Goal: Information Seeking & Learning: Learn about a topic

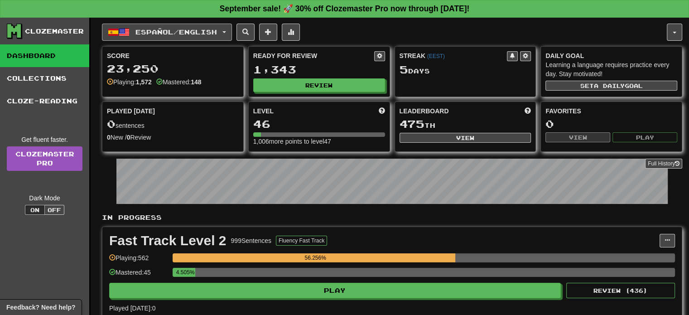
click at [216, 25] on button "Español / English" at bounding box center [167, 32] width 130 height 17
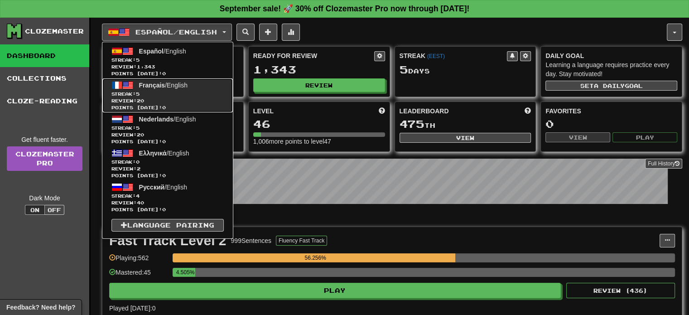
click at [181, 99] on span "Review: 20" at bounding box center [167, 100] width 112 height 7
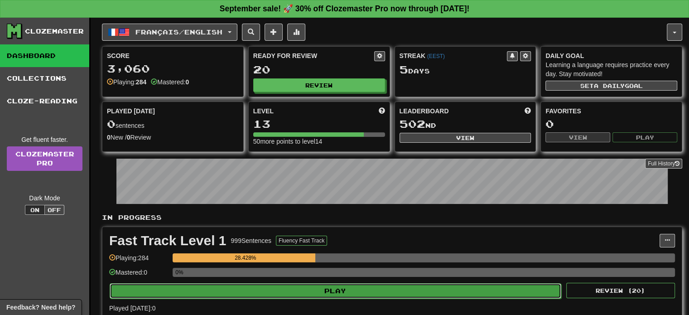
click at [285, 295] on button "Play" at bounding box center [336, 290] width 452 height 15
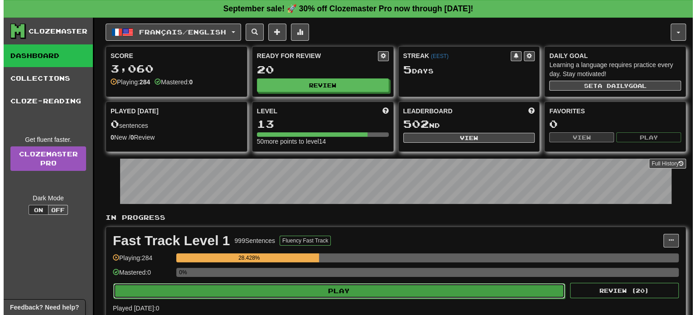
select select "**"
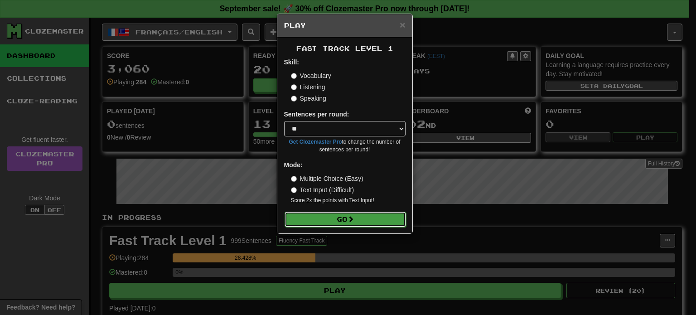
click at [354, 219] on span at bounding box center [351, 219] width 6 height 6
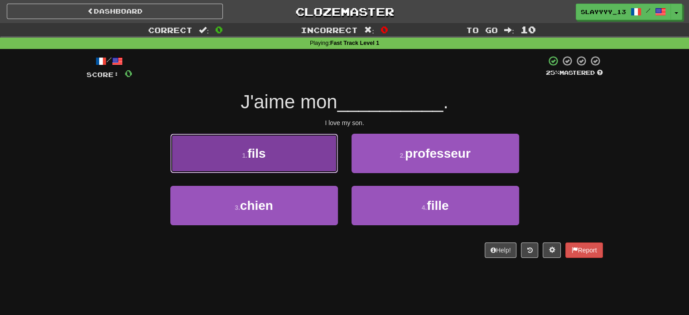
click at [297, 162] on button "1 . fils" at bounding box center [254, 153] width 168 height 39
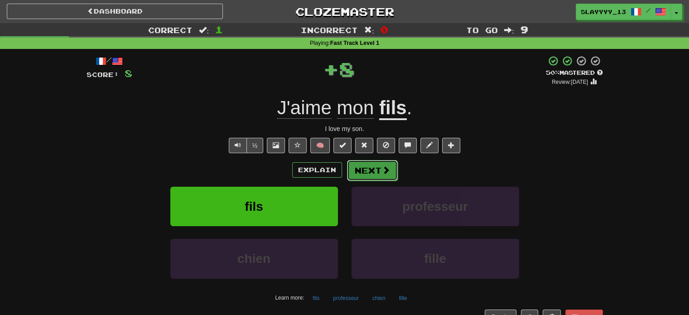
click at [379, 167] on button "Next" at bounding box center [372, 170] width 51 height 21
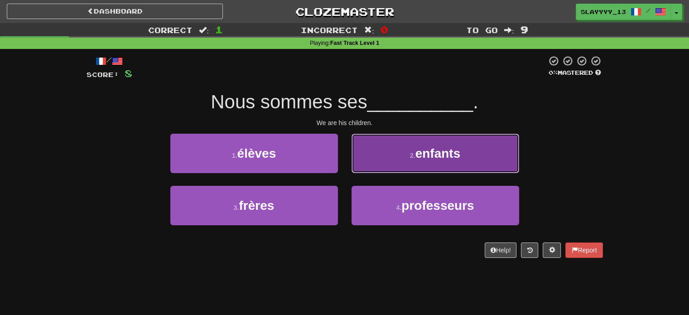
click at [417, 147] on span "enfants" at bounding box center [438, 153] width 45 height 14
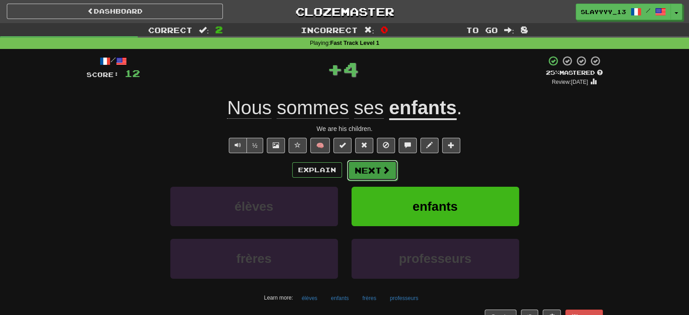
click at [358, 171] on button "Next" at bounding box center [372, 170] width 51 height 21
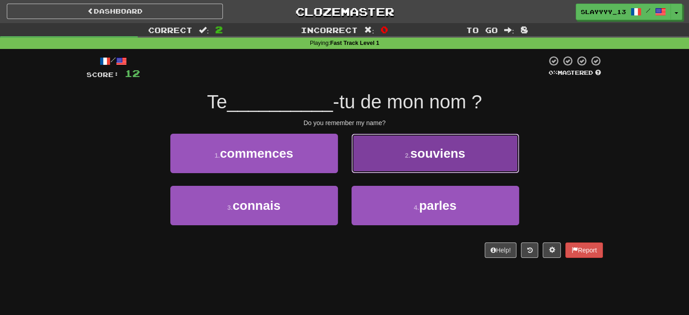
click at [423, 147] on span "souviens" at bounding box center [438, 153] width 55 height 14
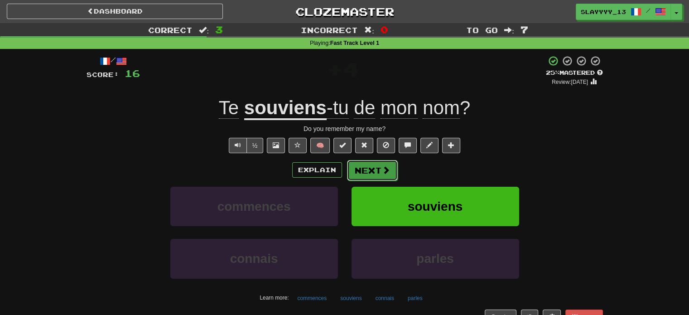
click at [360, 174] on button "Next" at bounding box center [372, 170] width 51 height 21
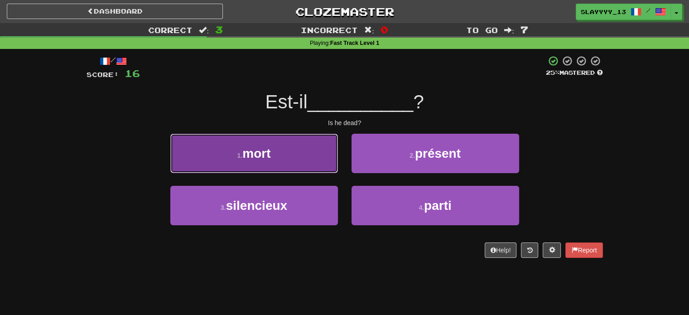
click at [274, 145] on button "1 . mort" at bounding box center [254, 153] width 168 height 39
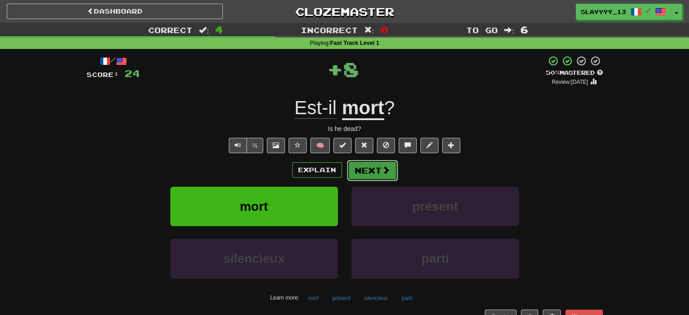
click at [381, 176] on button "Next" at bounding box center [372, 170] width 51 height 21
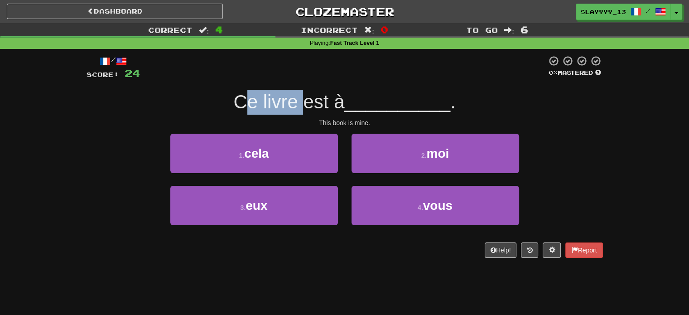
drag, startPoint x: 250, startPoint y: 97, endPoint x: 299, endPoint y: 96, distance: 49.0
click at [299, 96] on span "Ce livre est à" at bounding box center [288, 101] width 111 height 21
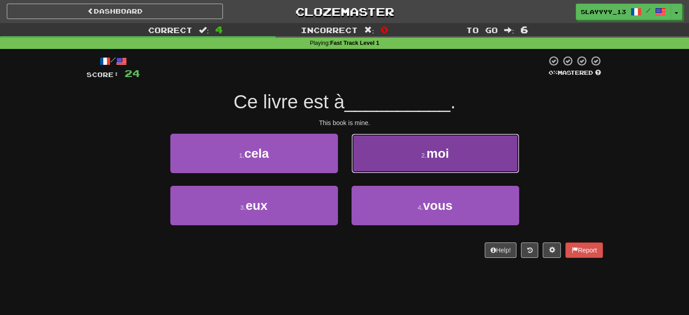
click at [376, 163] on button "2 . moi" at bounding box center [436, 153] width 168 height 39
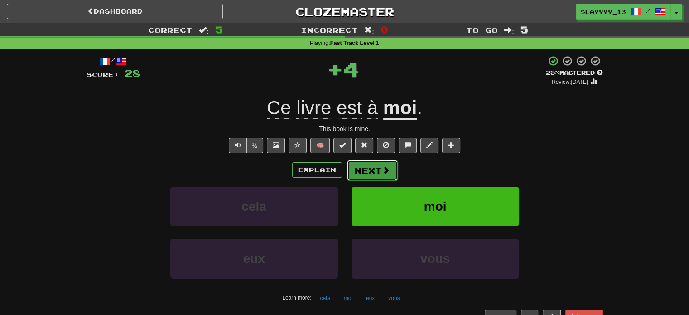
click at [366, 173] on button "Next" at bounding box center [372, 170] width 51 height 21
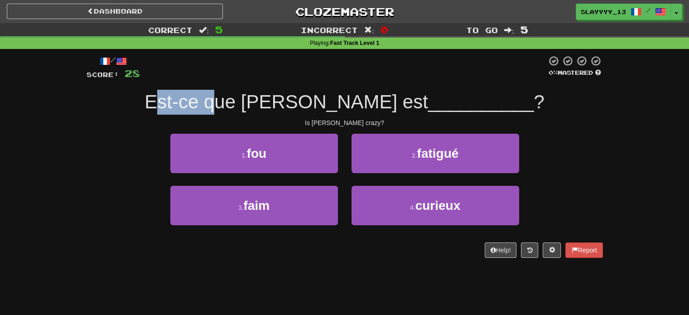
drag, startPoint x: 214, startPoint y: 97, endPoint x: 276, endPoint y: 101, distance: 62.2
click at [276, 101] on span "Est-ce que Tom est" at bounding box center [287, 101] width 284 height 21
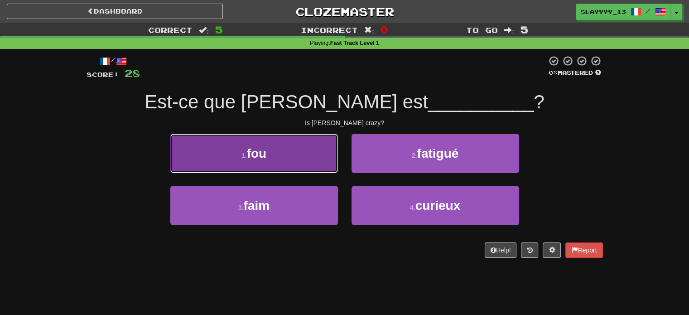
click at [268, 154] on button "1 . fou" at bounding box center [254, 153] width 168 height 39
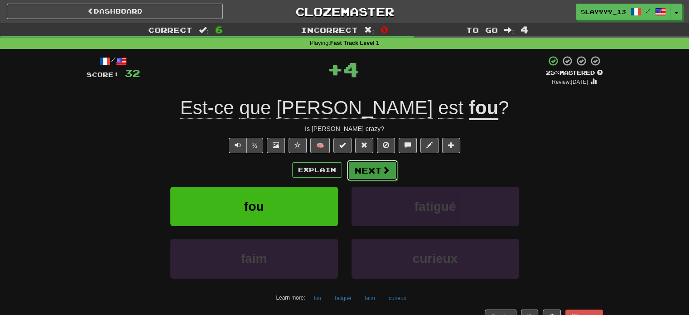
click at [363, 164] on button "Next" at bounding box center [372, 170] width 51 height 21
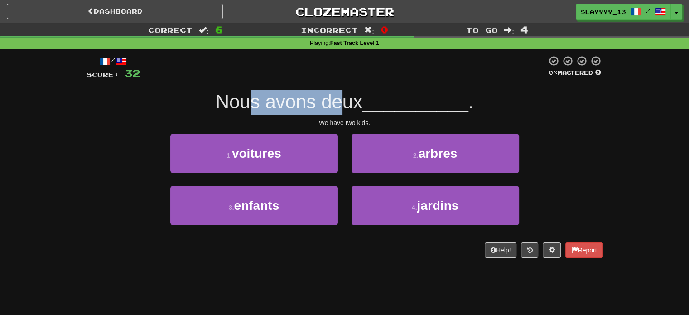
drag, startPoint x: 251, startPoint y: 98, endPoint x: 348, endPoint y: 106, distance: 96.9
click at [348, 106] on span "Nous avons deux" at bounding box center [289, 101] width 147 height 21
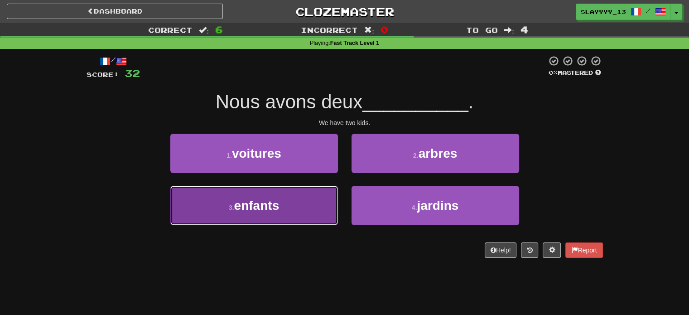
click at [303, 219] on button "3 . enfants" at bounding box center [254, 205] width 168 height 39
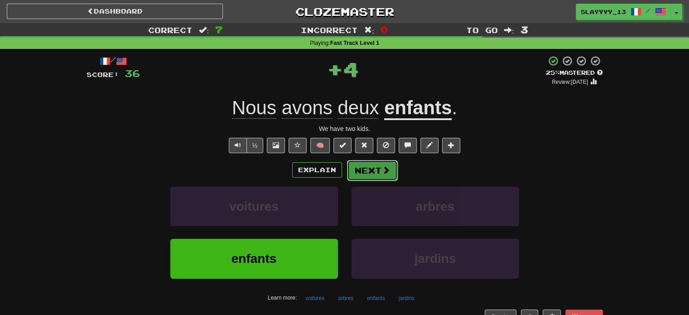
click at [364, 170] on button "Next" at bounding box center [372, 170] width 51 height 21
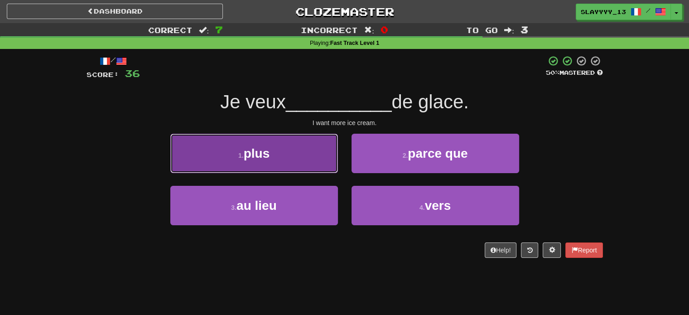
click at [291, 166] on button "1 . plus" at bounding box center [254, 153] width 168 height 39
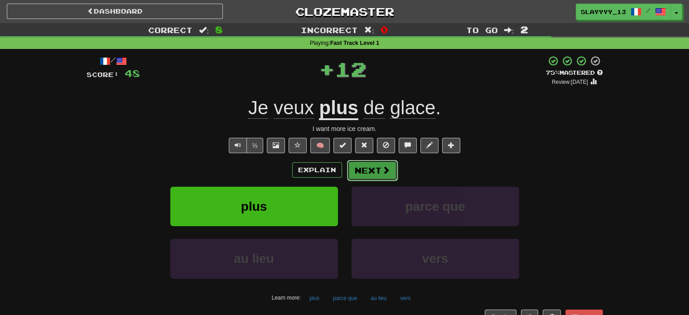
click at [366, 173] on button "Next" at bounding box center [372, 170] width 51 height 21
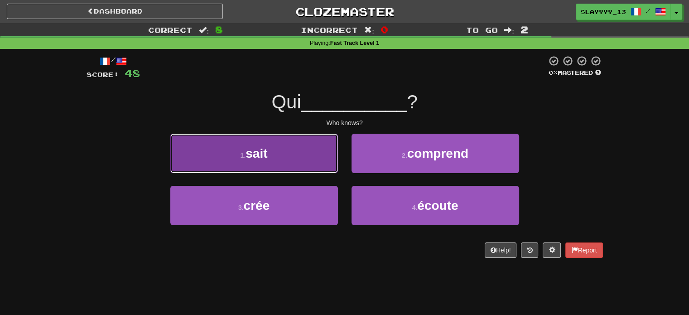
click at [298, 153] on button "1 . sait" at bounding box center [254, 153] width 168 height 39
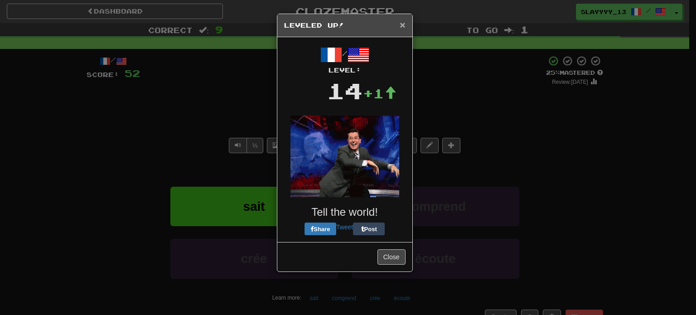
click at [403, 27] on span "×" at bounding box center [402, 24] width 5 height 10
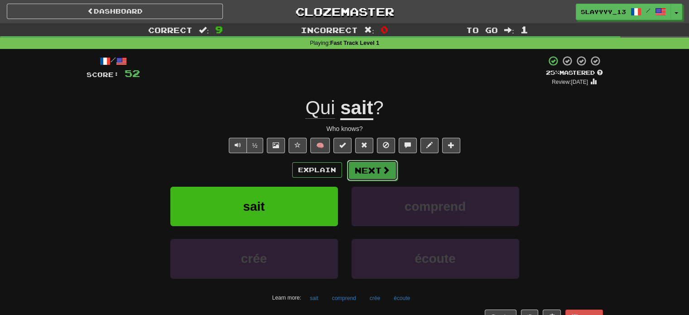
click at [363, 169] on button "Next" at bounding box center [372, 170] width 51 height 21
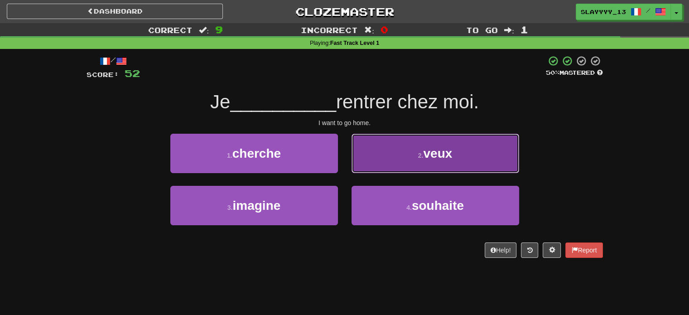
click at [452, 146] on span "veux" at bounding box center [437, 153] width 29 height 14
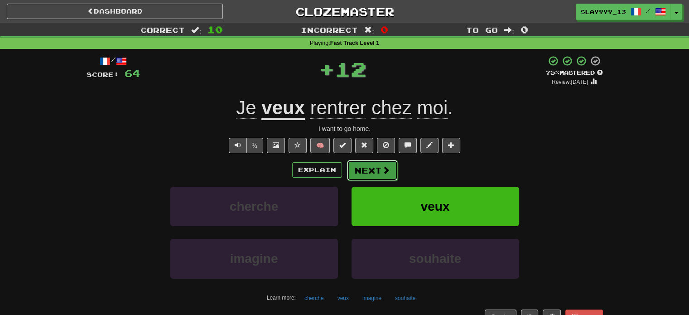
click at [364, 174] on button "Next" at bounding box center [372, 170] width 51 height 21
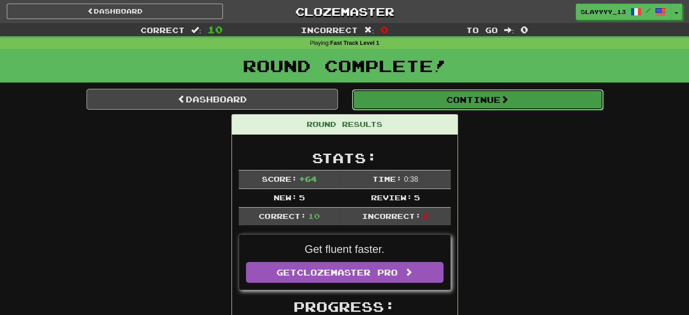
click at [395, 92] on button "Continue" at bounding box center [477, 99] width 251 height 21
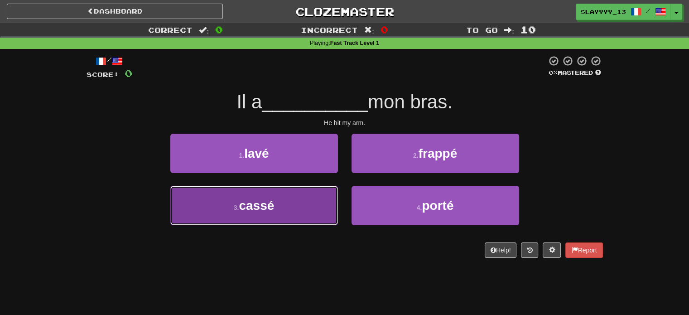
click at [307, 201] on button "3 . cassé" at bounding box center [254, 205] width 168 height 39
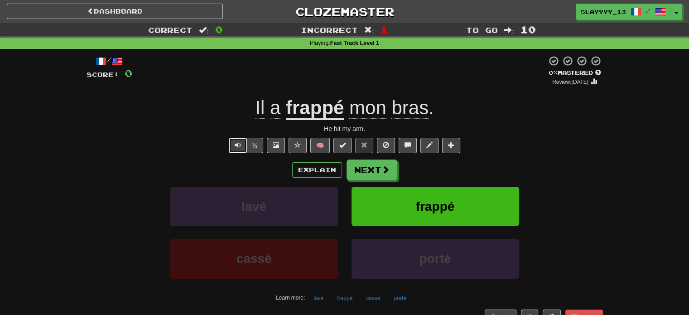
click at [239, 142] on span "Text-to-speech controls" at bounding box center [238, 145] width 6 height 6
click at [360, 173] on button "Next" at bounding box center [372, 170] width 51 height 21
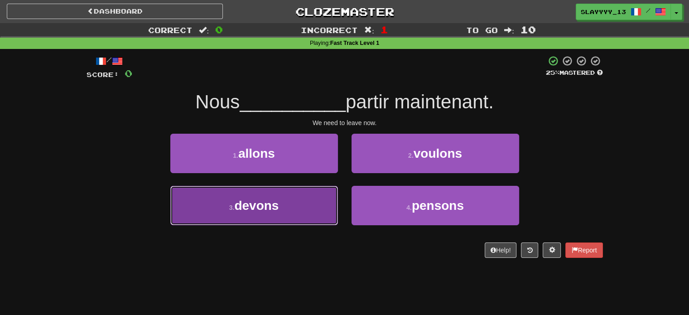
click at [313, 207] on button "3 . devons" at bounding box center [254, 205] width 168 height 39
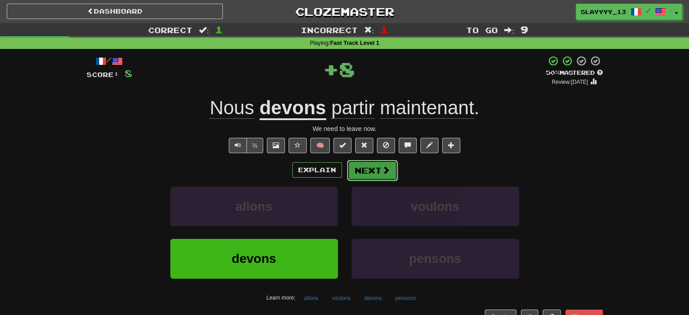
click at [370, 175] on button "Next" at bounding box center [372, 170] width 51 height 21
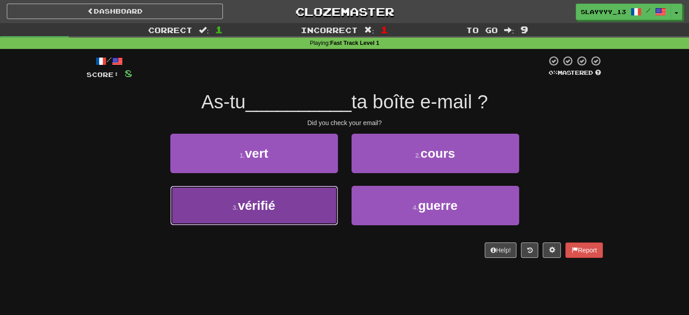
click at [325, 213] on button "3 . vérifié" at bounding box center [254, 205] width 168 height 39
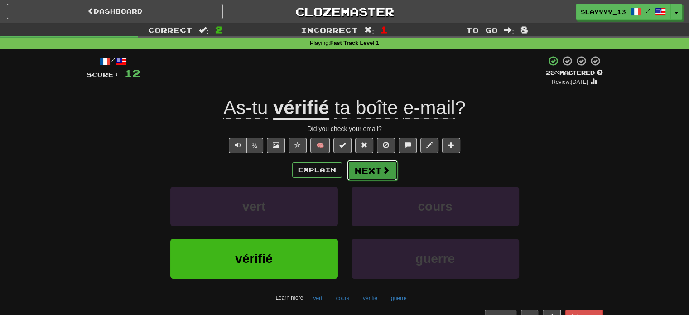
click at [390, 174] on button "Next" at bounding box center [372, 170] width 51 height 21
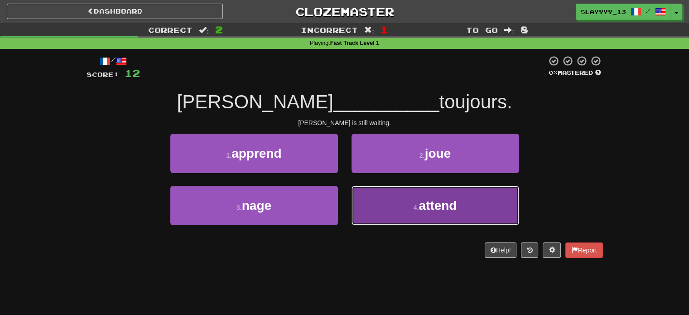
click at [413, 199] on button "4 . attend" at bounding box center [436, 205] width 168 height 39
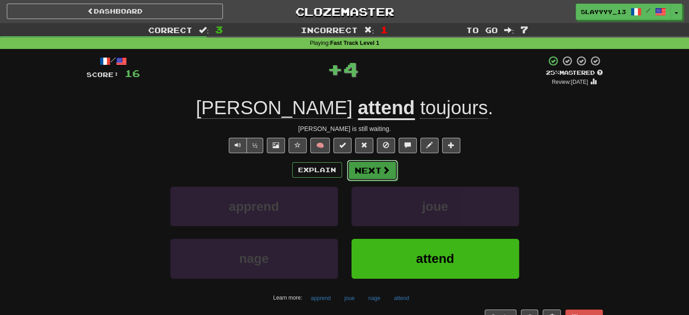
click at [377, 169] on button "Next" at bounding box center [372, 170] width 51 height 21
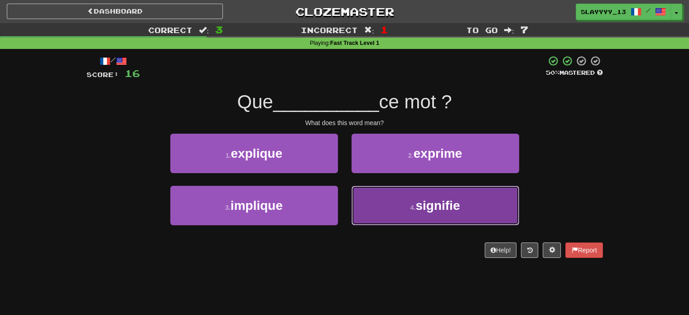
click at [446, 213] on button "4 . signifie" at bounding box center [436, 205] width 168 height 39
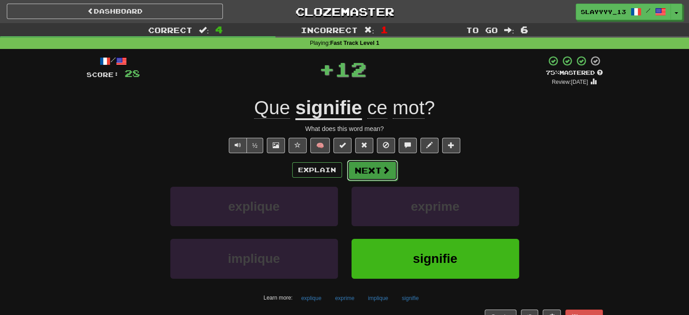
click at [364, 166] on button "Next" at bounding box center [372, 170] width 51 height 21
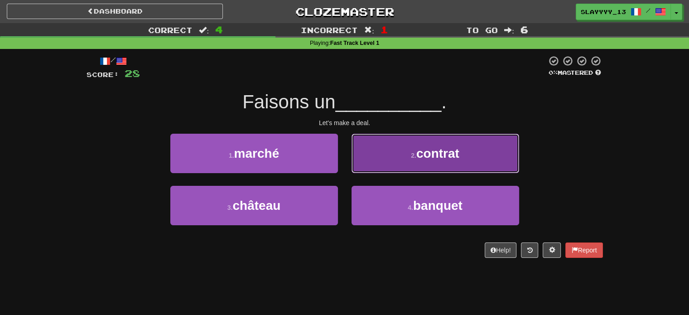
click at [375, 160] on button "2 . contrat" at bounding box center [436, 153] width 168 height 39
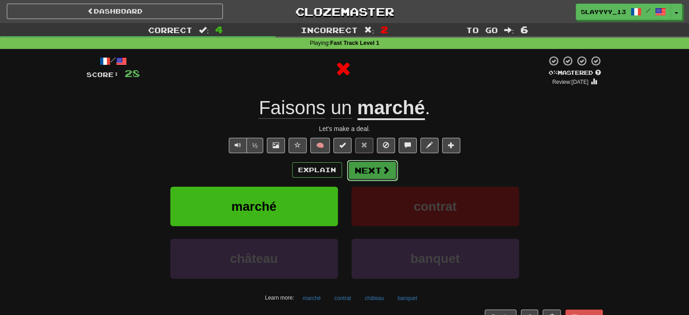
click at [372, 164] on button "Next" at bounding box center [372, 170] width 51 height 21
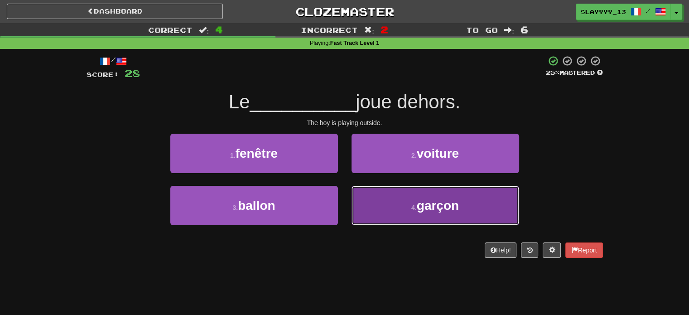
click at [363, 193] on button "4 . garçon" at bounding box center [436, 205] width 168 height 39
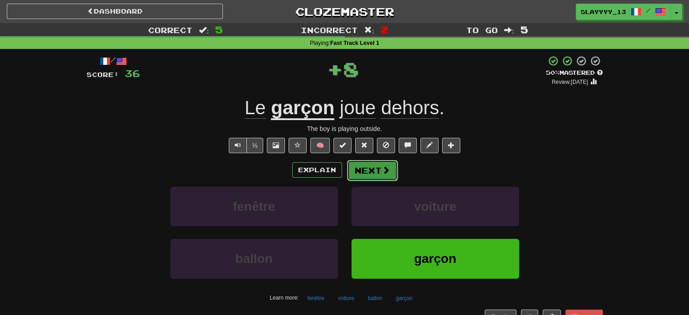
click at [362, 163] on button "Next" at bounding box center [372, 170] width 51 height 21
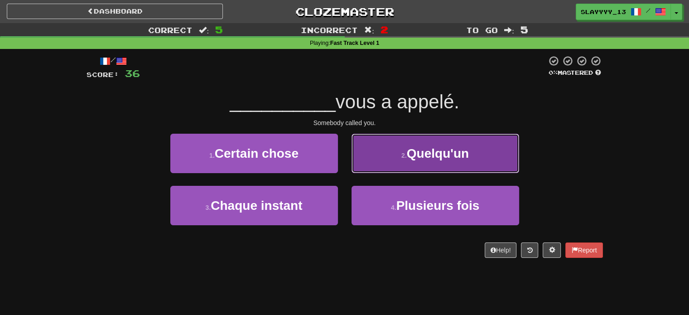
click at [383, 157] on button "2 . Quelqu'un" at bounding box center [436, 153] width 168 height 39
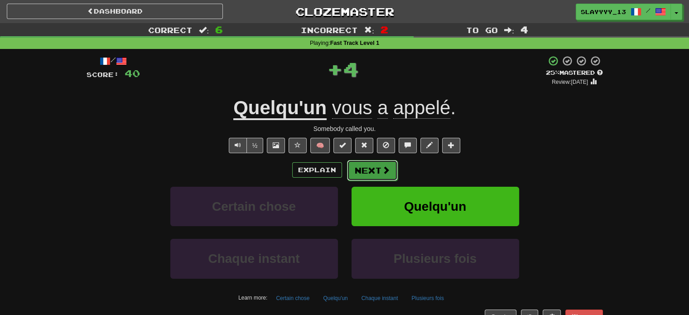
click at [373, 171] on button "Next" at bounding box center [372, 170] width 51 height 21
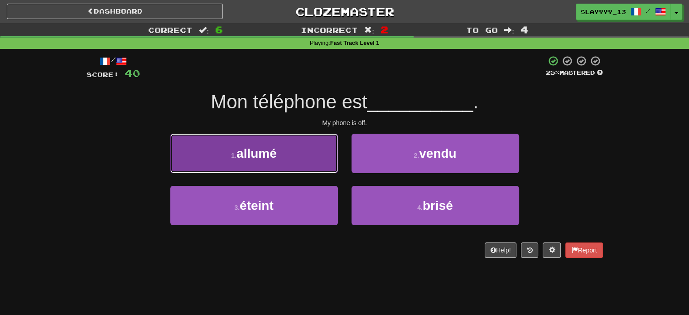
click at [293, 166] on button "1 . allumé" at bounding box center [254, 153] width 168 height 39
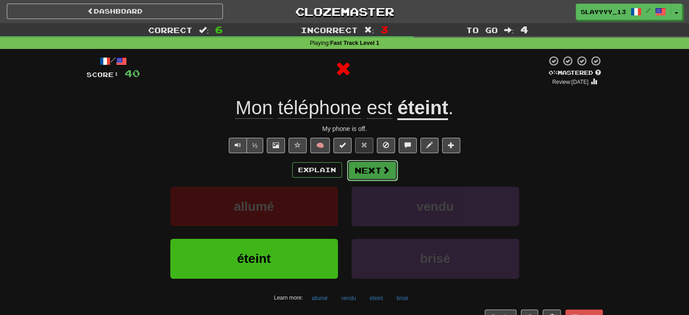
click at [374, 170] on button "Next" at bounding box center [372, 170] width 51 height 21
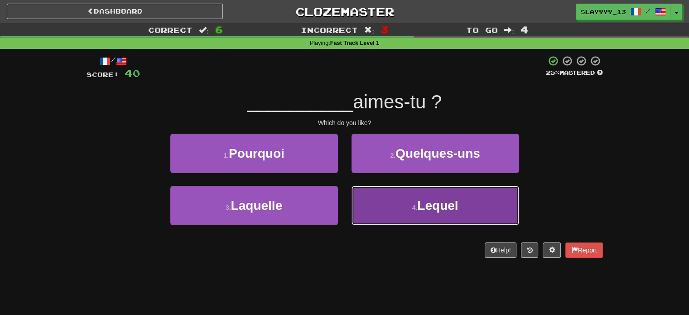
click at [375, 201] on button "4 . Lequel" at bounding box center [436, 205] width 168 height 39
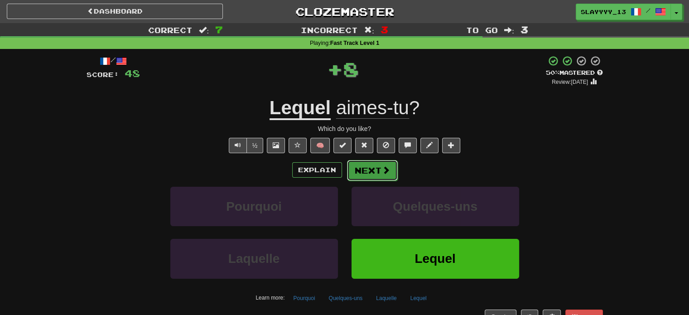
click at [363, 169] on button "Next" at bounding box center [372, 170] width 51 height 21
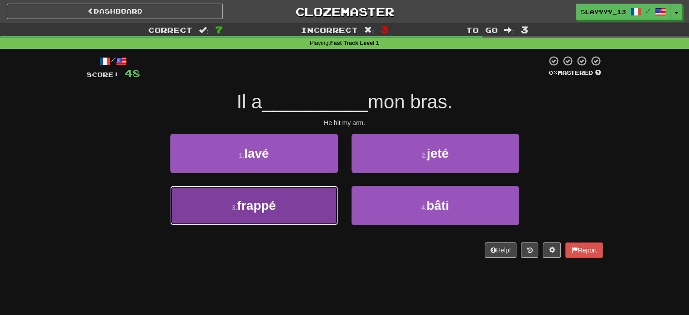
click at [295, 195] on button "3 . frappé" at bounding box center [254, 205] width 168 height 39
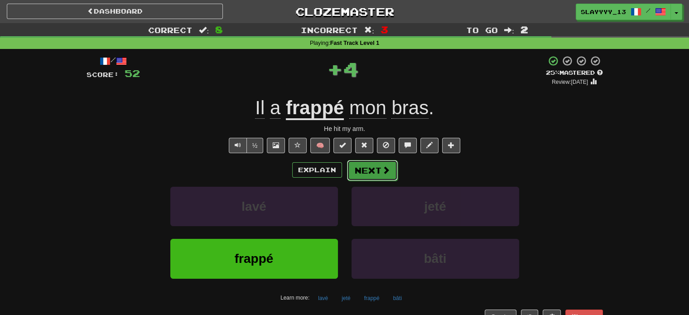
click at [366, 172] on button "Next" at bounding box center [372, 170] width 51 height 21
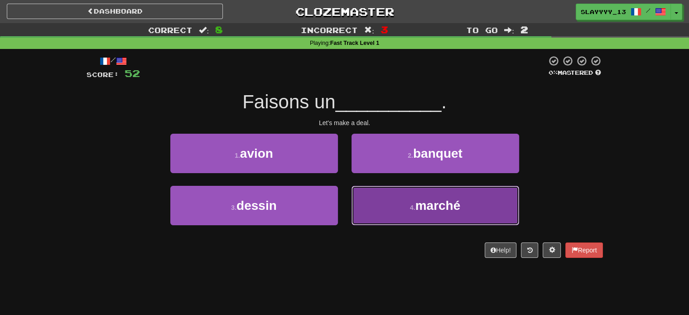
click at [417, 196] on button "4 . marché" at bounding box center [436, 205] width 168 height 39
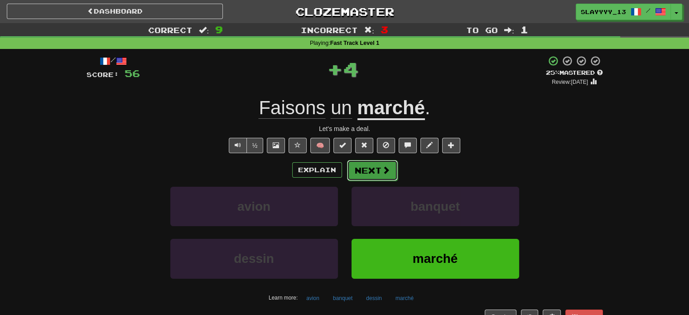
click at [375, 174] on button "Next" at bounding box center [372, 170] width 51 height 21
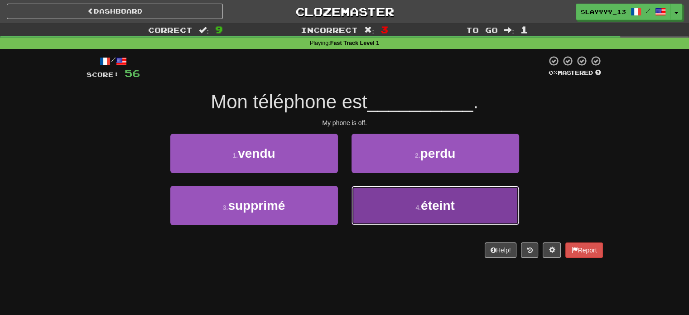
click at [428, 209] on span "éteint" at bounding box center [438, 205] width 34 height 14
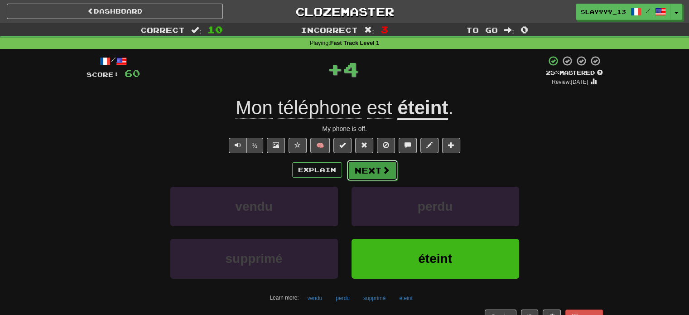
click at [386, 164] on button "Next" at bounding box center [372, 170] width 51 height 21
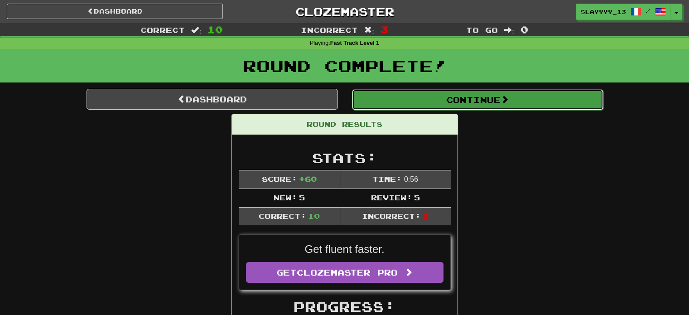
click at [421, 96] on button "Continue" at bounding box center [477, 99] width 251 height 21
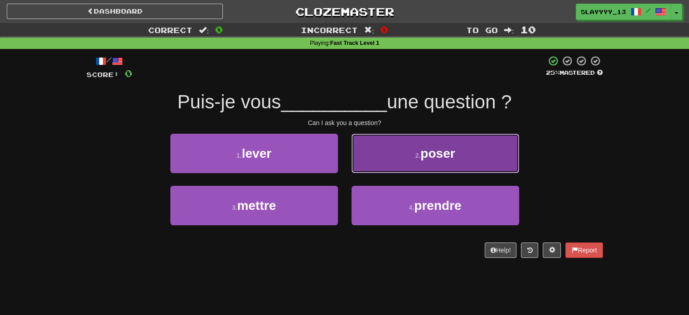
click at [411, 157] on button "2 . poser" at bounding box center [436, 153] width 168 height 39
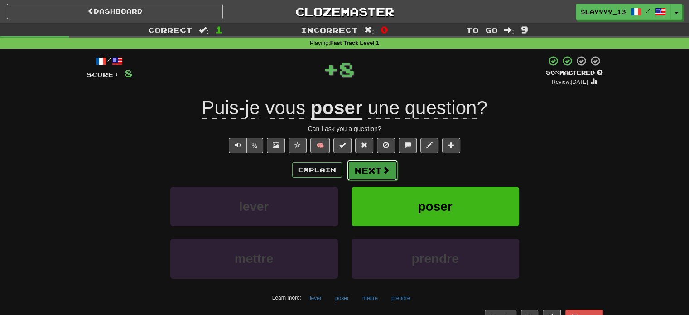
click at [369, 172] on button "Next" at bounding box center [372, 170] width 51 height 21
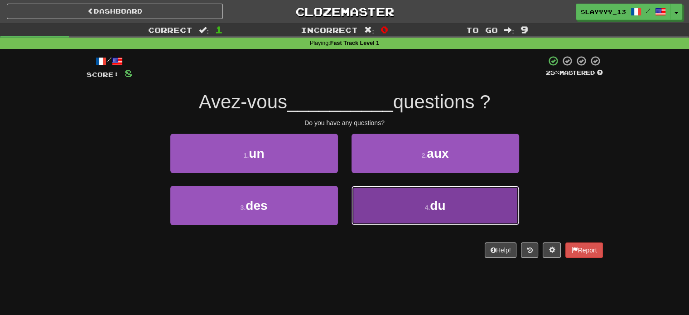
click at [387, 201] on button "4 . du" at bounding box center [436, 205] width 168 height 39
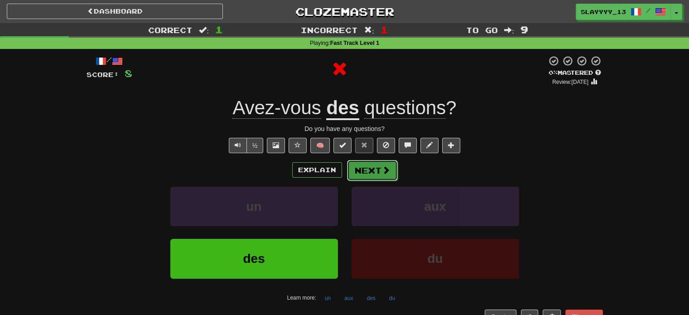
click at [372, 166] on button "Next" at bounding box center [372, 170] width 51 height 21
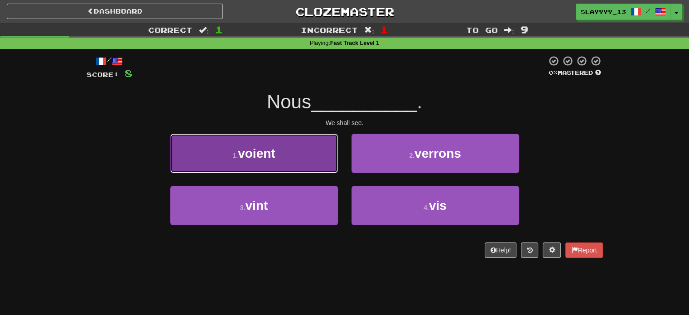
click at [285, 161] on button "1 . voient" at bounding box center [254, 153] width 168 height 39
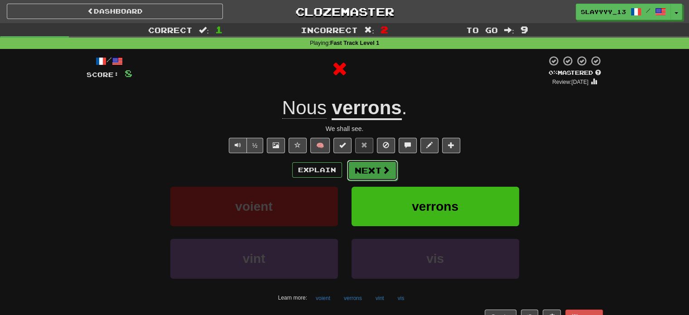
click at [377, 169] on button "Next" at bounding box center [372, 170] width 51 height 21
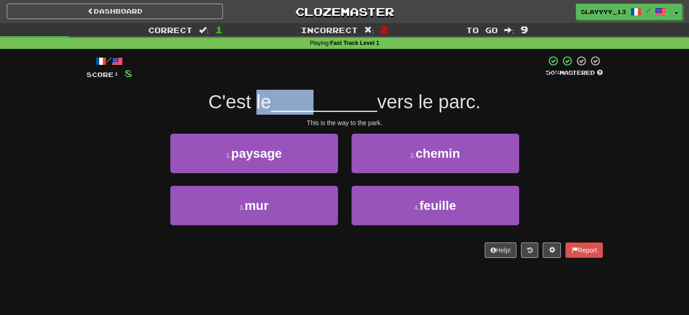
drag, startPoint x: 249, startPoint y: 99, endPoint x: 313, endPoint y: 111, distance: 65.5
click at [313, 111] on div "C'est le __________ vers le parc." at bounding box center [345, 102] width 517 height 25
click at [313, 111] on span "__________" at bounding box center [324, 101] width 106 height 21
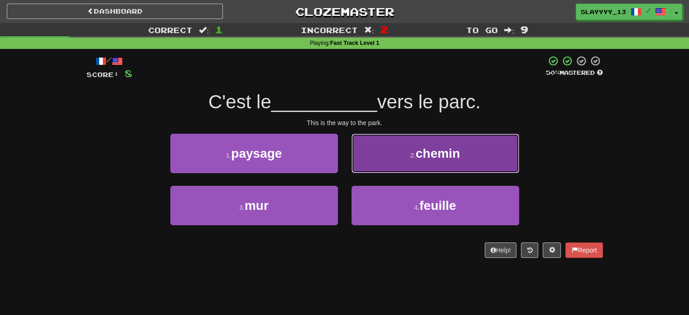
click at [410, 148] on button "2 . chemin" at bounding box center [436, 153] width 168 height 39
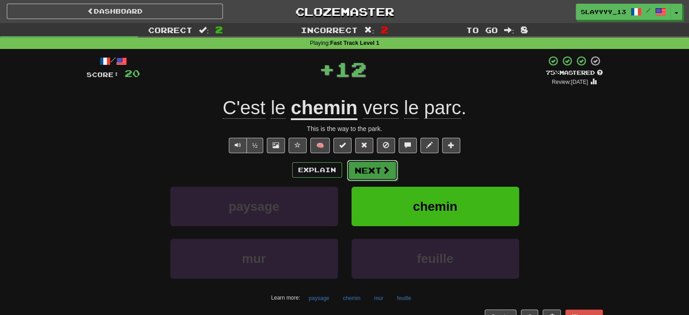
click at [366, 164] on button "Next" at bounding box center [372, 170] width 51 height 21
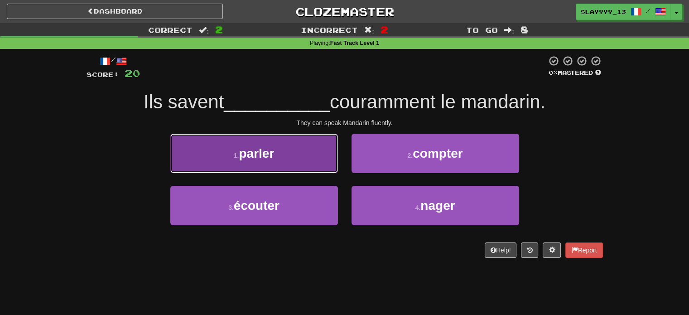
click at [313, 164] on button "1 . parler" at bounding box center [254, 153] width 168 height 39
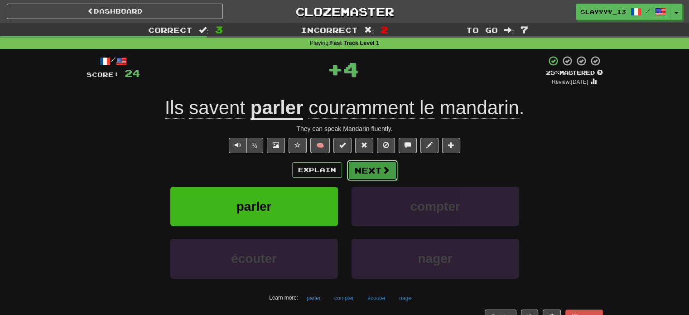
click at [387, 173] on span at bounding box center [386, 170] width 8 height 8
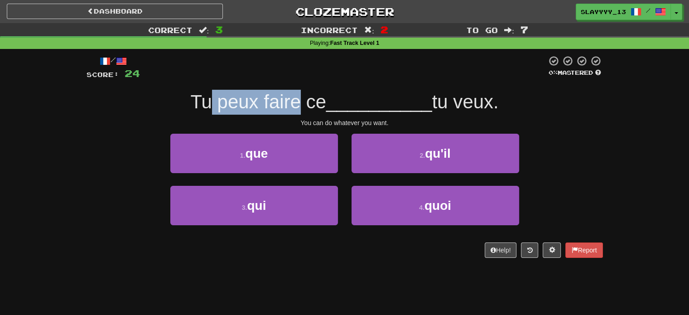
drag, startPoint x: 207, startPoint y: 108, endPoint x: 303, endPoint y: 113, distance: 96.6
click at [303, 113] on div "Tu peux faire ce __________ tu veux." at bounding box center [345, 102] width 517 height 25
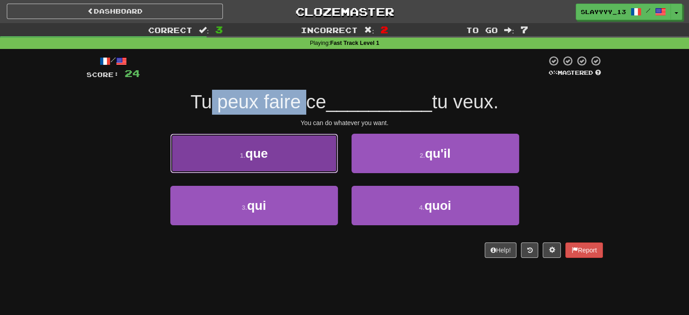
click at [325, 153] on button "1 . que" at bounding box center [254, 153] width 168 height 39
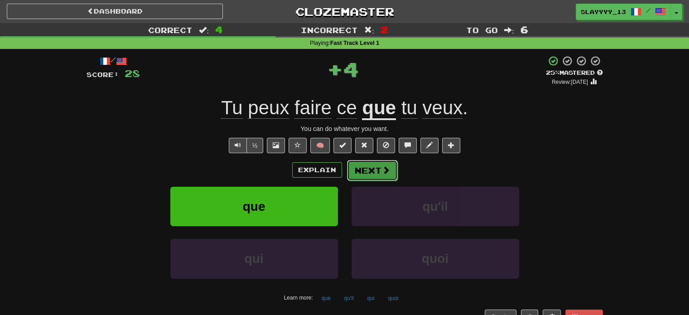
click at [386, 171] on span at bounding box center [386, 170] width 8 height 8
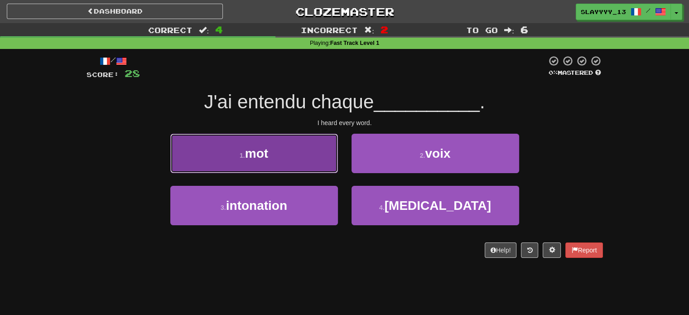
click at [255, 152] on span "mot" at bounding box center [256, 153] width 23 height 14
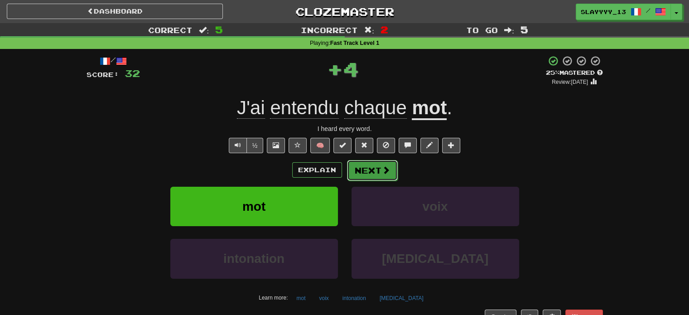
click at [369, 174] on button "Next" at bounding box center [372, 170] width 51 height 21
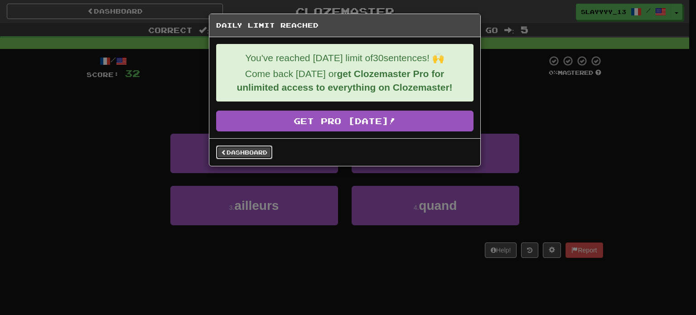
click at [248, 150] on link "Dashboard" at bounding box center [244, 152] width 56 height 14
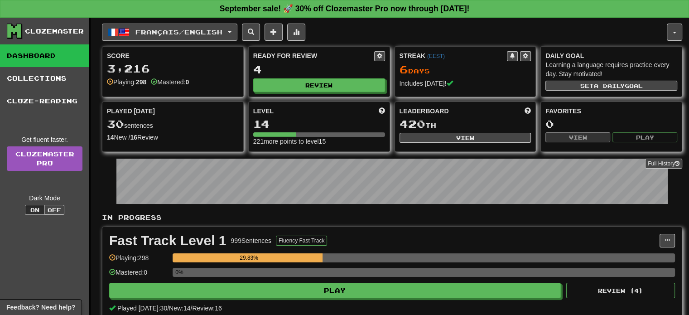
click at [161, 32] on span "Français / English" at bounding box center [178, 32] width 87 height 8
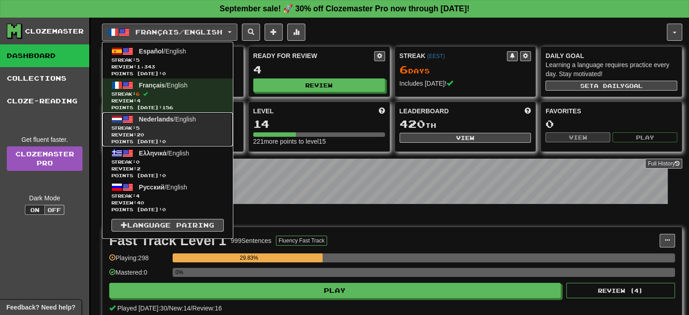
click at [167, 125] on span "Streak: 5" at bounding box center [167, 128] width 112 height 7
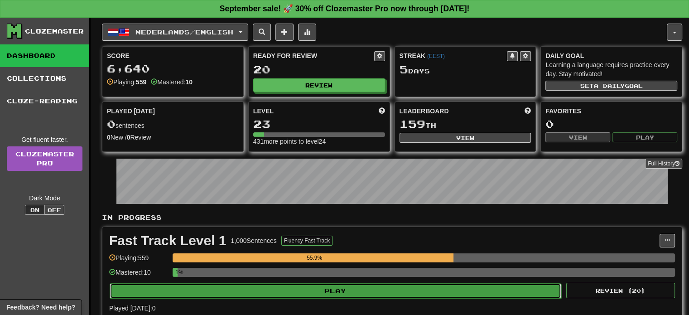
click at [251, 287] on button "Play" at bounding box center [336, 290] width 452 height 15
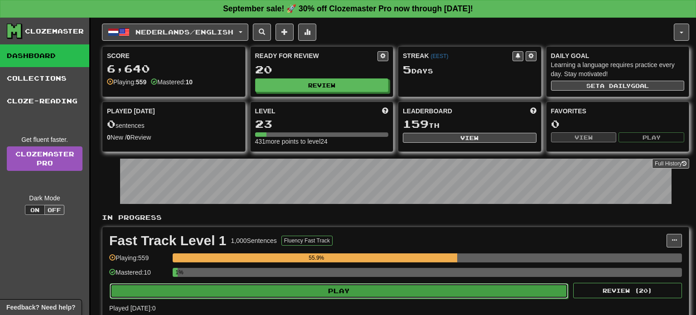
select select "**"
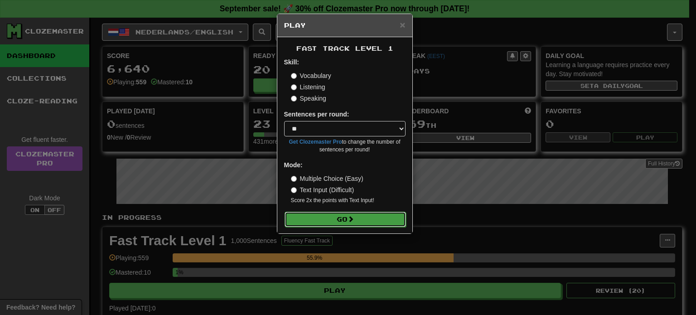
click at [330, 215] on button "Go" at bounding box center [345, 219] width 121 height 15
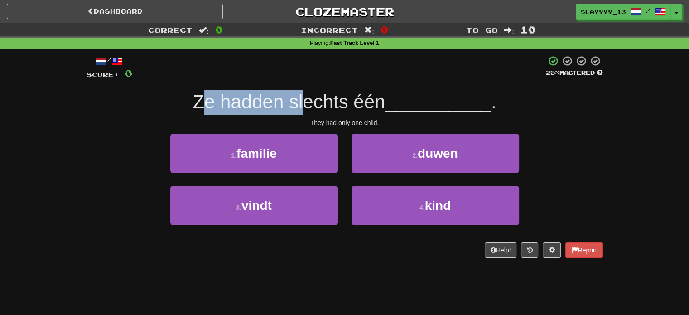
drag, startPoint x: 202, startPoint y: 101, endPoint x: 305, endPoint y: 106, distance: 103.0
click at [305, 106] on span "Ze hadden slechts één" at bounding box center [289, 101] width 193 height 21
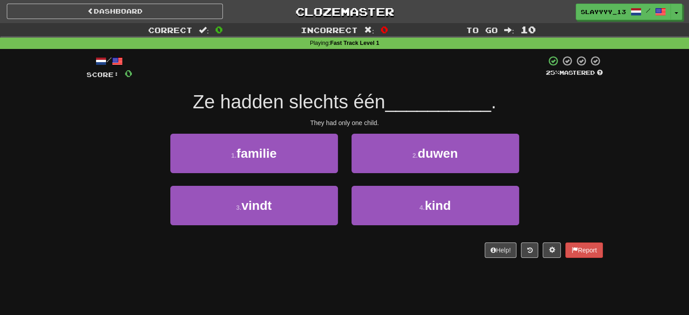
click at [332, 104] on span "Ze hadden slechts één" at bounding box center [289, 101] width 193 height 21
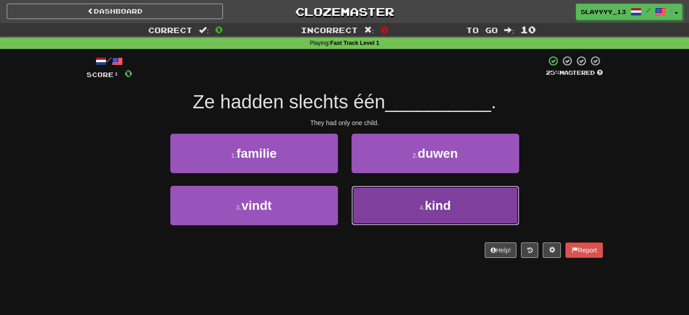
click at [376, 196] on button "4 . kind" at bounding box center [436, 205] width 168 height 39
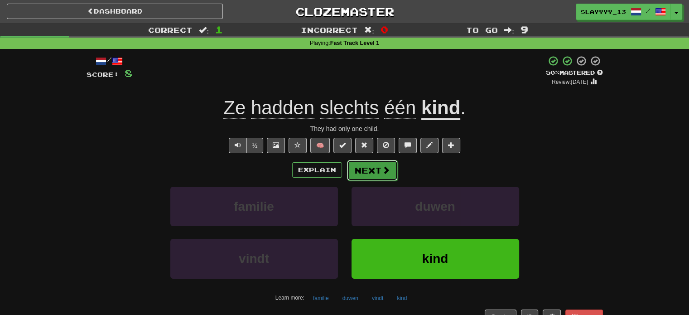
click at [371, 171] on button "Next" at bounding box center [372, 170] width 51 height 21
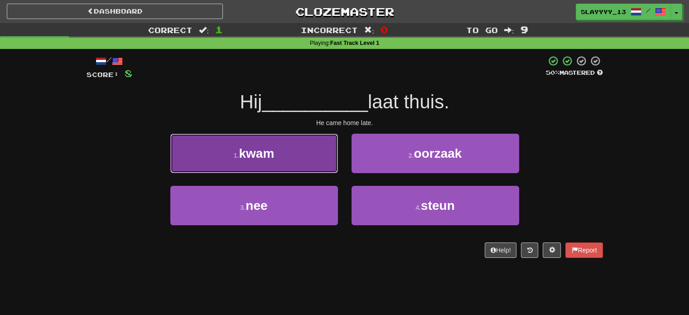
click at [280, 152] on button "1 . kwam" at bounding box center [254, 153] width 168 height 39
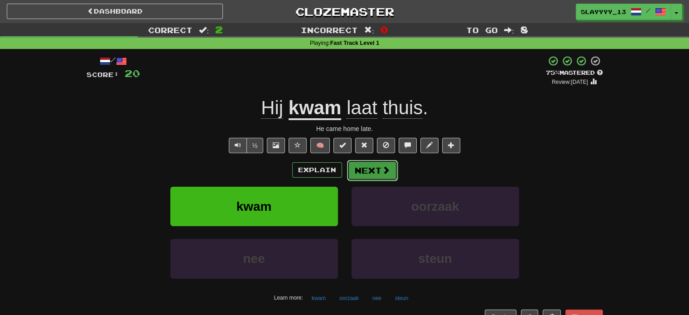
click at [372, 171] on button "Next" at bounding box center [372, 170] width 51 height 21
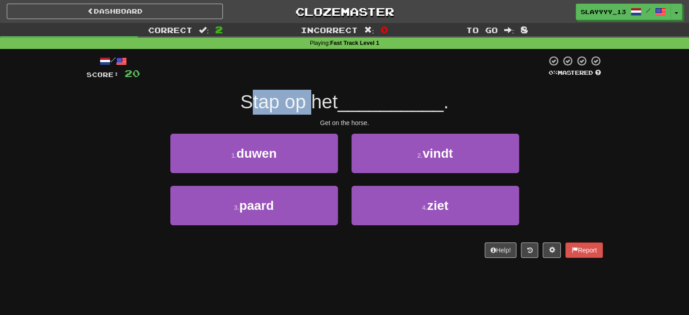
drag, startPoint x: 248, startPoint y: 103, endPoint x: 310, endPoint y: 103, distance: 62.5
click at [310, 103] on span "Stap op het" at bounding box center [288, 101] width 97 height 21
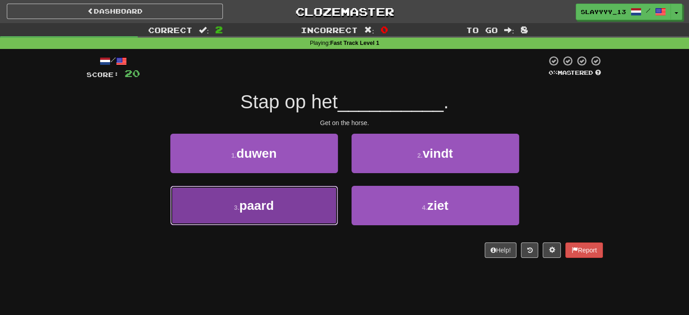
click at [319, 216] on button "3 . paard" at bounding box center [254, 205] width 168 height 39
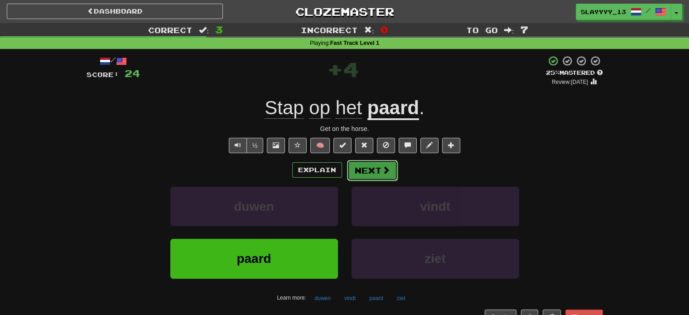
click at [365, 168] on button "Next" at bounding box center [372, 170] width 51 height 21
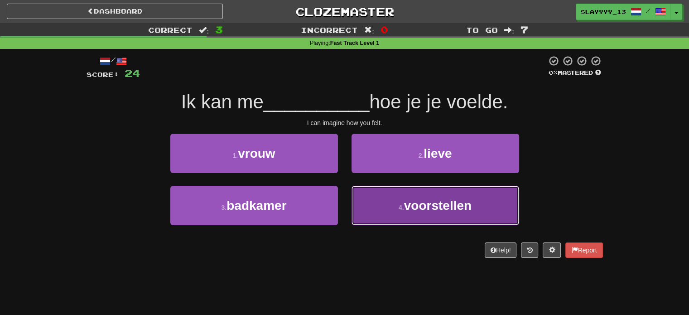
click at [425, 218] on button "4 . voorstellen" at bounding box center [436, 205] width 168 height 39
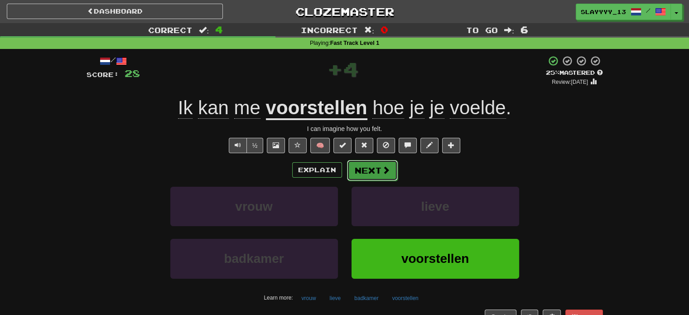
click at [382, 170] on span at bounding box center [386, 170] width 8 height 8
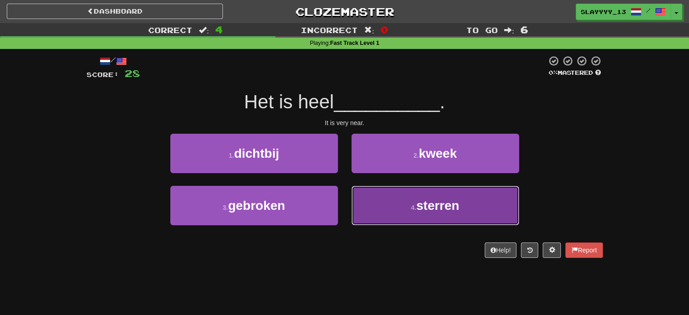
click at [387, 213] on button "4 . sterren" at bounding box center [436, 205] width 168 height 39
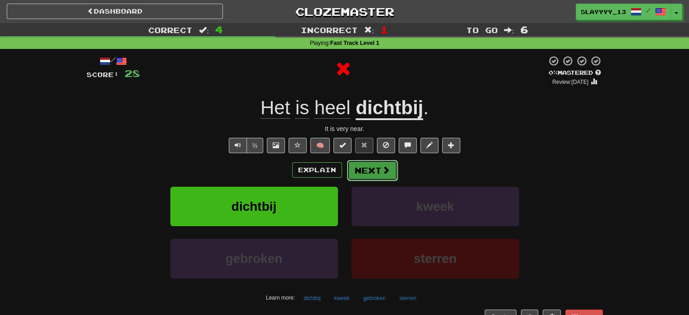
click at [378, 172] on button "Next" at bounding box center [372, 170] width 51 height 21
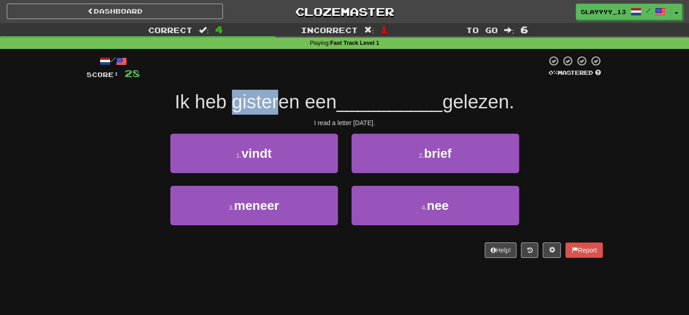
drag, startPoint x: 226, startPoint y: 105, endPoint x: 279, endPoint y: 102, distance: 53.1
click at [279, 102] on span "Ik heb gisteren een" at bounding box center [256, 101] width 162 height 21
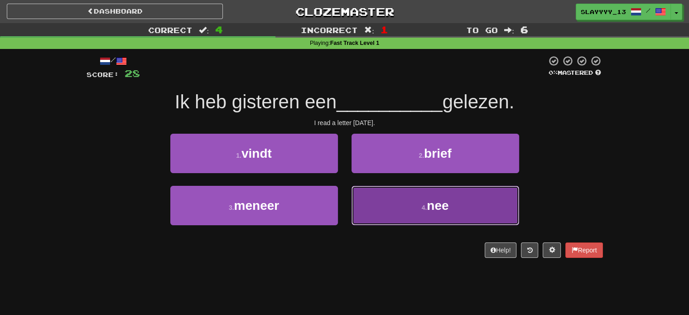
click at [390, 210] on button "4 . nee" at bounding box center [436, 205] width 168 height 39
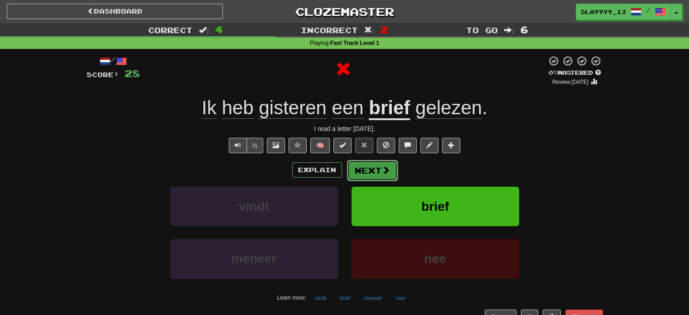
click at [377, 168] on button "Next" at bounding box center [372, 170] width 51 height 21
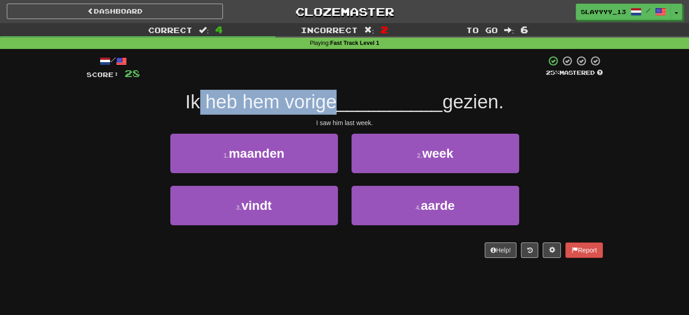
drag, startPoint x: 192, startPoint y: 106, endPoint x: 329, endPoint y: 108, distance: 136.9
click at [329, 108] on span "Ik heb hem vorige" at bounding box center [260, 101] width 151 height 21
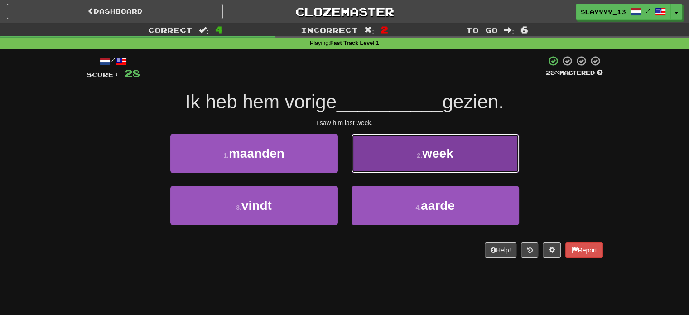
click at [410, 167] on button "2 . week" at bounding box center [436, 153] width 168 height 39
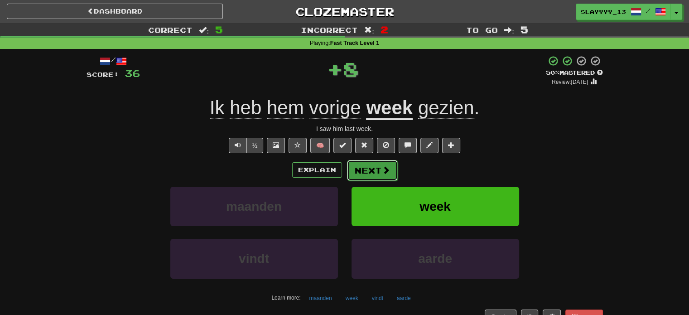
click at [366, 169] on button "Next" at bounding box center [372, 170] width 51 height 21
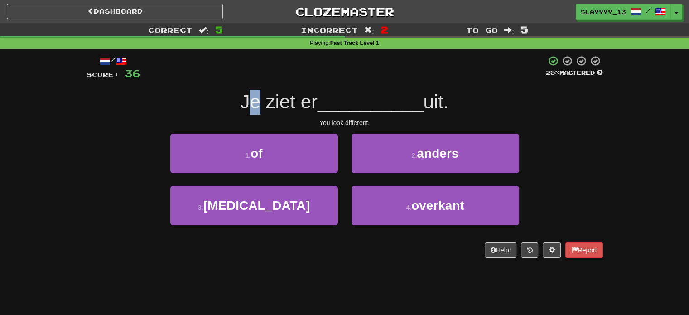
drag, startPoint x: 241, startPoint y: 105, endPoint x: 254, endPoint y: 102, distance: 13.4
click at [254, 102] on span "Je ziet er" at bounding box center [278, 101] width 77 height 21
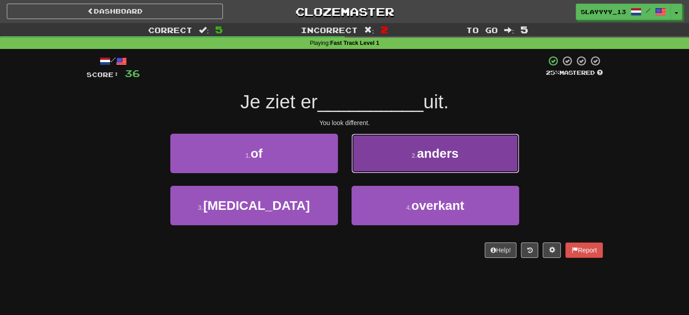
click at [410, 164] on button "2 . anders" at bounding box center [436, 153] width 168 height 39
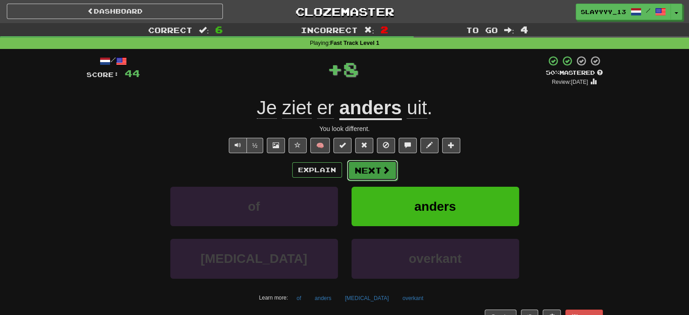
click at [380, 174] on button "Next" at bounding box center [372, 170] width 51 height 21
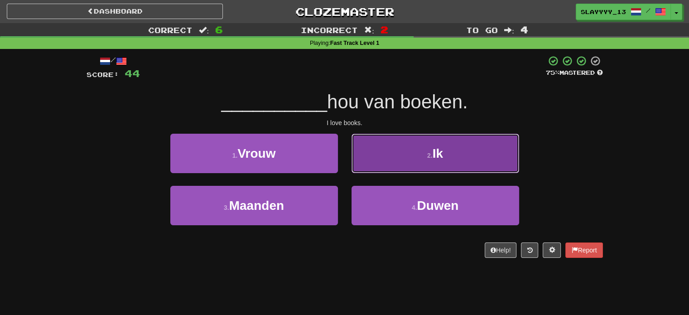
click at [400, 140] on button "2 . Ik" at bounding box center [436, 153] width 168 height 39
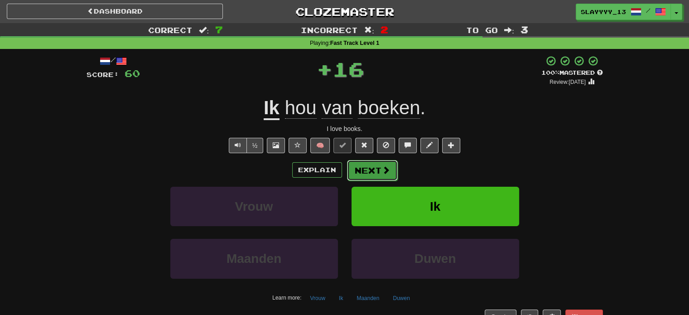
click at [375, 174] on button "Next" at bounding box center [372, 170] width 51 height 21
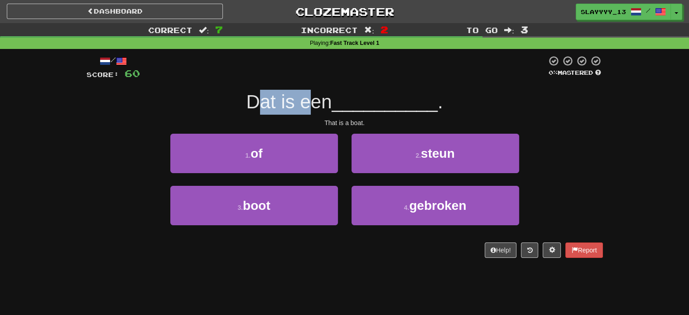
drag, startPoint x: 260, startPoint y: 114, endPoint x: 306, endPoint y: 114, distance: 46.2
click at [306, 114] on div "Dat is een __________ ." at bounding box center [345, 102] width 517 height 25
drag, startPoint x: 273, startPoint y: 105, endPoint x: 303, endPoint y: 105, distance: 29.5
click at [303, 105] on span "Dat is een" at bounding box center [289, 101] width 86 height 21
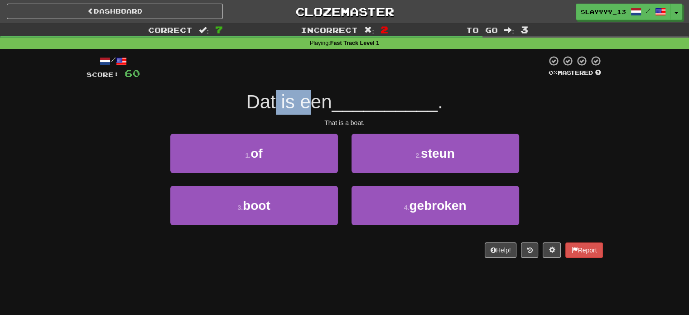
click at [303, 105] on span "Dat is een" at bounding box center [289, 101] width 86 height 21
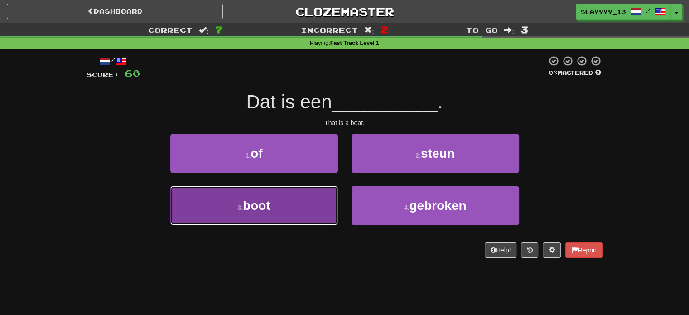
click at [301, 193] on button "3 . boot" at bounding box center [254, 205] width 168 height 39
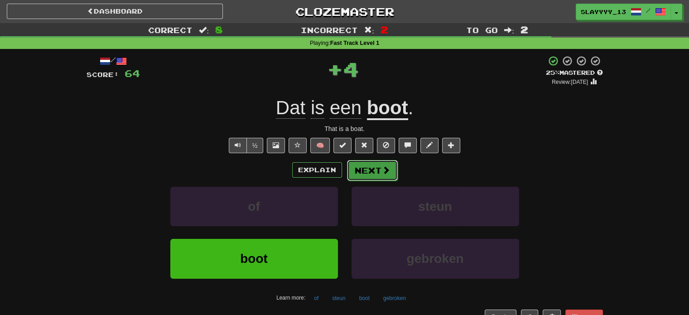
click at [364, 167] on button "Next" at bounding box center [372, 170] width 51 height 21
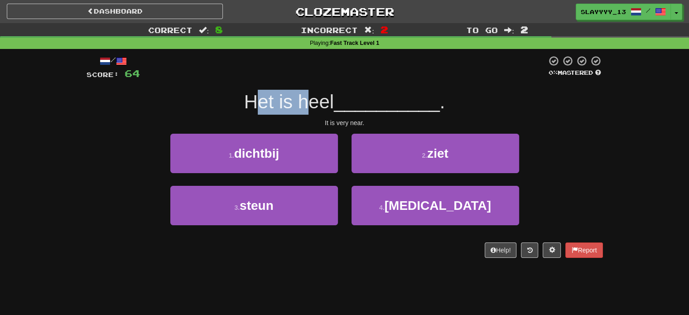
drag, startPoint x: 257, startPoint y: 111, endPoint x: 312, endPoint y: 110, distance: 54.9
click at [312, 110] on span "Het is heel" at bounding box center [289, 101] width 90 height 21
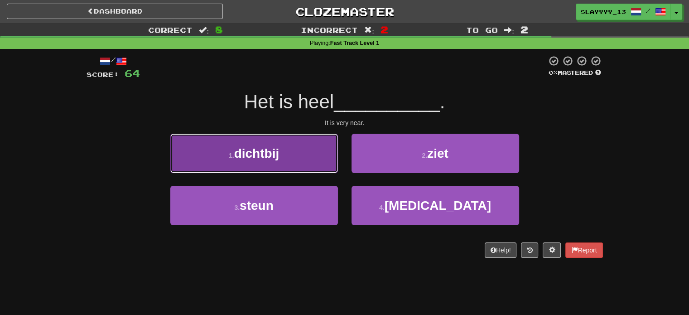
click at [309, 157] on button "1 . dichtbij" at bounding box center [254, 153] width 168 height 39
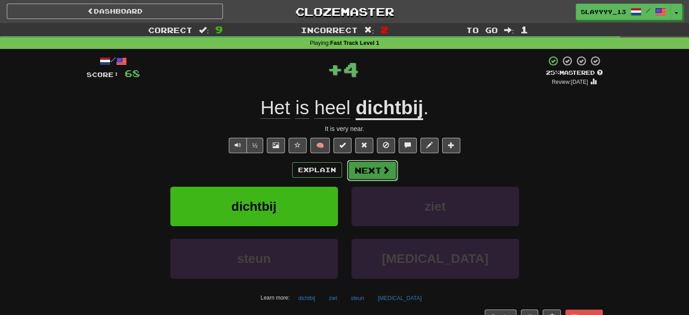
click at [376, 179] on button "Next" at bounding box center [372, 170] width 51 height 21
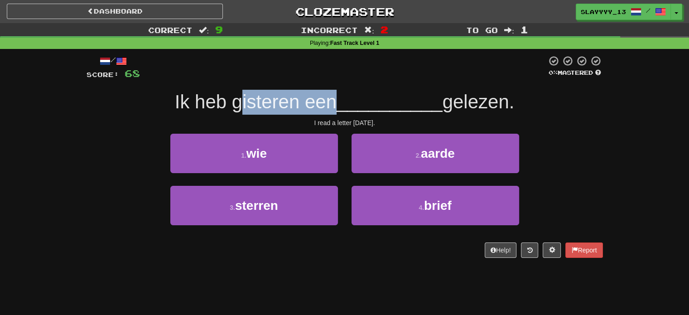
drag, startPoint x: 234, startPoint y: 104, endPoint x: 328, endPoint y: 97, distance: 93.6
click at [328, 97] on span "Ik heb gisteren een" at bounding box center [256, 101] width 162 height 21
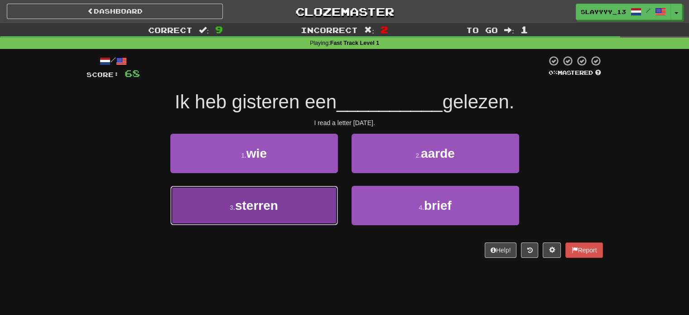
click at [297, 189] on button "3 . sterren" at bounding box center [254, 205] width 168 height 39
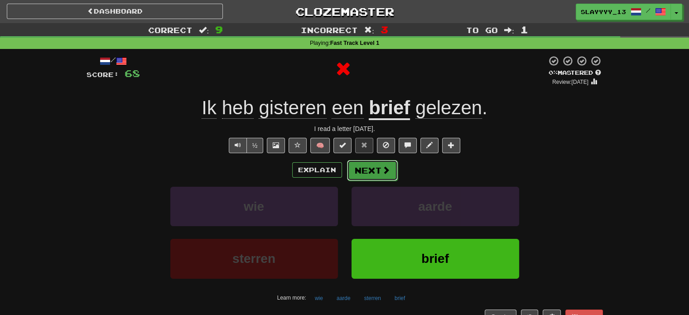
click at [358, 174] on button "Next" at bounding box center [372, 170] width 51 height 21
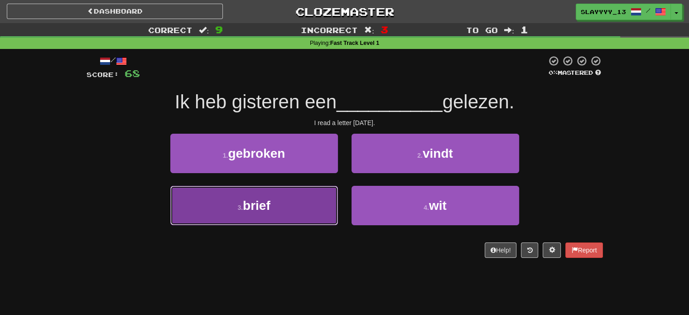
click at [289, 201] on button "3 . brief" at bounding box center [254, 205] width 168 height 39
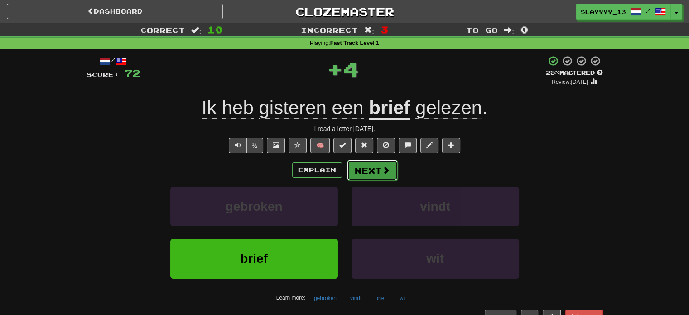
click at [382, 171] on span at bounding box center [386, 170] width 8 height 8
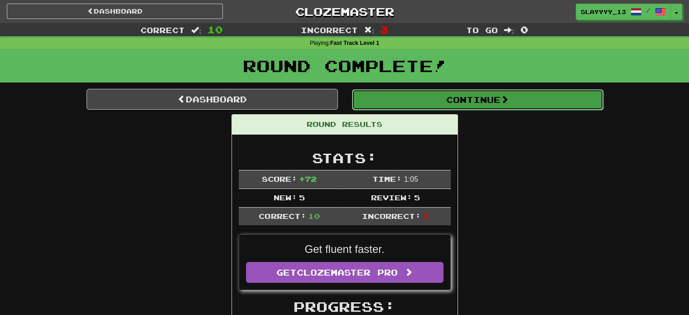
click at [404, 97] on button "Continue" at bounding box center [477, 99] width 251 height 21
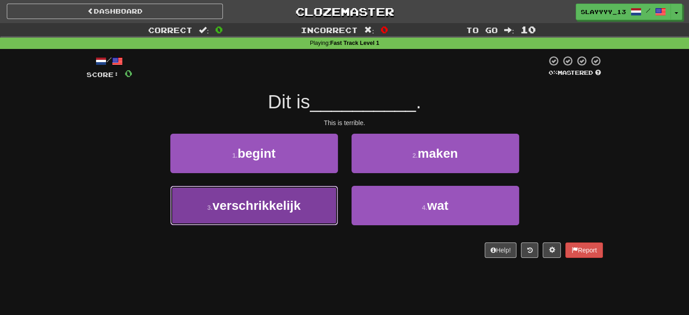
click at [295, 189] on button "3 . verschrikkelijk" at bounding box center [254, 205] width 168 height 39
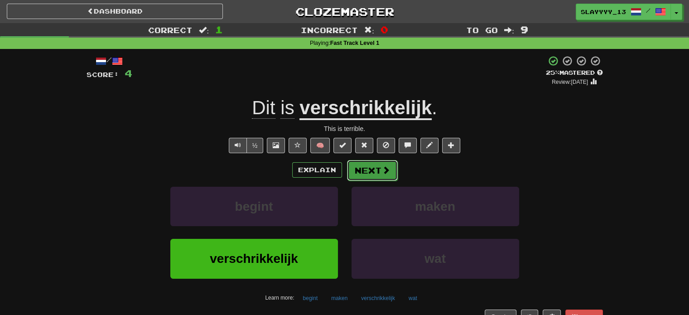
click at [363, 174] on button "Next" at bounding box center [372, 170] width 51 height 21
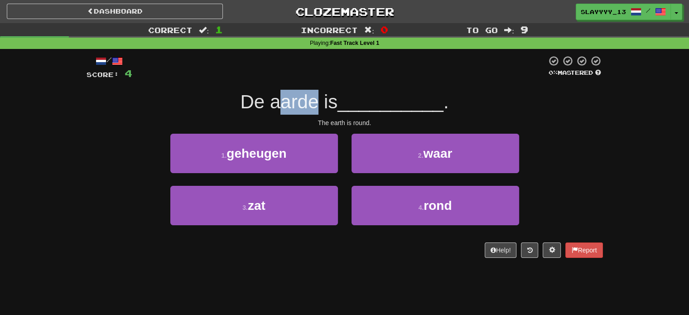
drag, startPoint x: 281, startPoint y: 105, endPoint x: 314, endPoint y: 109, distance: 32.9
click at [314, 109] on span "De aarde is" at bounding box center [288, 101] width 97 height 21
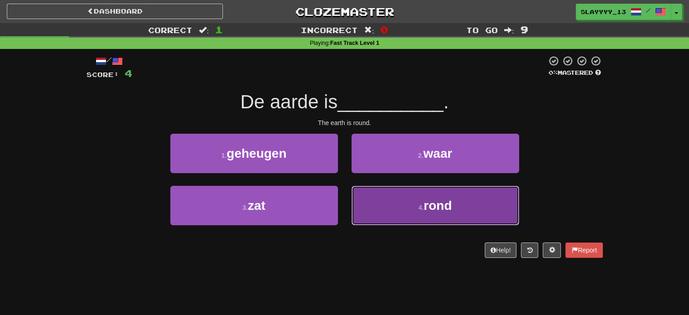
click at [405, 212] on button "4 . rond" at bounding box center [436, 205] width 168 height 39
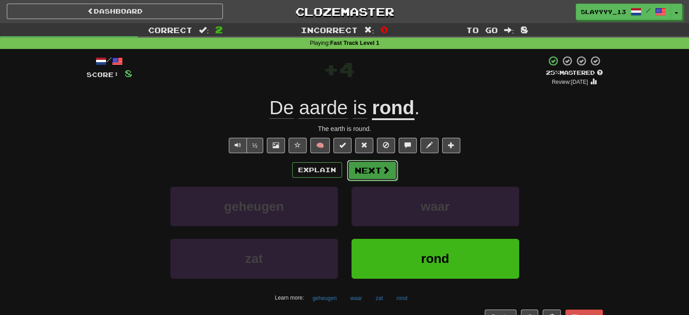
click at [379, 168] on button "Next" at bounding box center [372, 170] width 51 height 21
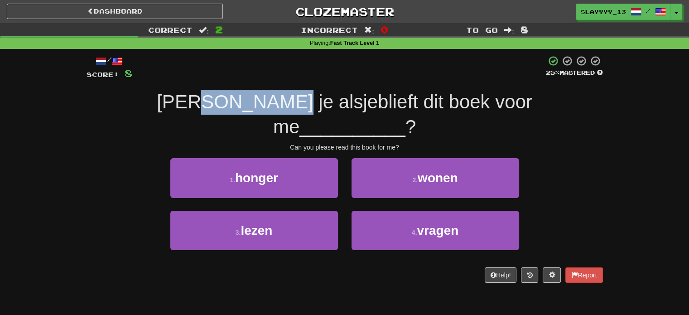
drag, startPoint x: 178, startPoint y: 106, endPoint x: 248, endPoint y: 104, distance: 69.8
click at [248, 104] on span "Kun je alsjeblieft dit boek voor me" at bounding box center [345, 114] width 376 height 46
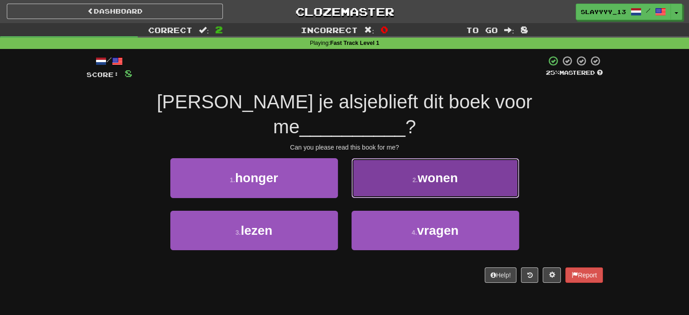
click at [387, 160] on button "2 . wonen" at bounding box center [436, 177] width 168 height 39
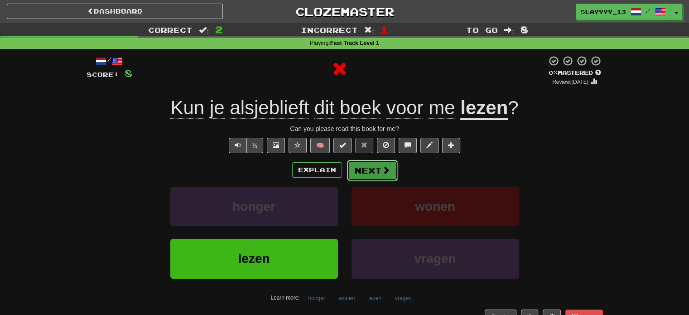
click at [387, 173] on span at bounding box center [386, 170] width 8 height 8
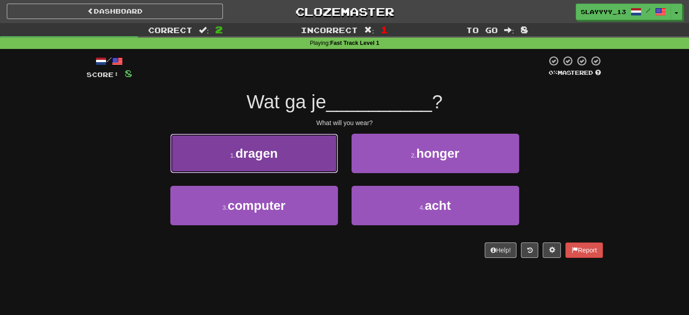
click at [309, 160] on button "1 . dragen" at bounding box center [254, 153] width 168 height 39
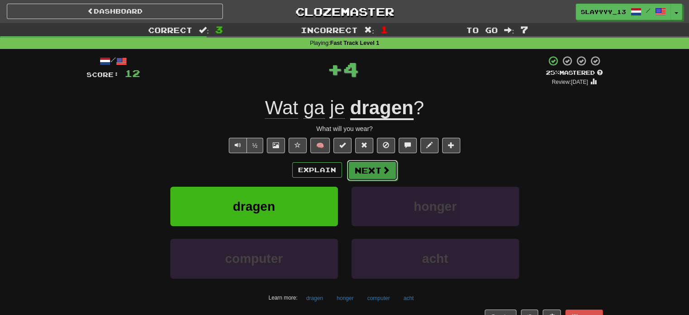
click at [386, 180] on button "Next" at bounding box center [372, 170] width 51 height 21
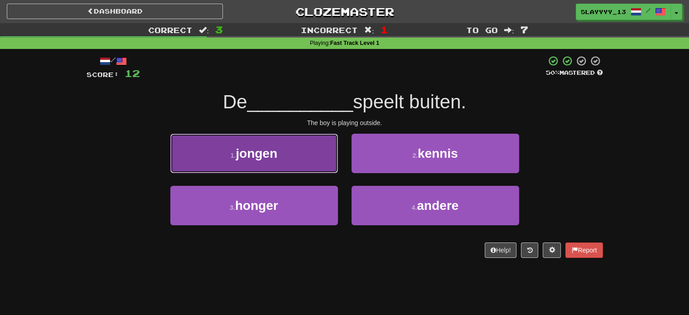
click at [284, 150] on button "1 . jongen" at bounding box center [254, 153] width 168 height 39
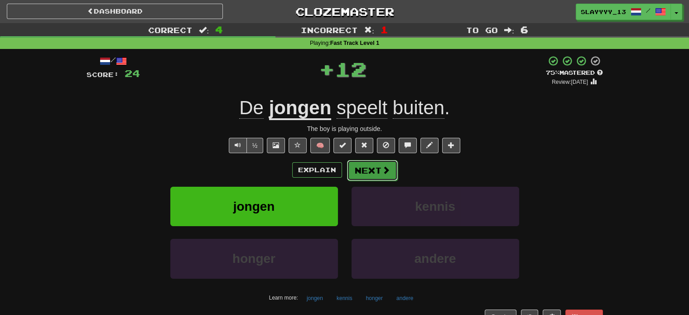
click at [371, 169] on button "Next" at bounding box center [372, 170] width 51 height 21
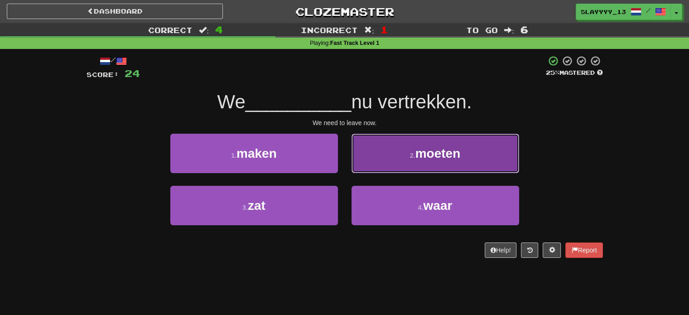
click at [393, 152] on button "2 . moeten" at bounding box center [436, 153] width 168 height 39
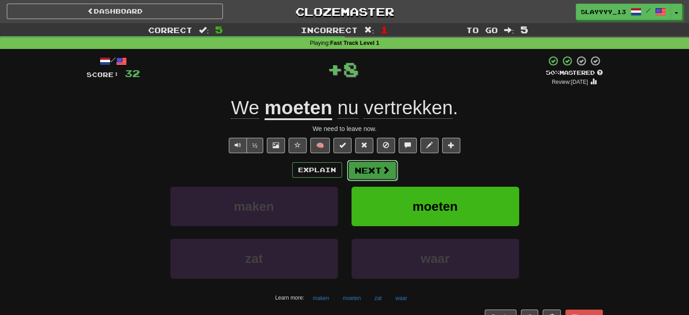
click at [377, 160] on button "Next" at bounding box center [372, 170] width 51 height 21
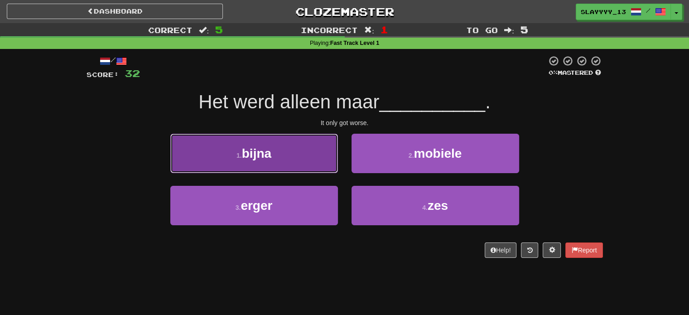
click at [324, 148] on button "1 . bijna" at bounding box center [254, 153] width 168 height 39
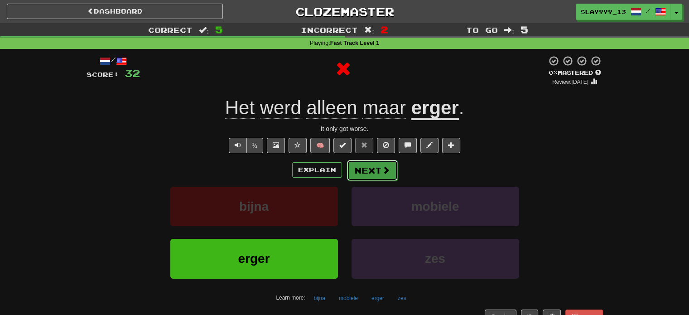
click at [360, 171] on button "Next" at bounding box center [372, 170] width 51 height 21
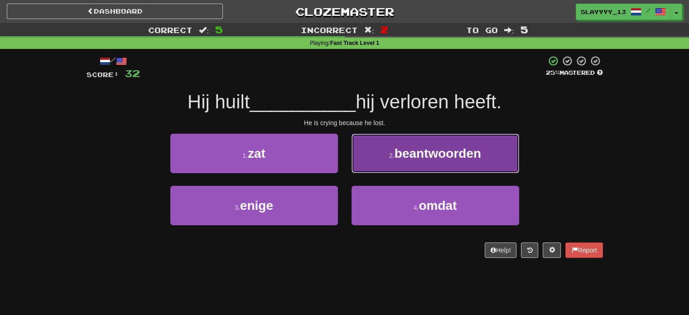
click at [407, 164] on button "2 . beantwoorden" at bounding box center [436, 153] width 168 height 39
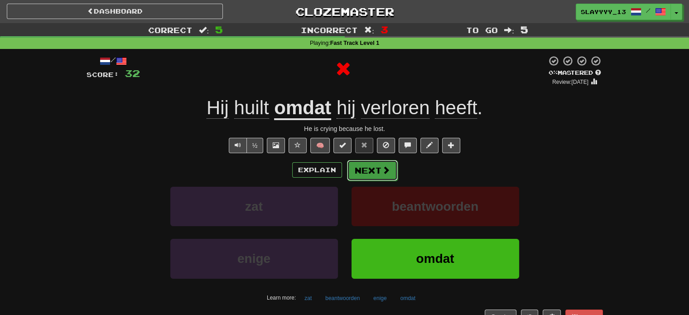
click at [364, 172] on button "Next" at bounding box center [372, 170] width 51 height 21
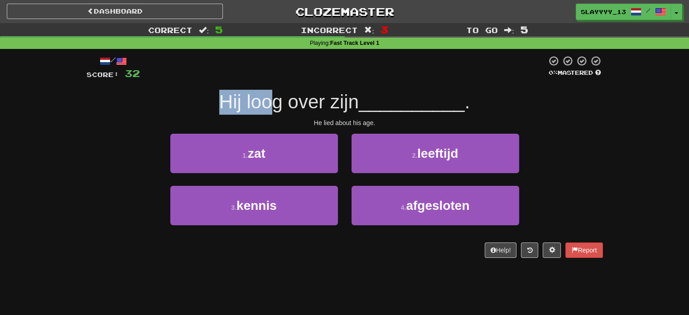
drag, startPoint x: 213, startPoint y: 109, endPoint x: 265, endPoint y: 106, distance: 51.7
click at [265, 106] on div "Hij loog over zijn __________ ." at bounding box center [345, 102] width 517 height 25
click at [265, 106] on span "Hij loog over zijn" at bounding box center [289, 101] width 140 height 21
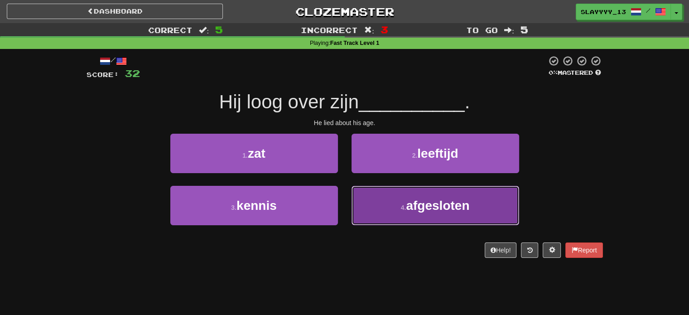
click at [414, 207] on span "afgesloten" at bounding box center [437, 205] width 63 height 14
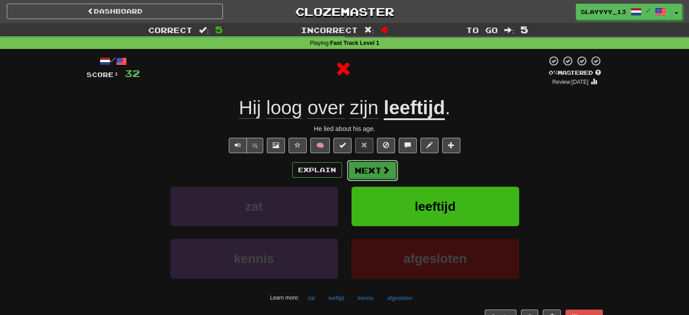
click at [383, 160] on button "Next" at bounding box center [372, 170] width 51 height 21
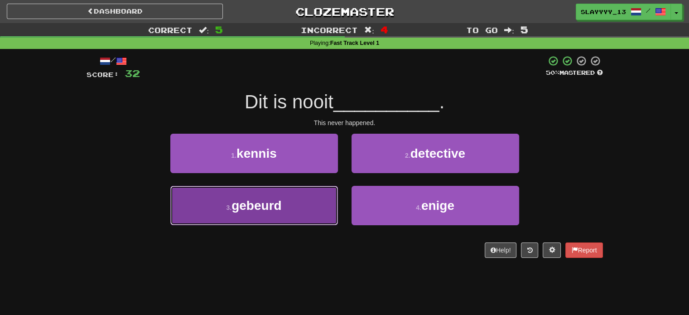
click at [307, 197] on button "3 . gebeurd" at bounding box center [254, 205] width 168 height 39
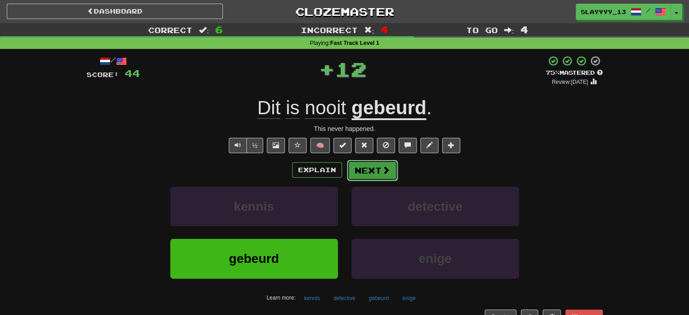
click at [377, 174] on button "Next" at bounding box center [372, 170] width 51 height 21
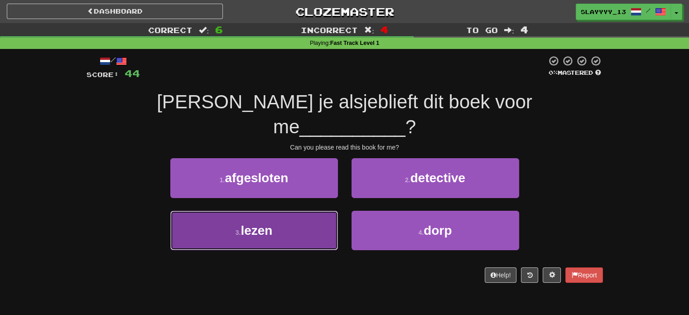
click at [306, 211] on button "3 . lezen" at bounding box center [254, 230] width 168 height 39
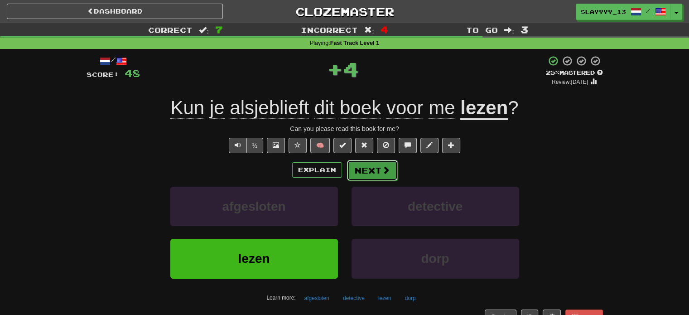
click at [354, 174] on button "Next" at bounding box center [372, 170] width 51 height 21
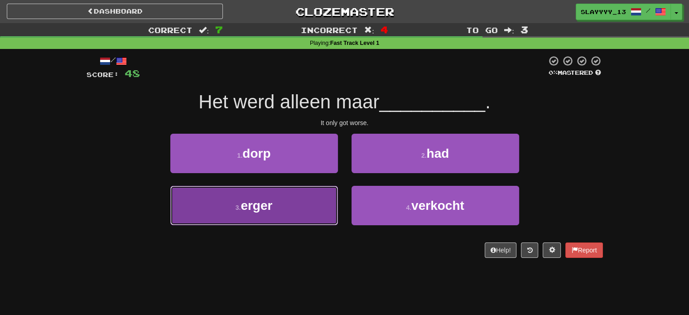
click at [298, 208] on button "3 . erger" at bounding box center [254, 205] width 168 height 39
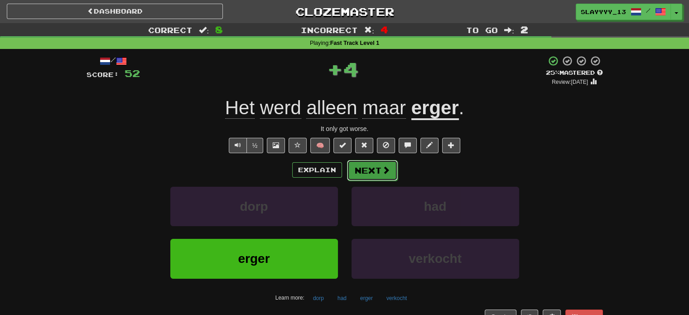
click at [367, 177] on button "Next" at bounding box center [372, 170] width 51 height 21
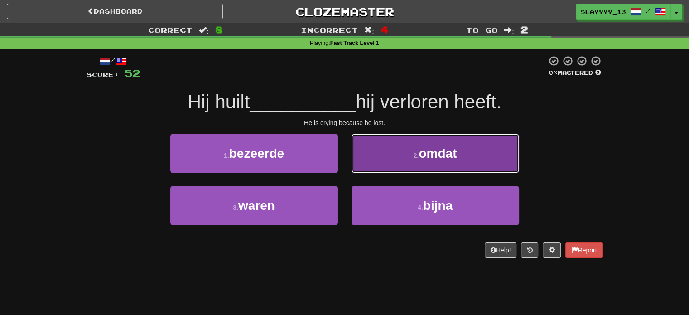
click at [424, 164] on button "2 . omdat" at bounding box center [436, 153] width 168 height 39
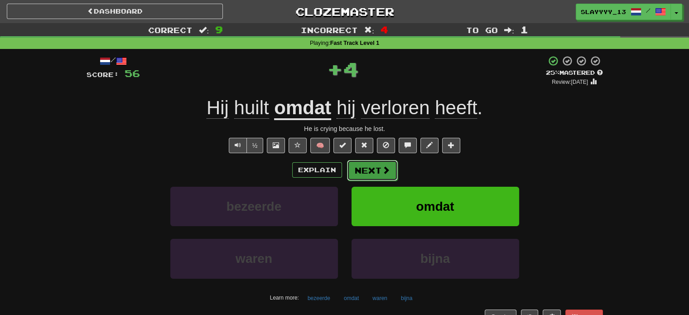
click at [367, 178] on button "Next" at bounding box center [372, 170] width 51 height 21
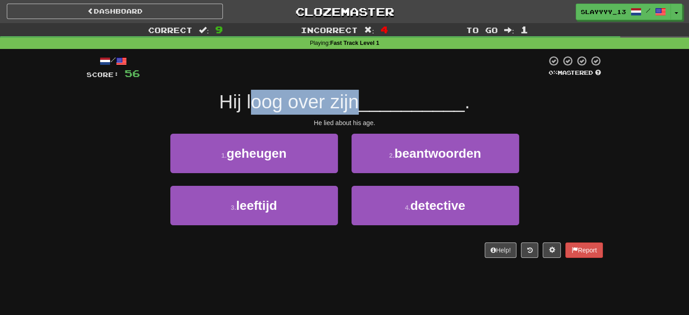
drag, startPoint x: 248, startPoint y: 106, endPoint x: 366, endPoint y: 92, distance: 118.6
click at [366, 92] on div "Hij loog over zijn __________ ." at bounding box center [345, 102] width 517 height 25
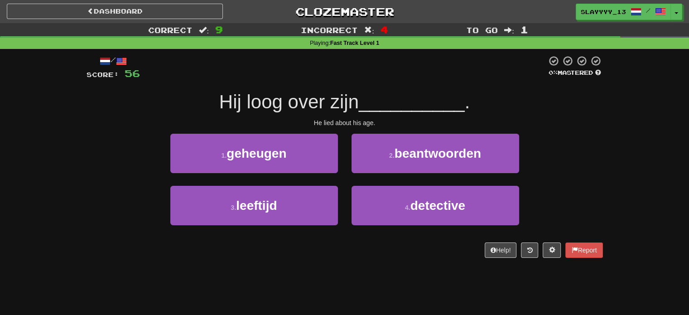
click at [366, 92] on span "__________" at bounding box center [412, 101] width 106 height 21
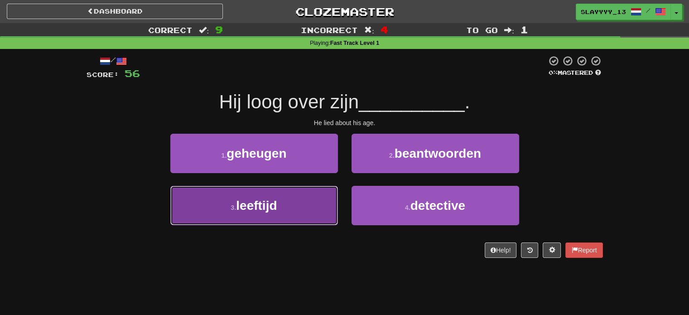
click at [297, 198] on button "3 . leeftijd" at bounding box center [254, 205] width 168 height 39
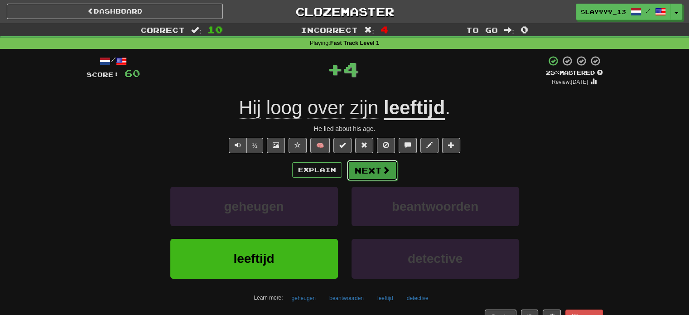
click at [372, 167] on button "Next" at bounding box center [372, 170] width 51 height 21
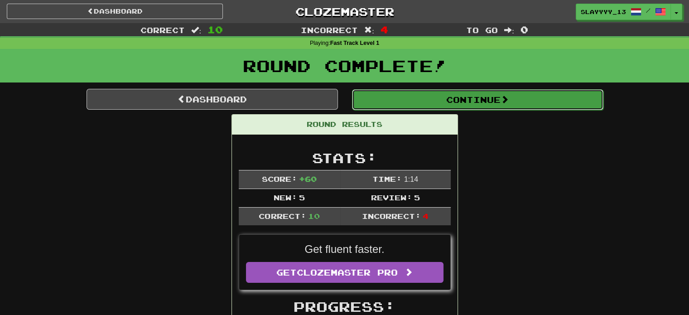
click at [431, 97] on button "Continue" at bounding box center [477, 99] width 251 height 21
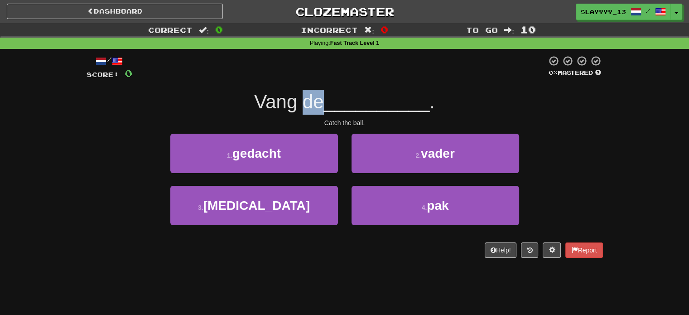
drag, startPoint x: 301, startPoint y: 110, endPoint x: 320, endPoint y: 108, distance: 19.1
click at [320, 108] on span "Vang de" at bounding box center [288, 101] width 69 height 21
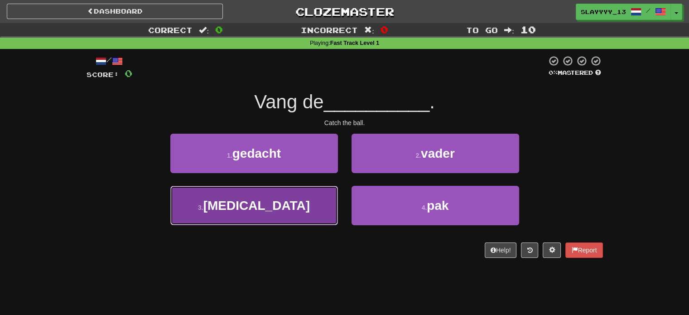
click at [310, 217] on button "3 . bal" at bounding box center [254, 205] width 168 height 39
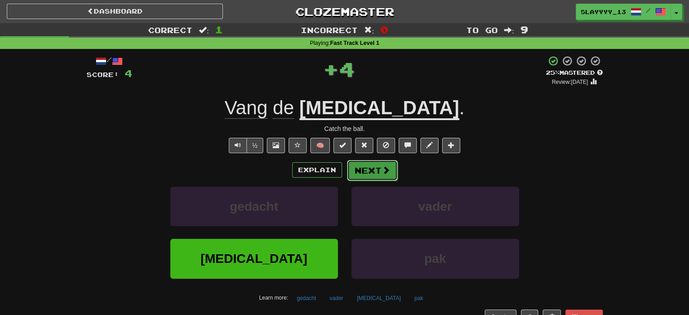
click at [363, 178] on button "Next" at bounding box center [372, 170] width 51 height 21
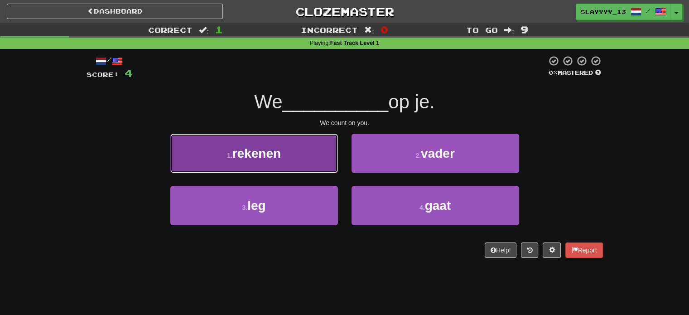
click at [295, 154] on button "1 . rekenen" at bounding box center [254, 153] width 168 height 39
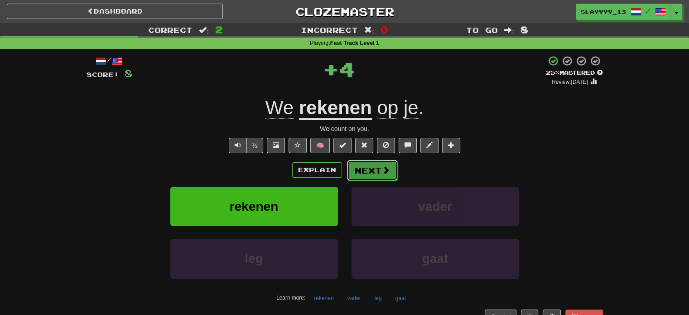
click at [367, 168] on button "Next" at bounding box center [372, 170] width 51 height 21
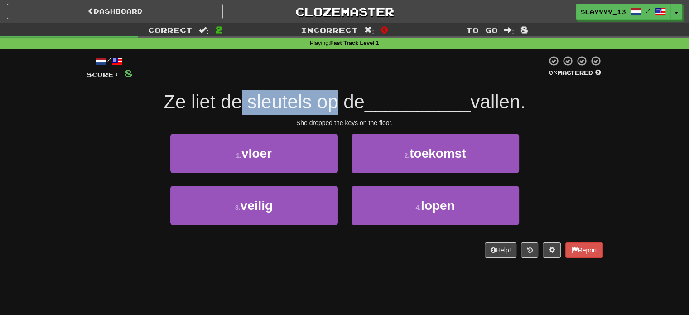
drag, startPoint x: 237, startPoint y: 103, endPoint x: 332, endPoint y: 98, distance: 95.3
click at [332, 98] on span "Ze liet de sleutels op de" at bounding box center [264, 101] width 201 height 21
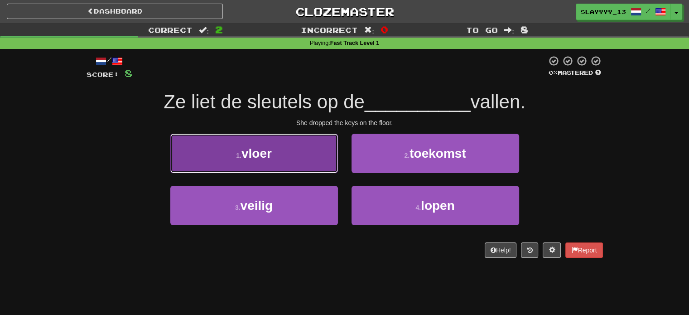
click at [312, 164] on button "1 . vloer" at bounding box center [254, 153] width 168 height 39
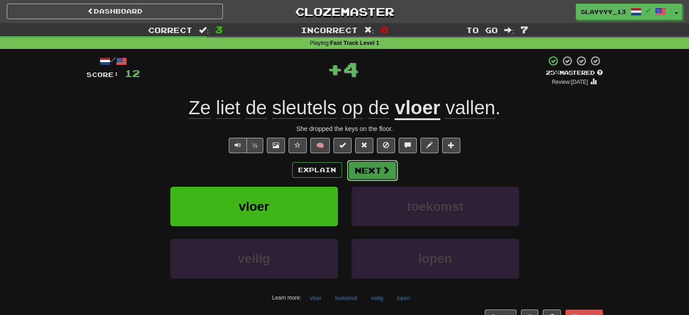
click at [380, 165] on button "Next" at bounding box center [372, 170] width 51 height 21
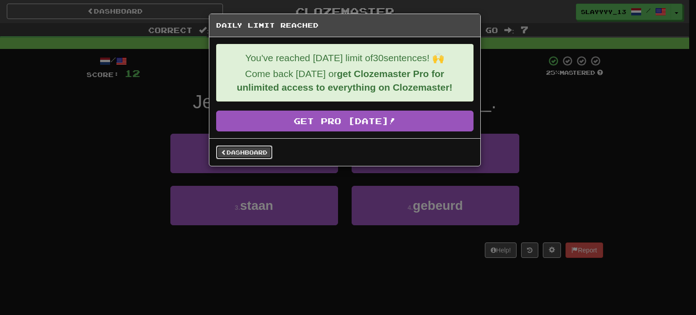
click at [259, 155] on link "Dashboard" at bounding box center [244, 152] width 56 height 14
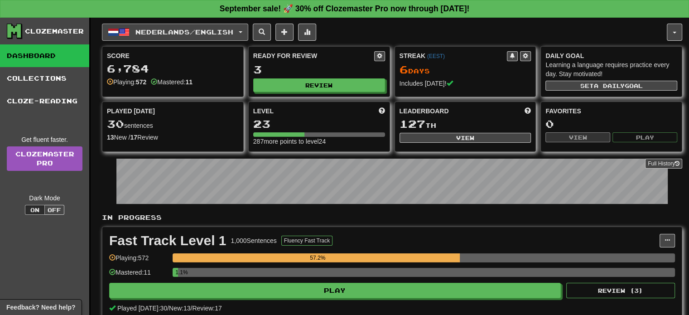
click at [159, 31] on span "Nederlands / English" at bounding box center [184, 32] width 98 height 8
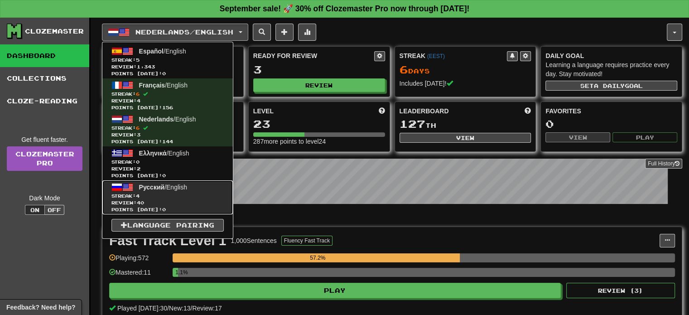
click at [137, 187] on link "Русский / English Streak: 4 Review: 40 Points today: 0" at bounding box center [167, 197] width 131 height 34
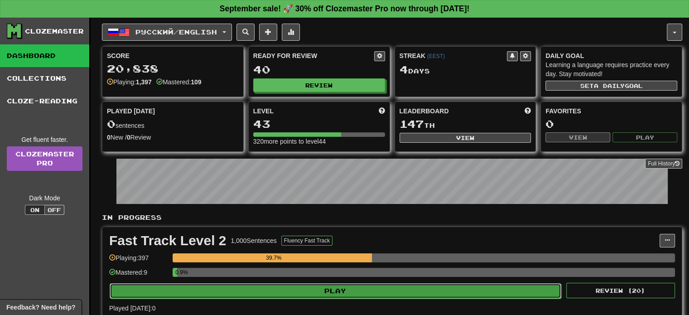
click at [270, 293] on button "Play" at bounding box center [336, 290] width 452 height 15
select select "**"
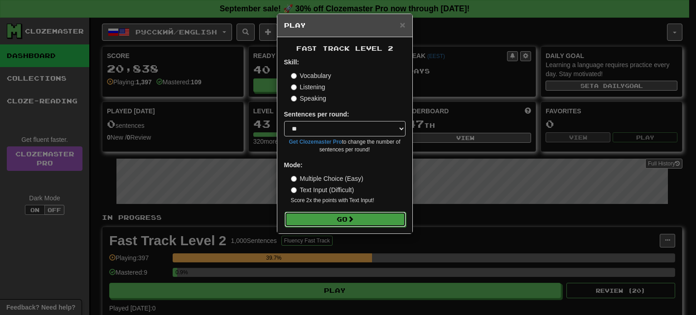
click at [360, 221] on button "Go" at bounding box center [345, 219] width 121 height 15
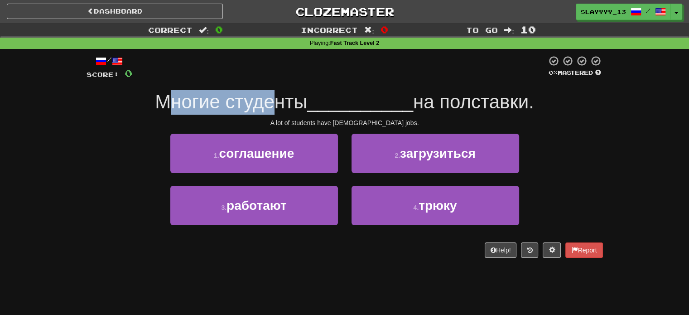
drag, startPoint x: 160, startPoint y: 106, endPoint x: 271, endPoint y: 86, distance: 112.9
click at [271, 86] on div "/ Score: 0 0 % Mastered Многие студенты __________ на полставки. A lot of stude…" at bounding box center [345, 156] width 517 height 203
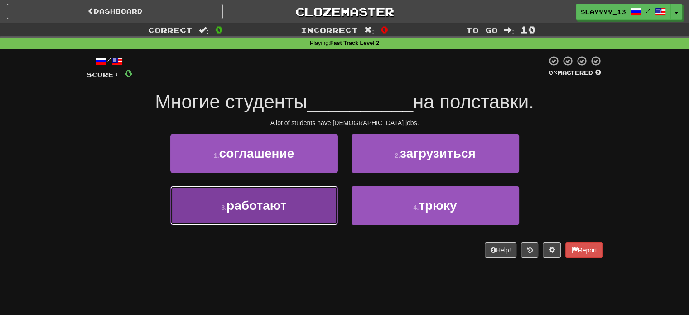
click at [277, 213] on button "3 . работают" at bounding box center [254, 205] width 168 height 39
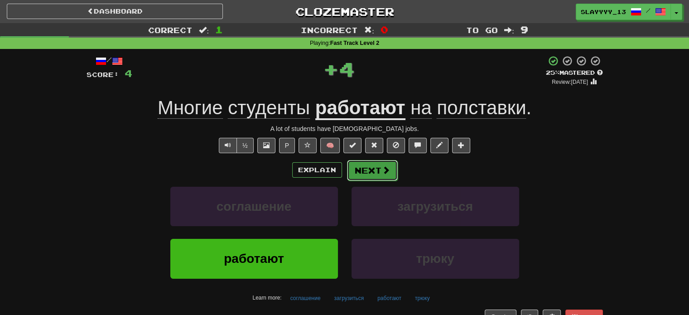
click at [375, 167] on button "Next" at bounding box center [372, 170] width 51 height 21
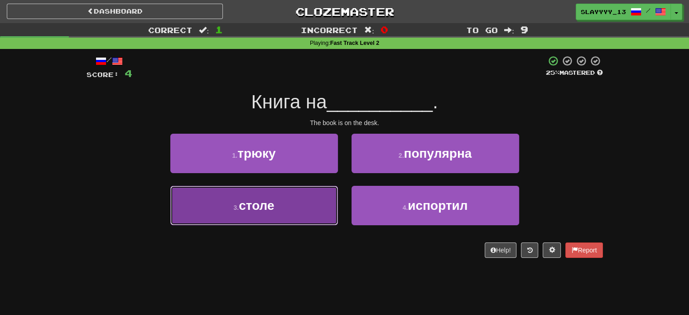
click at [297, 202] on button "3 . столе" at bounding box center [254, 205] width 168 height 39
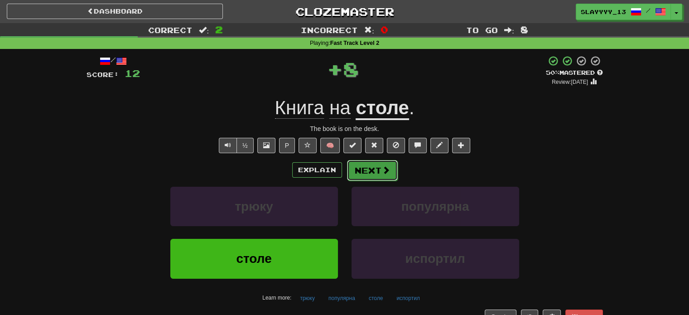
click at [371, 171] on button "Next" at bounding box center [372, 170] width 51 height 21
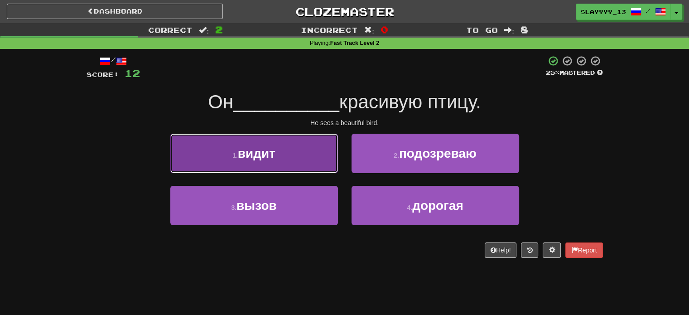
click at [271, 168] on button "1 . видит" at bounding box center [254, 153] width 168 height 39
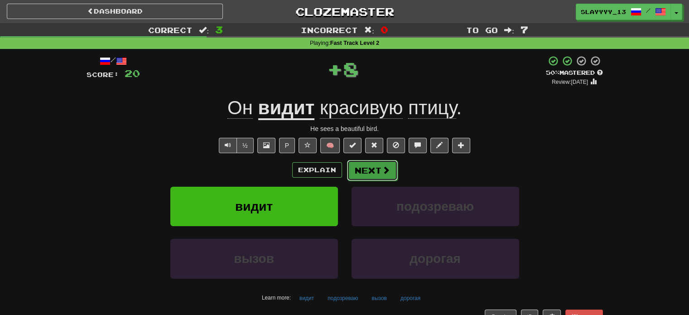
click at [363, 179] on button "Next" at bounding box center [372, 170] width 51 height 21
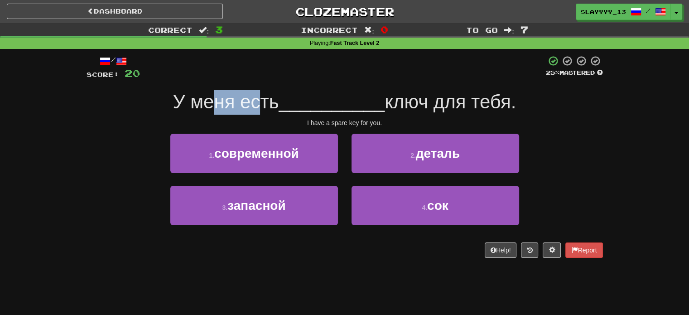
drag, startPoint x: 213, startPoint y: 106, endPoint x: 252, endPoint y: 98, distance: 40.3
click at [252, 98] on span "У меня есть" at bounding box center [226, 101] width 106 height 21
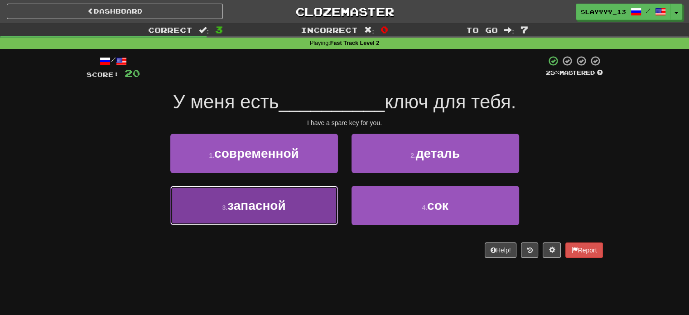
click at [298, 204] on button "3 . запасной" at bounding box center [254, 205] width 168 height 39
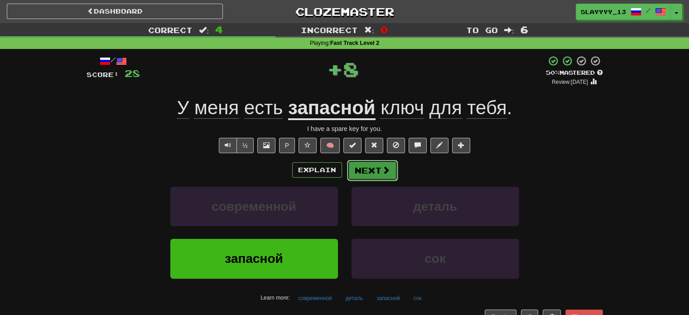
click at [372, 175] on button "Next" at bounding box center [372, 170] width 51 height 21
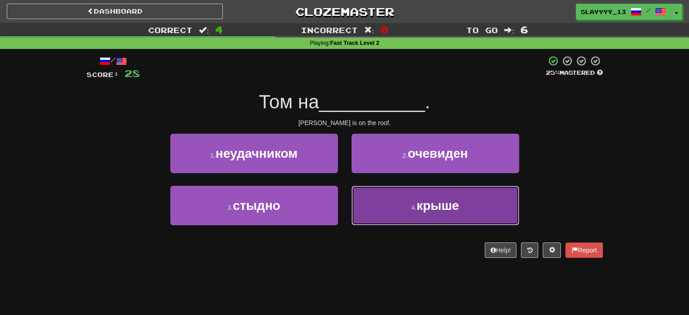
click at [408, 194] on button "4 . крыше" at bounding box center [436, 205] width 168 height 39
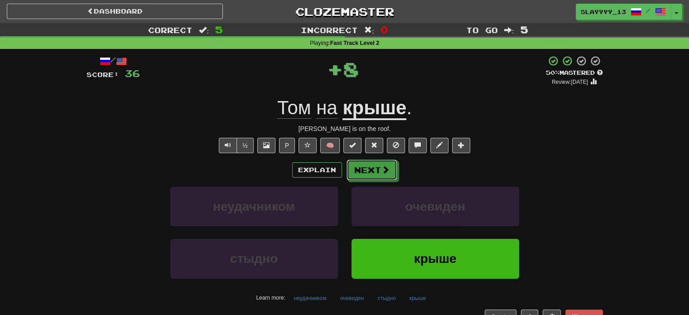
click at [371, 160] on div "Explain Next" at bounding box center [345, 170] width 517 height 21
click at [362, 171] on button "Next" at bounding box center [372, 170] width 51 height 21
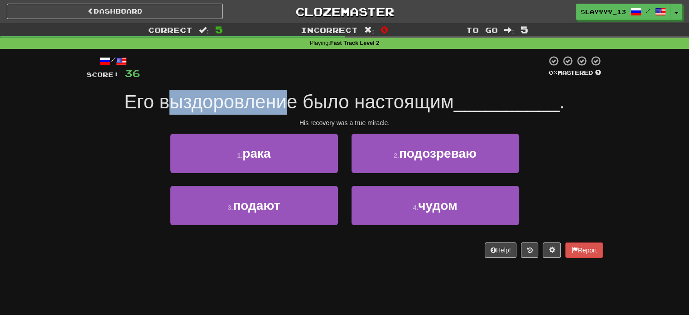
drag, startPoint x: 173, startPoint y: 110, endPoint x: 287, endPoint y: 110, distance: 114.2
click at [287, 110] on span "Его выздоровление было настоящим" at bounding box center [288, 101] width 329 height 21
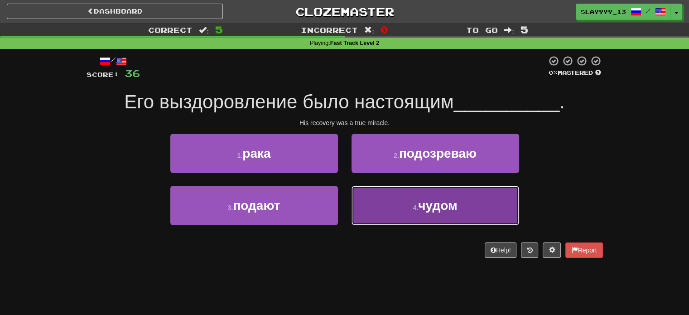
click at [392, 206] on button "4 . чудом" at bounding box center [436, 205] width 168 height 39
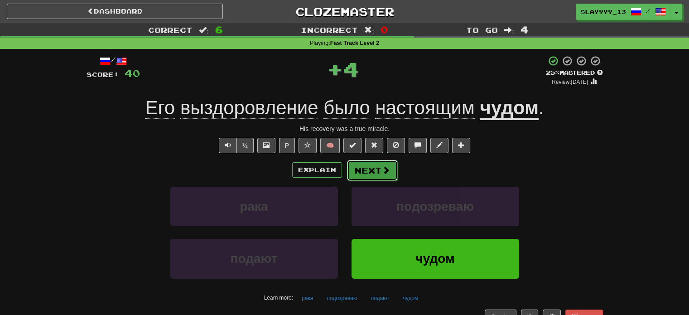
click at [361, 167] on button "Next" at bounding box center [372, 170] width 51 height 21
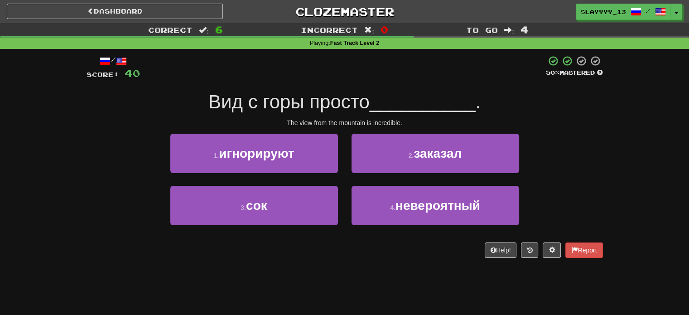
click at [227, 101] on span "Вид с горы просто" at bounding box center [288, 101] width 161 height 21
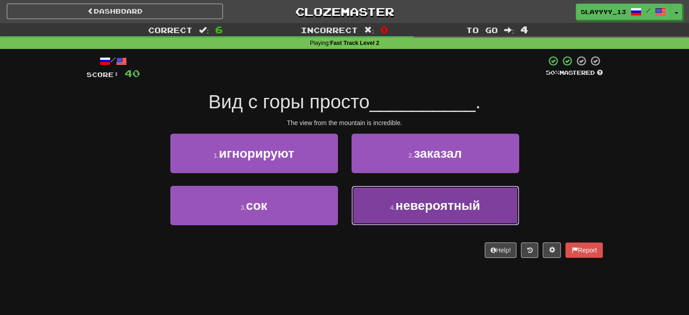
click at [392, 211] on small "4 ." at bounding box center [392, 207] width 5 height 7
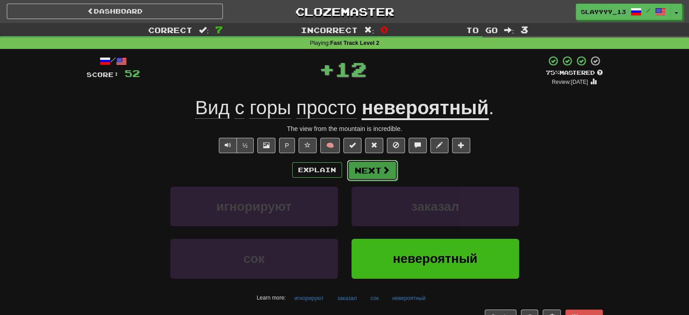
click at [374, 176] on button "Next" at bounding box center [372, 170] width 51 height 21
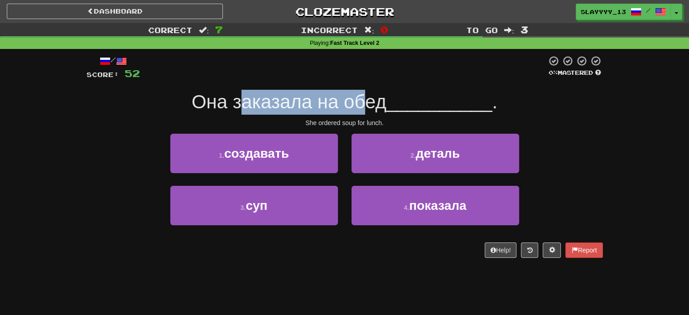
drag, startPoint x: 235, startPoint y: 105, endPoint x: 363, endPoint y: 105, distance: 128.2
click at [363, 105] on span "Она заказала на обед" at bounding box center [289, 101] width 195 height 21
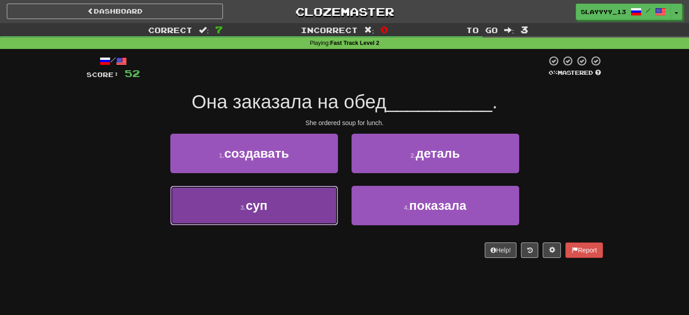
click at [324, 203] on button "3 . суп" at bounding box center [254, 205] width 168 height 39
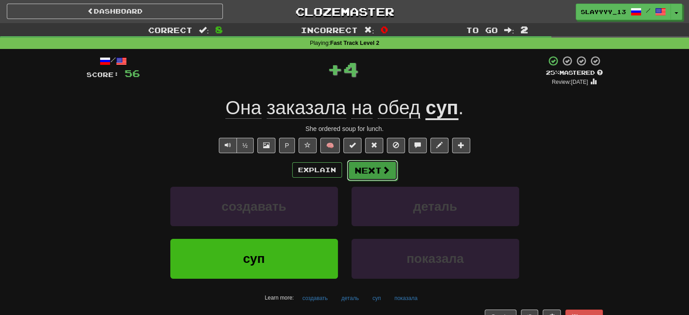
click at [365, 174] on button "Next" at bounding box center [372, 170] width 51 height 21
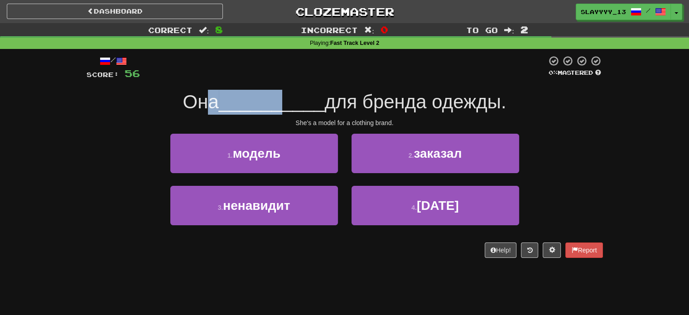
drag, startPoint x: 208, startPoint y: 93, endPoint x: 292, endPoint y: 93, distance: 83.8
click at [292, 93] on div "Она __________ для бренда одежды." at bounding box center [345, 102] width 517 height 25
click at [292, 93] on span "__________" at bounding box center [272, 101] width 106 height 21
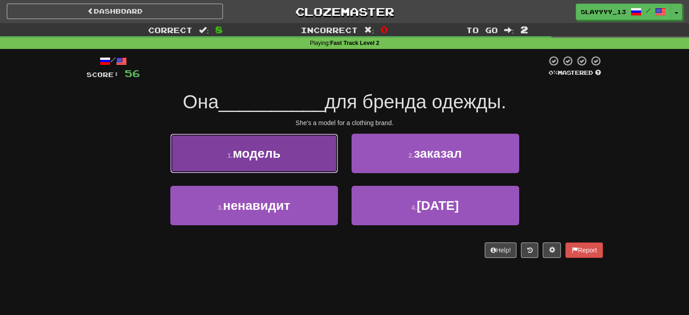
click at [321, 164] on button "1 . модель" at bounding box center [254, 153] width 168 height 39
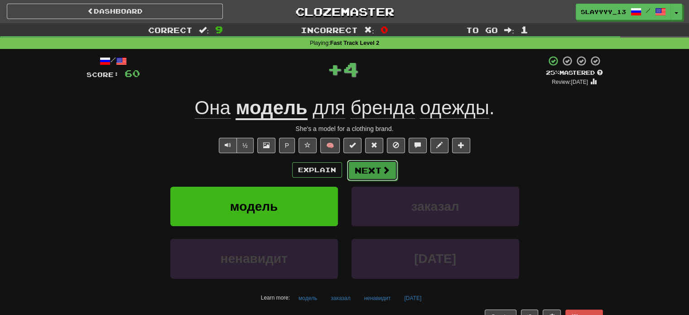
click at [391, 175] on button "Next" at bounding box center [372, 170] width 51 height 21
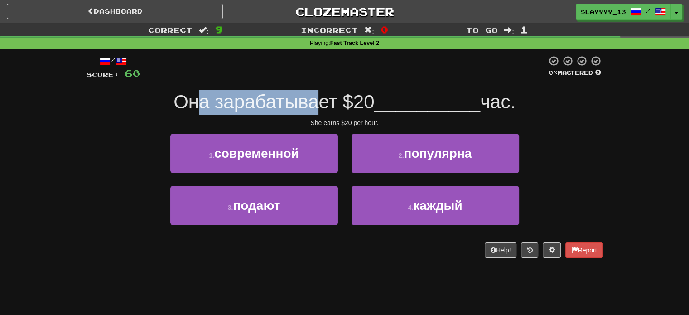
drag, startPoint x: 189, startPoint y: 101, endPoint x: 320, endPoint y: 97, distance: 131.0
click at [320, 97] on span "Она зарабатывает $20" at bounding box center [274, 101] width 201 height 21
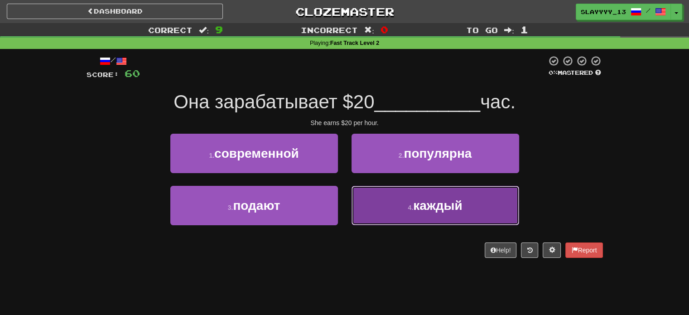
click at [406, 202] on button "4 . каждый" at bounding box center [436, 205] width 168 height 39
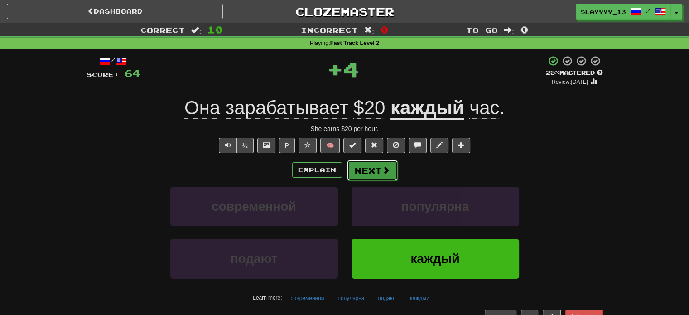
click at [373, 176] on button "Next" at bounding box center [372, 170] width 51 height 21
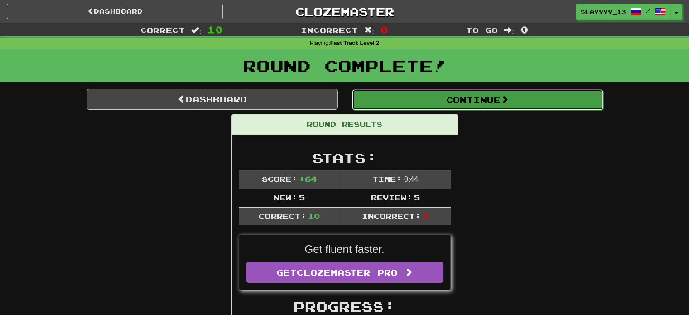
click at [378, 106] on button "Continue" at bounding box center [477, 99] width 251 height 21
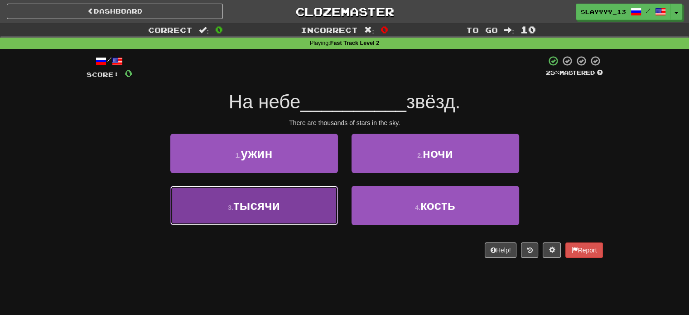
click at [324, 222] on button "3 . тысячи" at bounding box center [254, 205] width 168 height 39
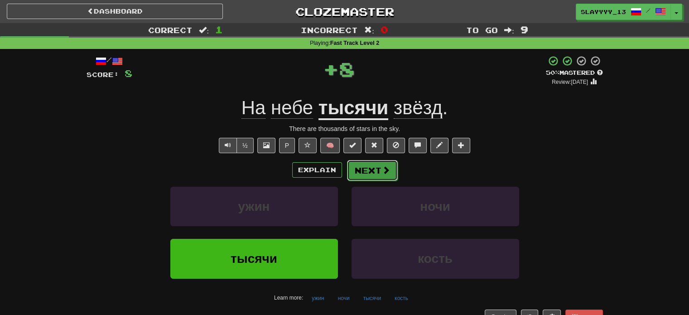
click at [384, 167] on span at bounding box center [386, 170] width 8 height 8
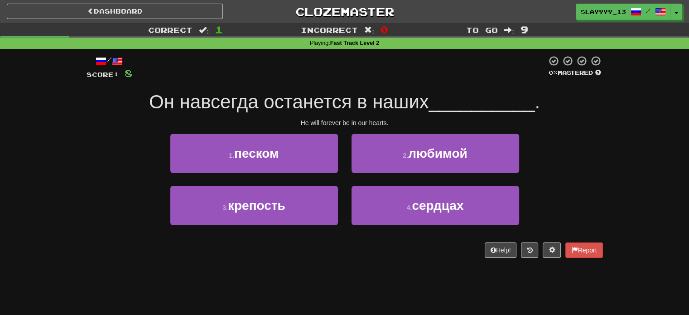
click at [433, 228] on div "4 . сердцах" at bounding box center [435, 212] width 181 height 52
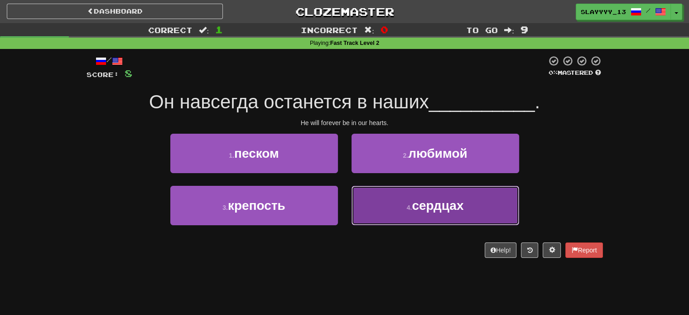
click at [430, 217] on button "4 . сердцах" at bounding box center [436, 205] width 168 height 39
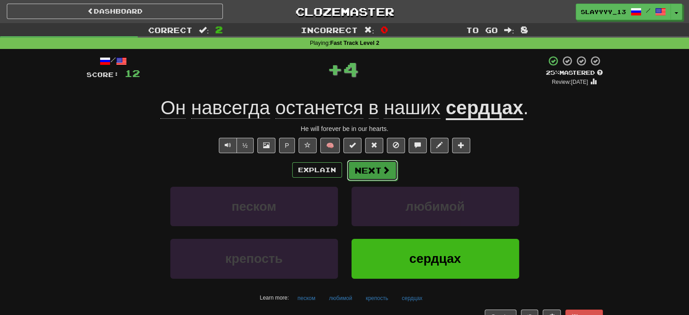
click at [383, 172] on span at bounding box center [386, 170] width 8 height 8
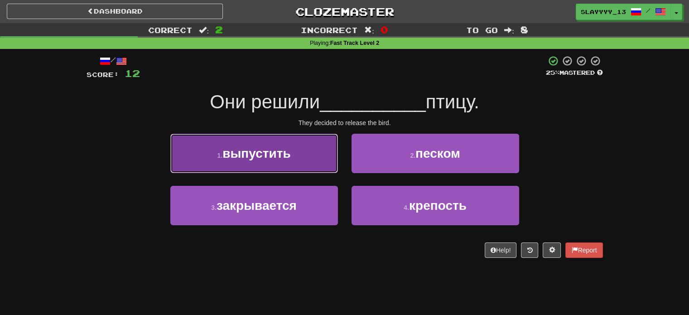
click at [310, 159] on button "1 . выпустить" at bounding box center [254, 153] width 168 height 39
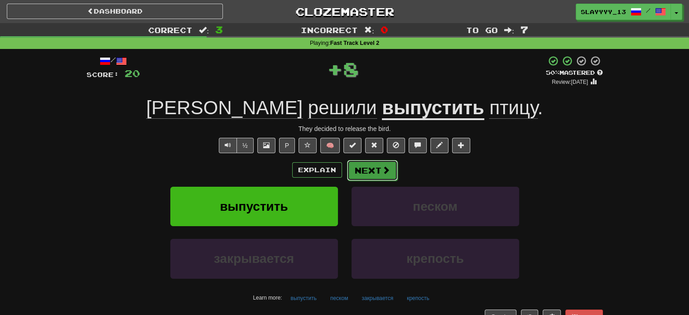
click at [384, 170] on span at bounding box center [386, 170] width 8 height 8
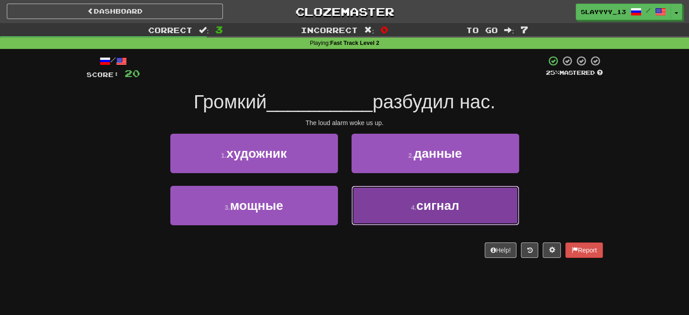
click at [399, 210] on button "4 . сигнал" at bounding box center [436, 205] width 168 height 39
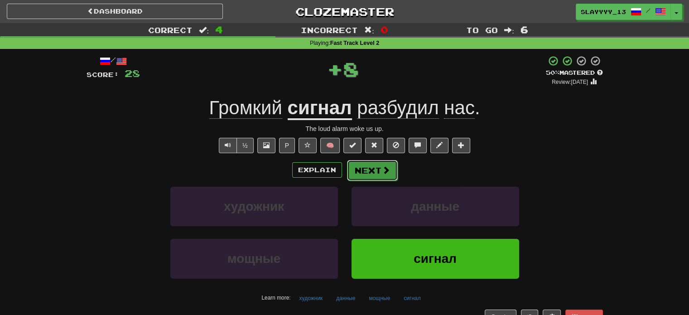
click at [380, 172] on button "Next" at bounding box center [372, 170] width 51 height 21
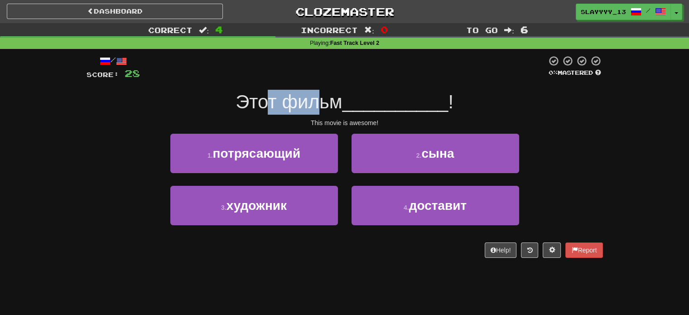
drag, startPoint x: 264, startPoint y: 90, endPoint x: 328, endPoint y: 95, distance: 64.1
click at [328, 95] on div "Этот фильм __________ !" at bounding box center [345, 102] width 517 height 25
click at [328, 95] on span "Этот фильм" at bounding box center [289, 101] width 107 height 21
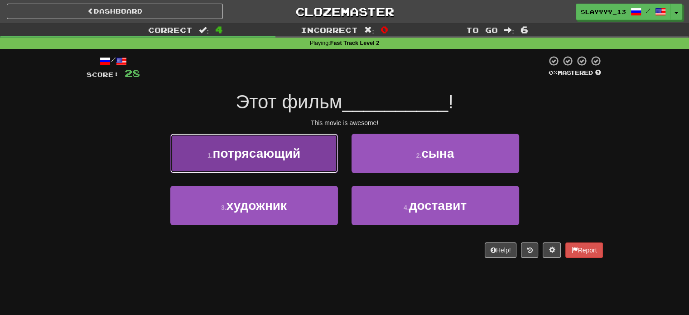
click at [322, 146] on button "1 . потрясающий" at bounding box center [254, 153] width 168 height 39
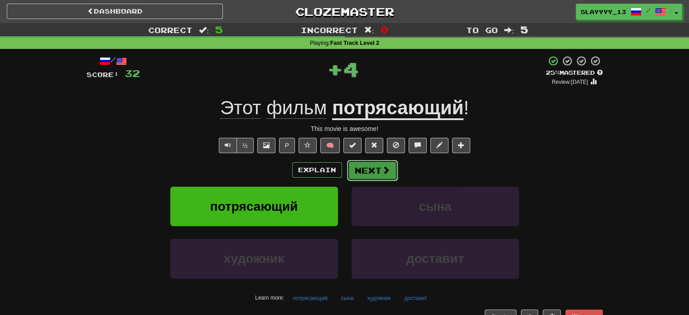
click at [379, 173] on button "Next" at bounding box center [372, 170] width 51 height 21
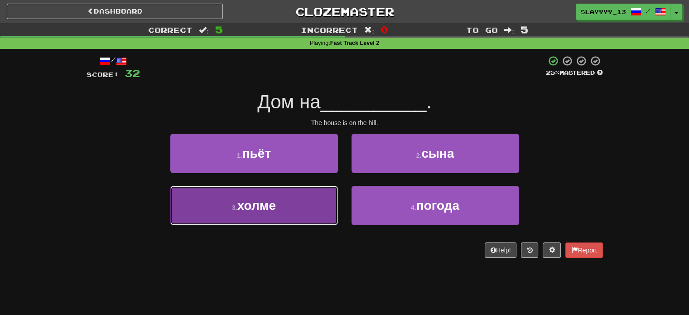
click at [315, 212] on button "3 . холме" at bounding box center [254, 205] width 168 height 39
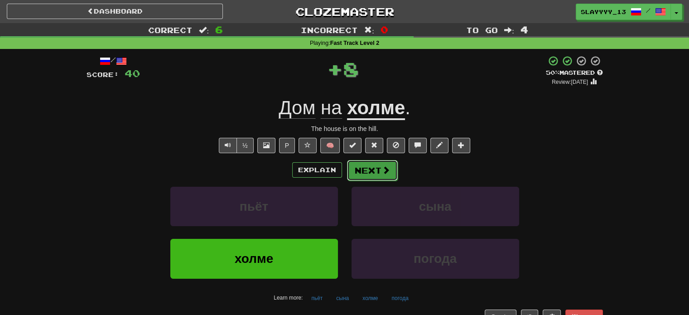
click at [382, 171] on span at bounding box center [386, 170] width 8 height 8
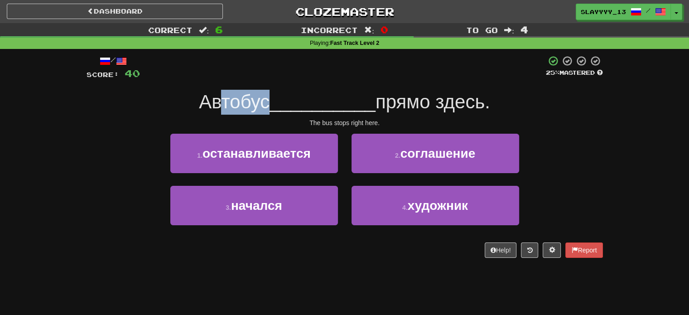
drag, startPoint x: 212, startPoint y: 97, endPoint x: 261, endPoint y: 99, distance: 49.0
click at [261, 99] on span "Автобус" at bounding box center [234, 101] width 71 height 21
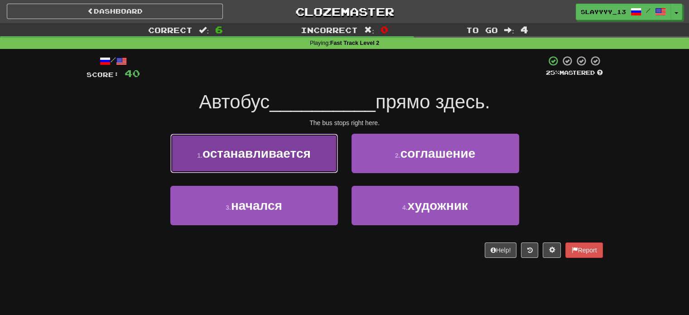
click at [318, 155] on button "1 . останавливается" at bounding box center [254, 153] width 168 height 39
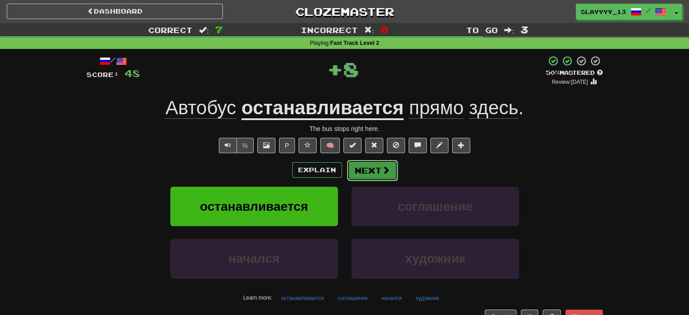
click at [375, 177] on button "Next" at bounding box center [372, 170] width 51 height 21
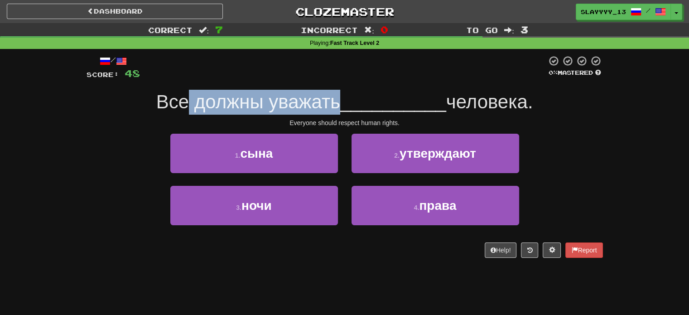
drag, startPoint x: 178, startPoint y: 106, endPoint x: 331, endPoint y: 104, distance: 153.2
click at [331, 104] on span "Все должны уважать" at bounding box center [248, 101] width 184 height 21
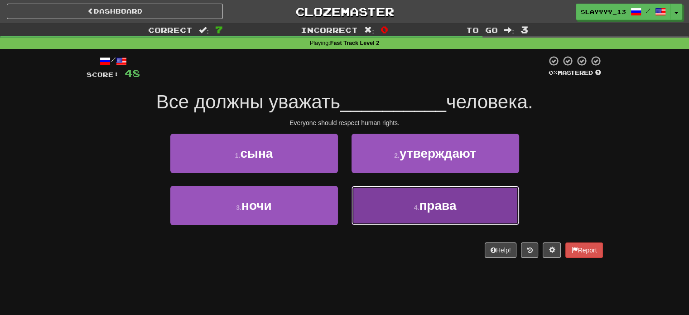
click at [387, 214] on button "4 . права" at bounding box center [436, 205] width 168 height 39
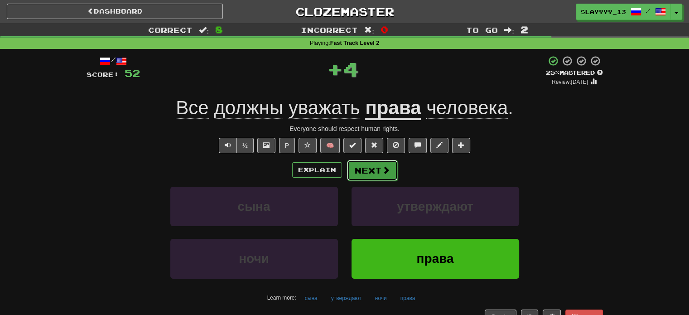
click at [369, 169] on button "Next" at bounding box center [372, 170] width 51 height 21
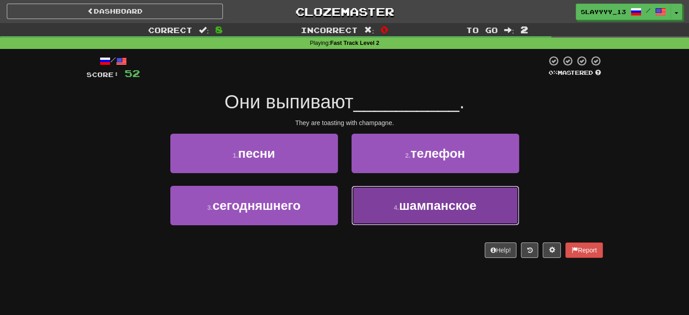
click at [407, 205] on span "шампанское" at bounding box center [437, 205] width 77 height 14
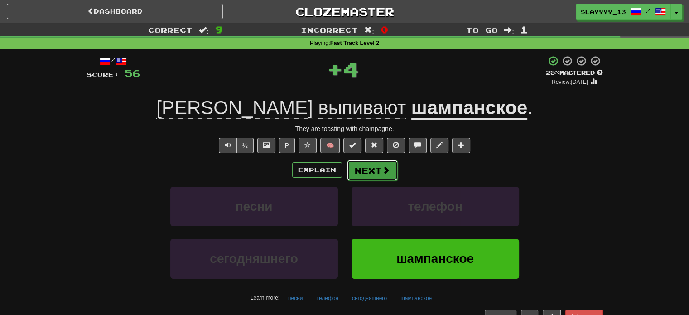
click at [382, 170] on span at bounding box center [386, 170] width 8 height 8
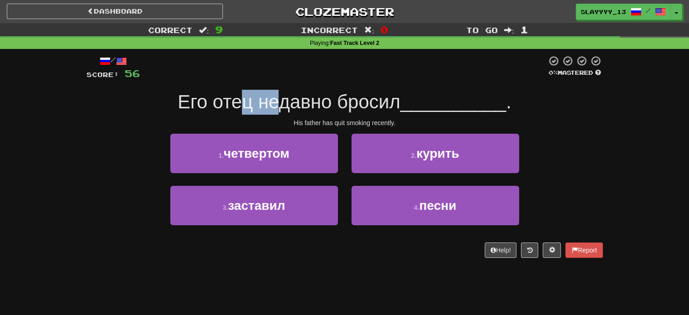
drag, startPoint x: 235, startPoint y: 107, endPoint x: 273, endPoint y: 101, distance: 38.1
click at [273, 101] on span "Его отец недавно бросил" at bounding box center [289, 101] width 223 height 21
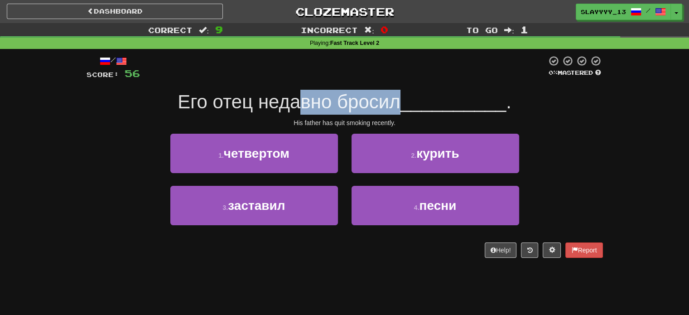
drag, startPoint x: 293, startPoint y: 101, endPoint x: 395, endPoint y: 87, distance: 103.4
click at [395, 87] on div "/ Score: 56 0 % Mastered Его отец недавно бросил __________ . His father has qu…" at bounding box center [345, 156] width 517 height 203
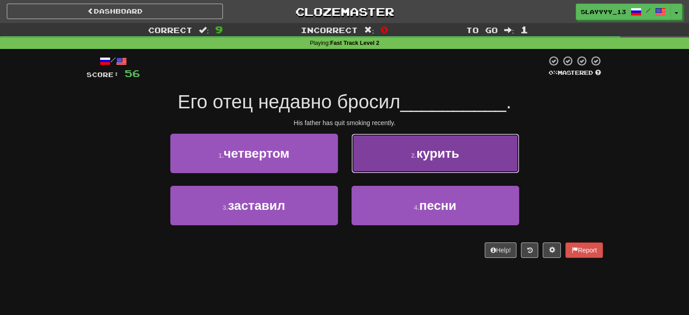
click at [401, 160] on button "2 . курить" at bounding box center [436, 153] width 168 height 39
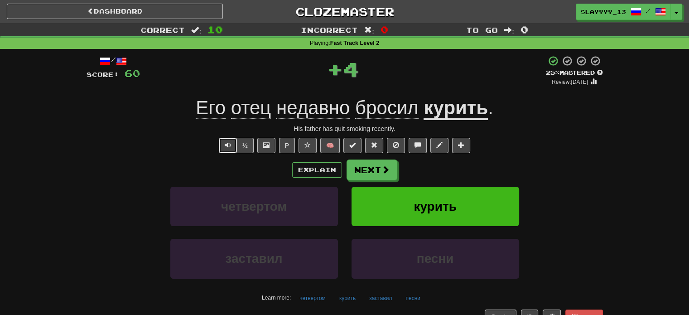
click at [231, 149] on button "Text-to-speech controls" at bounding box center [228, 145] width 18 height 15
click at [380, 174] on button "Next" at bounding box center [372, 170] width 51 height 21
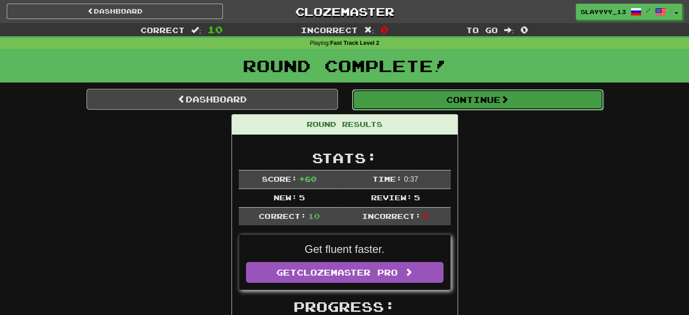
click at [396, 106] on button "Continue" at bounding box center [477, 99] width 251 height 21
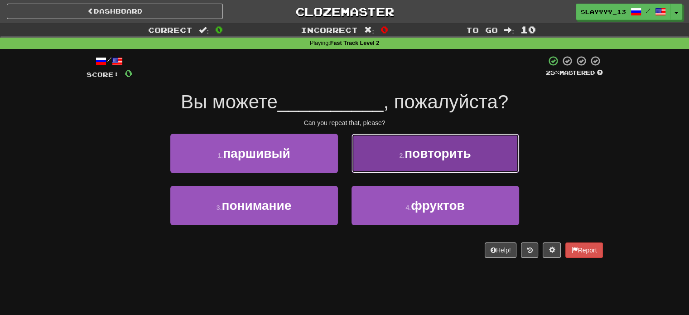
click at [431, 165] on button "2 . повторить" at bounding box center [436, 153] width 168 height 39
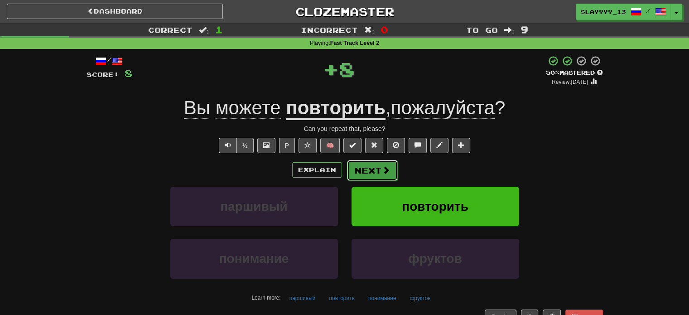
click at [384, 172] on span at bounding box center [386, 170] width 8 height 8
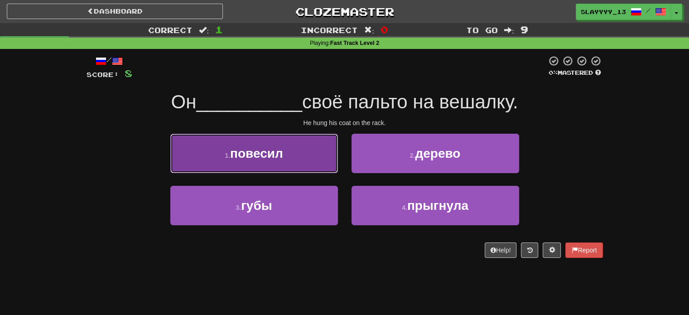
click at [260, 140] on button "1 . повесил" at bounding box center [254, 153] width 168 height 39
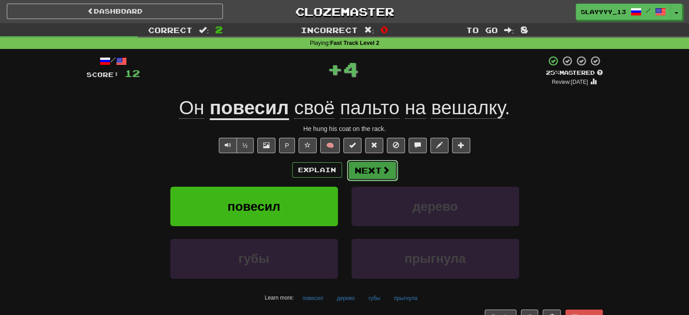
click at [373, 178] on button "Next" at bounding box center [372, 170] width 51 height 21
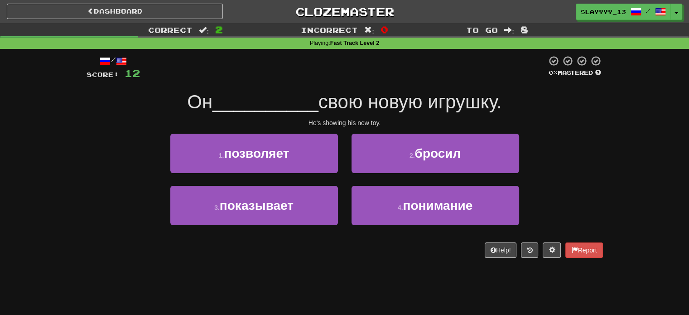
drag, startPoint x: 181, startPoint y: 102, endPoint x: 214, endPoint y: 105, distance: 33.2
click at [214, 105] on div "Он __________ свою новую игрушку." at bounding box center [345, 102] width 517 height 25
click at [214, 105] on span "__________" at bounding box center [266, 101] width 106 height 21
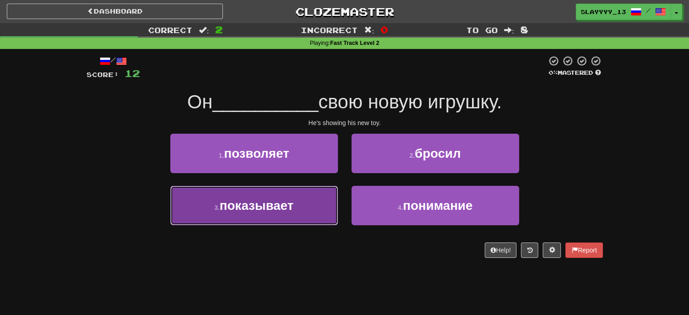
click at [281, 209] on span "показывает" at bounding box center [257, 205] width 74 height 14
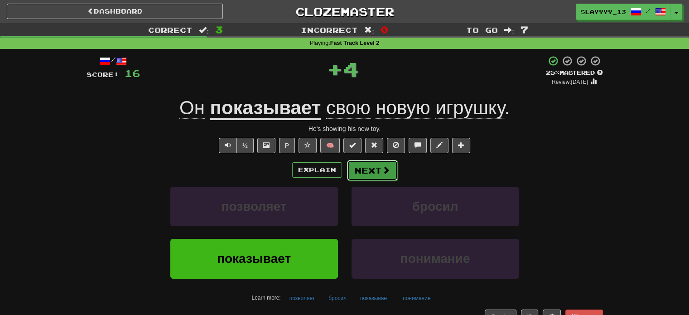
click at [380, 171] on button "Next" at bounding box center [372, 170] width 51 height 21
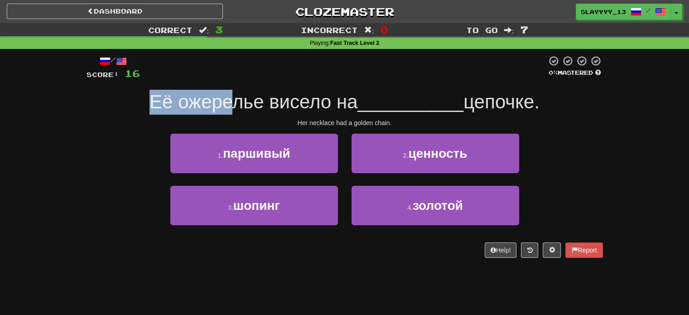
drag, startPoint x: 141, startPoint y: 106, endPoint x: 222, endPoint y: 104, distance: 81.1
click at [222, 104] on div "Её ожерелье висело на __________ цепочке." at bounding box center [345, 102] width 517 height 25
click at [222, 104] on span "Её ожерелье висело на" at bounding box center [254, 101] width 208 height 21
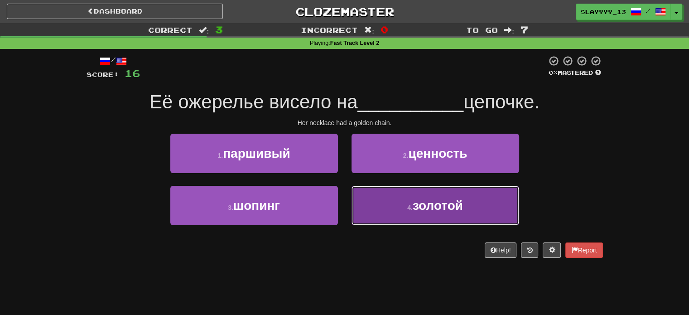
click at [406, 213] on button "4 . золотой" at bounding box center [436, 205] width 168 height 39
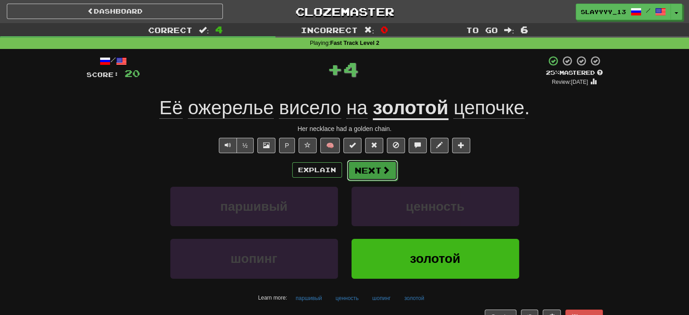
click at [375, 170] on button "Next" at bounding box center [372, 170] width 51 height 21
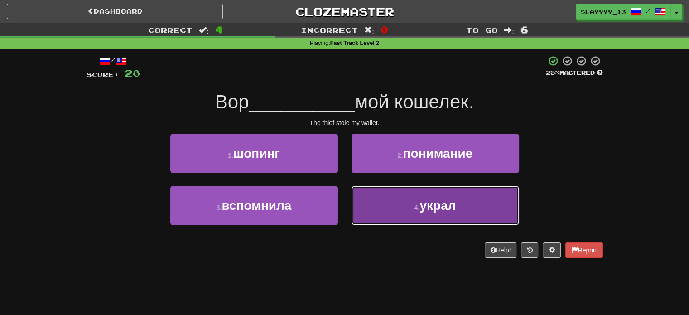
click at [388, 204] on button "4 . украл" at bounding box center [436, 205] width 168 height 39
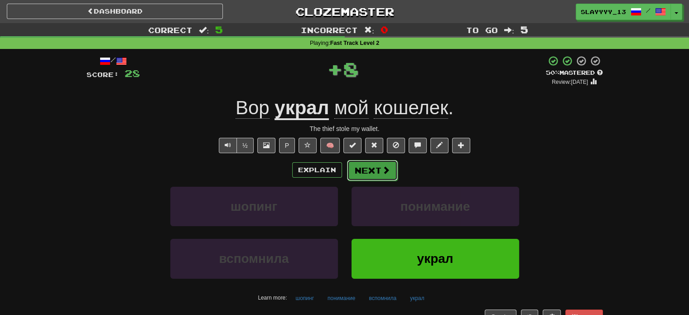
click at [375, 176] on button "Next" at bounding box center [372, 170] width 51 height 21
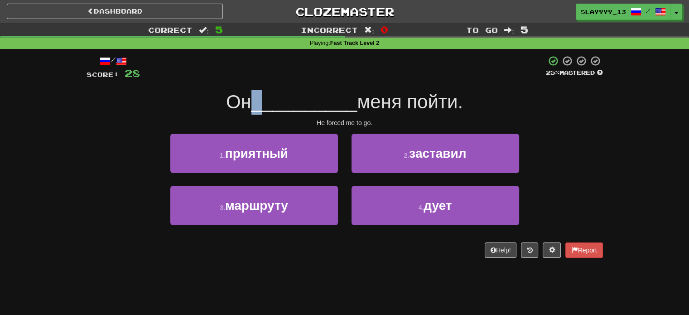
drag, startPoint x: 242, startPoint y: 105, endPoint x: 267, endPoint y: 106, distance: 25.4
click at [267, 106] on div "Он __________ меня пойти." at bounding box center [345, 102] width 517 height 25
click at [267, 106] on span "__________" at bounding box center [304, 101] width 106 height 21
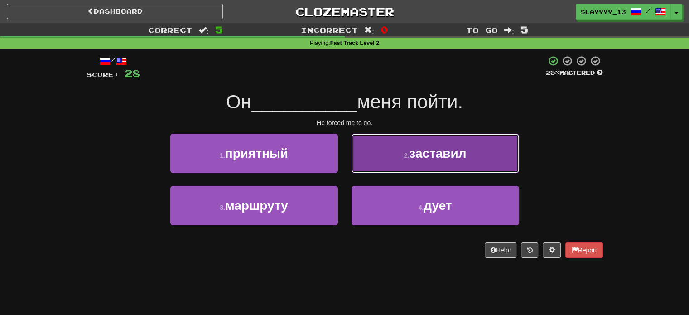
click at [437, 161] on button "2 . заставил" at bounding box center [436, 153] width 168 height 39
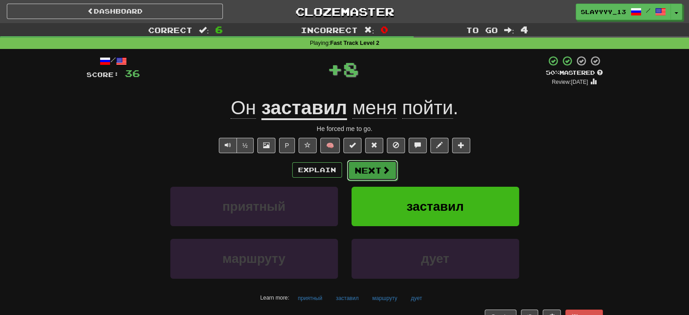
click at [391, 164] on button "Next" at bounding box center [372, 170] width 51 height 21
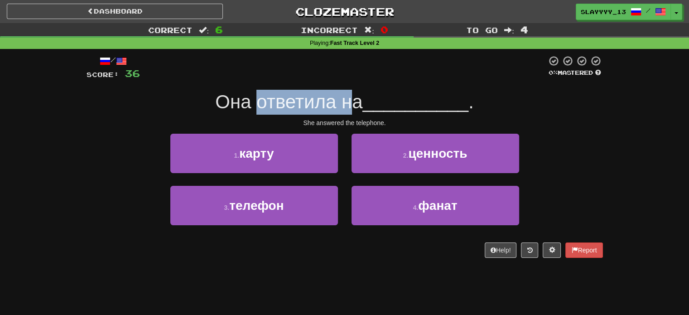
drag, startPoint x: 254, startPoint y: 89, endPoint x: 354, endPoint y: 106, distance: 102.0
click at [354, 106] on div "/ Score: 36 0 % Mastered Она ответила на __________ . She answered the telephon…" at bounding box center [345, 156] width 517 height 203
click at [354, 106] on span "Она ответила на" at bounding box center [288, 101] width 147 height 21
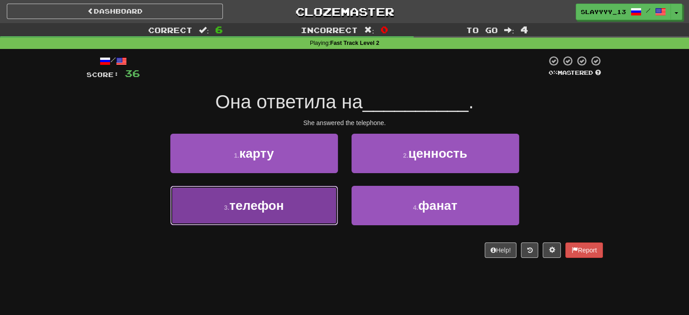
click at [309, 208] on button "3 . телефон" at bounding box center [254, 205] width 168 height 39
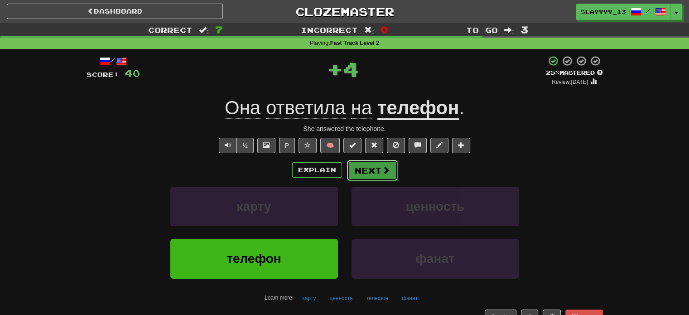
click at [372, 173] on button "Next" at bounding box center [372, 170] width 51 height 21
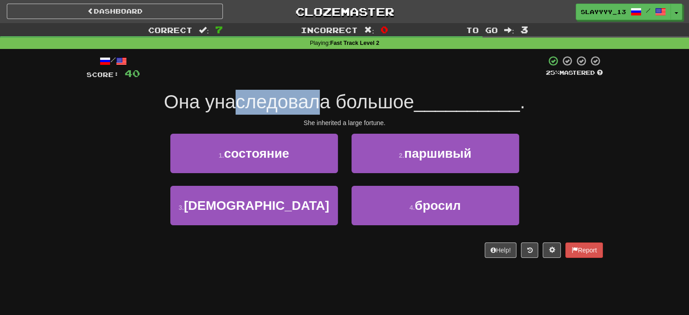
drag, startPoint x: 236, startPoint y: 99, endPoint x: 317, endPoint y: 114, distance: 82.4
click at [317, 114] on div "Она унаследовала большое __________ ." at bounding box center [345, 102] width 517 height 25
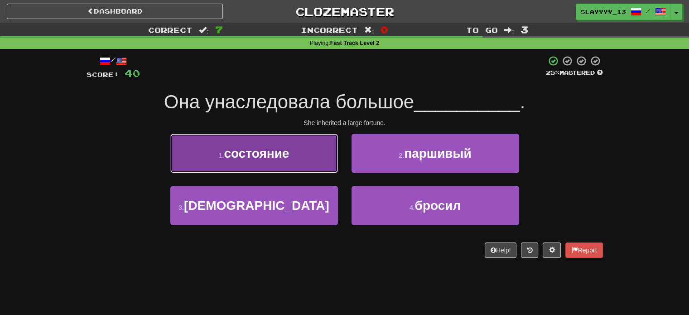
click at [286, 155] on span "состояние" at bounding box center [256, 153] width 65 height 14
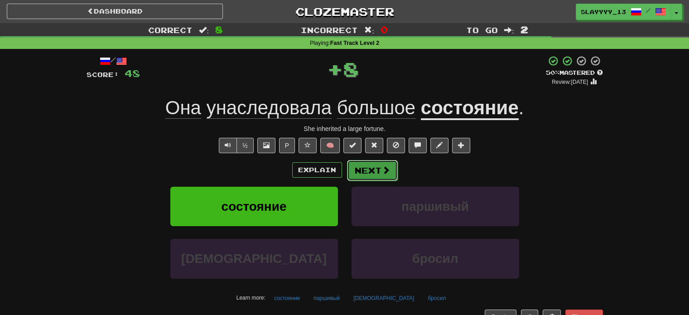
click at [372, 170] on button "Next" at bounding box center [372, 170] width 51 height 21
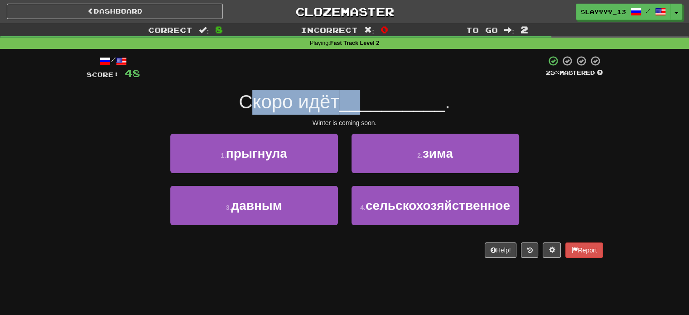
drag, startPoint x: 248, startPoint y: 102, endPoint x: 363, endPoint y: 102, distance: 115.1
click at [363, 102] on div "Скоро идёт __________ ." at bounding box center [345, 102] width 517 height 25
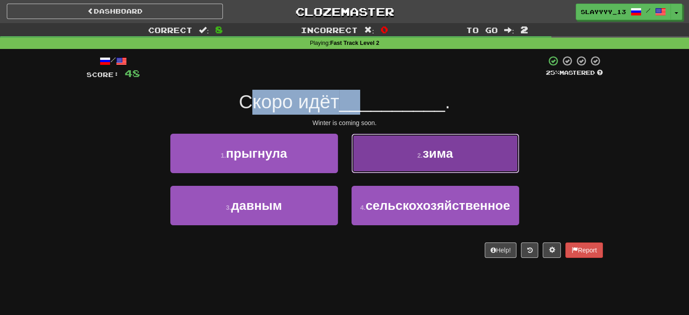
click at [401, 169] on button "2 . зима" at bounding box center [436, 153] width 168 height 39
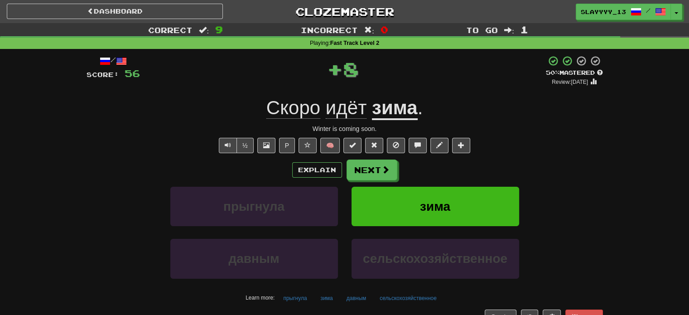
click at [375, 181] on div "Explain Next прыгнула зима давным сельскохозяйственное Learn more: прыгнула зим…" at bounding box center [345, 232] width 517 height 145
click at [371, 170] on button "Next" at bounding box center [372, 170] width 51 height 21
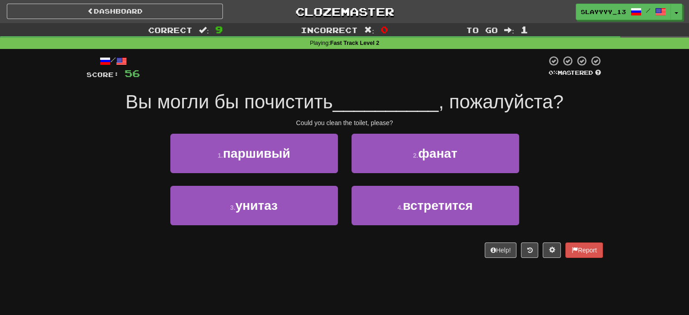
drag, startPoint x: 164, startPoint y: 118, endPoint x: 258, endPoint y: 117, distance: 93.8
click at [258, 117] on div "/ Score: 56 0 % Mastered Вы могли бы почистить __________ , пожалуйста? Could y…" at bounding box center [345, 156] width 517 height 203
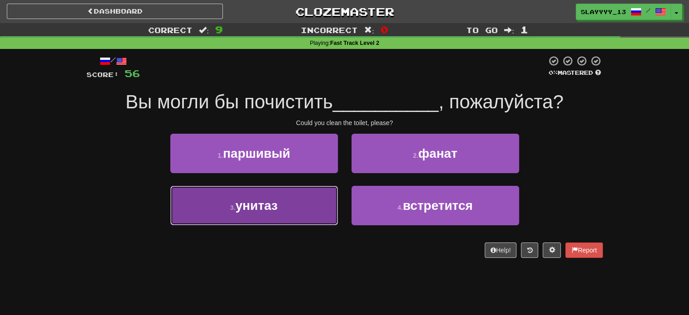
click at [290, 197] on button "3 . унитаз" at bounding box center [254, 205] width 168 height 39
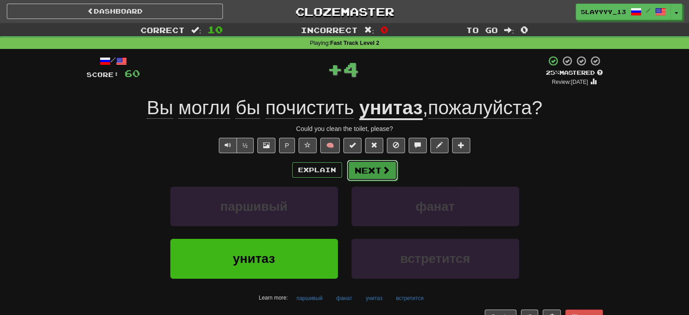
click at [364, 170] on button "Next" at bounding box center [372, 170] width 51 height 21
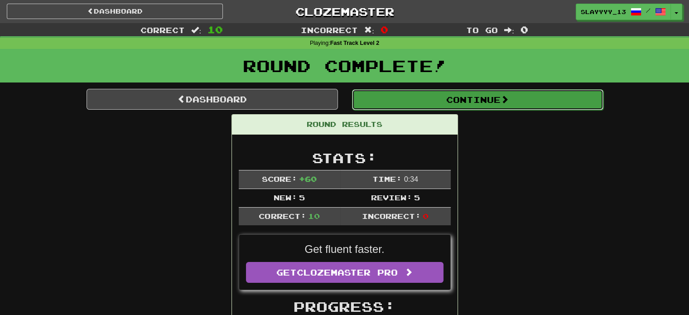
click at [400, 106] on button "Continue" at bounding box center [477, 99] width 251 height 21
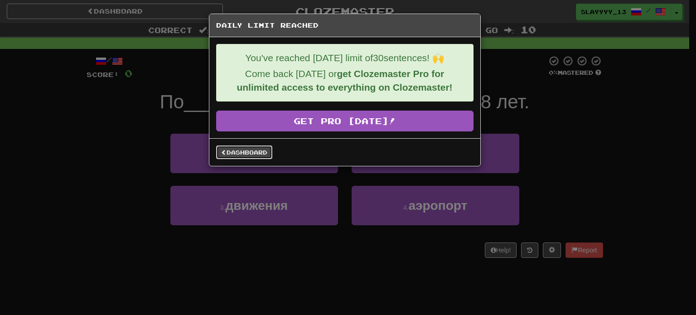
click at [225, 155] on link "Dashboard" at bounding box center [244, 152] width 56 height 14
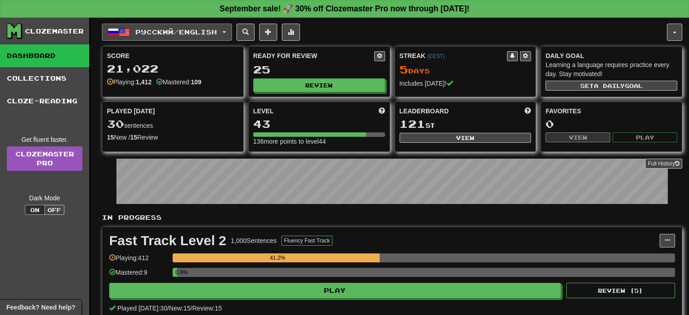
click at [141, 26] on button "Русский / English" at bounding box center [167, 32] width 130 height 17
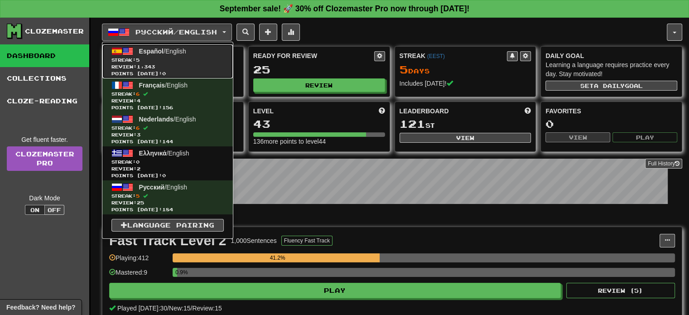
click at [139, 48] on span "Español" at bounding box center [151, 51] width 24 height 7
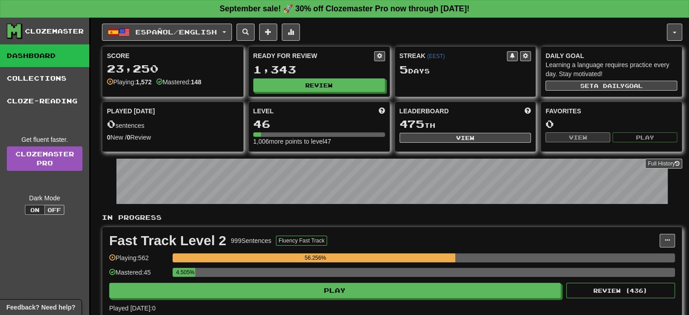
click at [248, 297] on div "Fast Track Level 2 999 Sentences Fluency Fast Track Manage Sentences Unpin from…" at bounding box center [392, 273] width 580 height 92
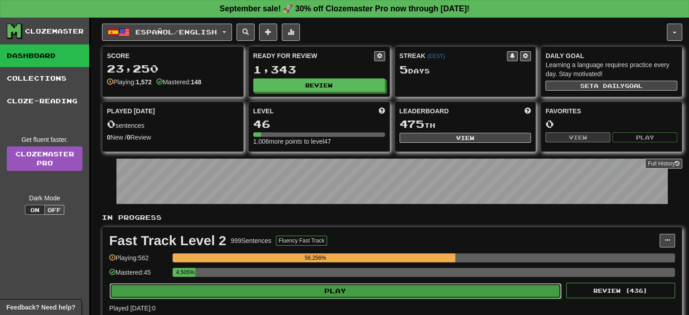
click at [234, 294] on button "Play" at bounding box center [336, 290] width 452 height 15
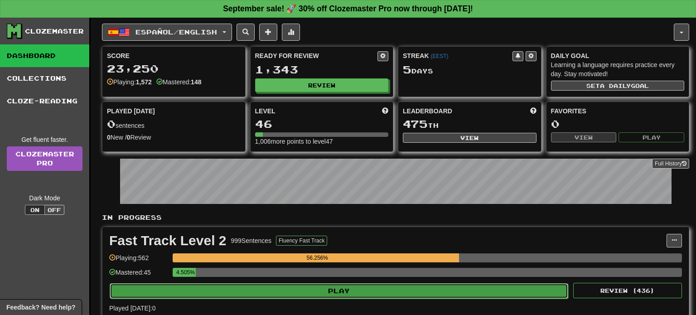
select select "**"
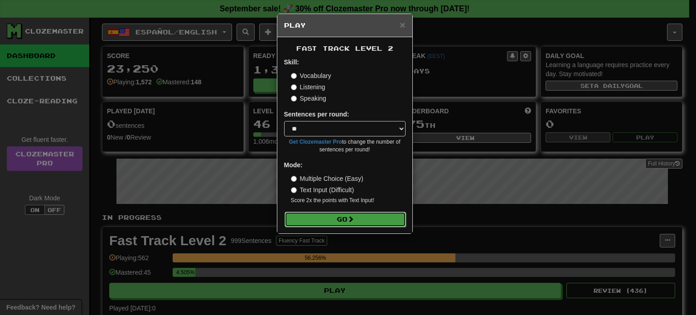
click at [314, 218] on button "Go" at bounding box center [345, 219] width 121 height 15
click at [325, 222] on button "Go" at bounding box center [345, 219] width 121 height 15
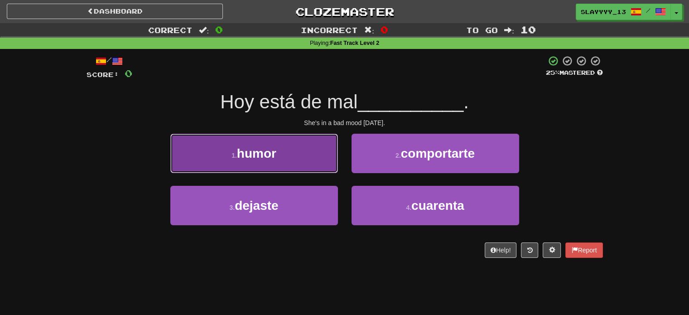
click at [317, 162] on button "1 . humor" at bounding box center [254, 153] width 168 height 39
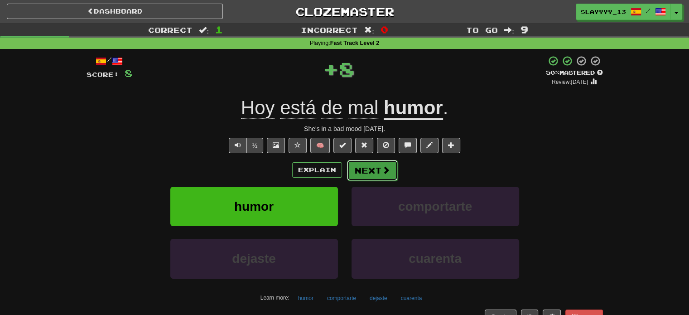
click at [374, 174] on button "Next" at bounding box center [372, 170] width 51 height 21
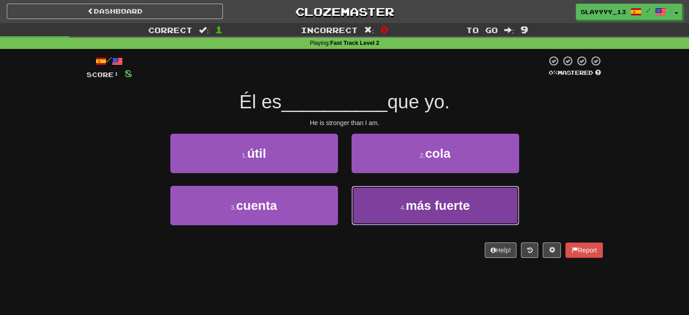
click at [385, 221] on button "4 . más fuerte" at bounding box center [436, 205] width 168 height 39
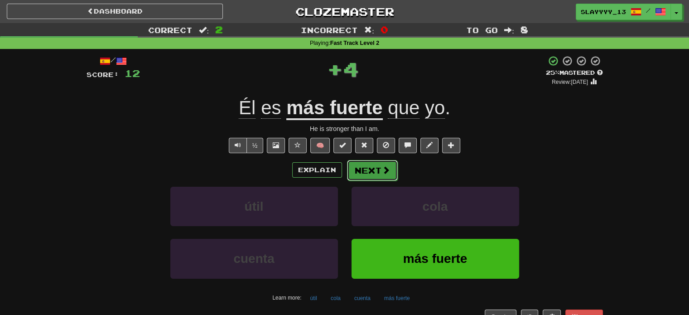
click at [363, 166] on button "Next" at bounding box center [372, 170] width 51 height 21
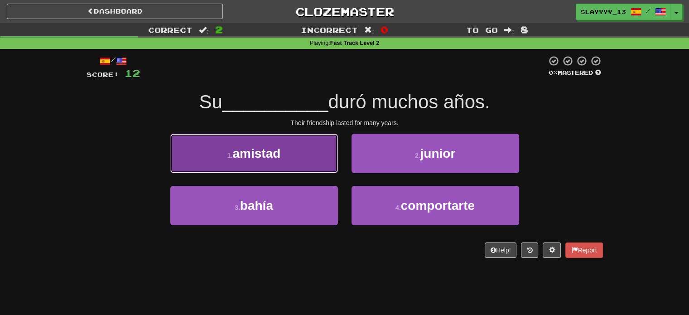
click at [327, 157] on button "1 . amistad" at bounding box center [254, 153] width 168 height 39
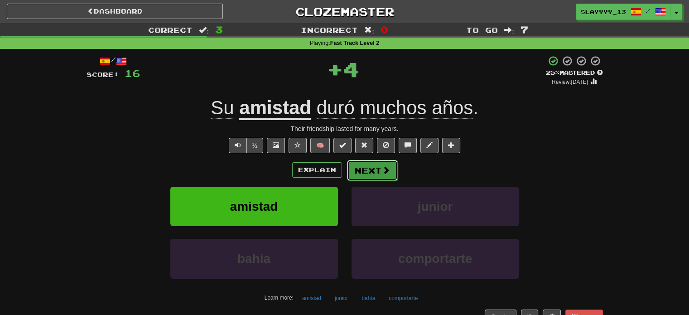
click at [388, 172] on span at bounding box center [386, 170] width 8 height 8
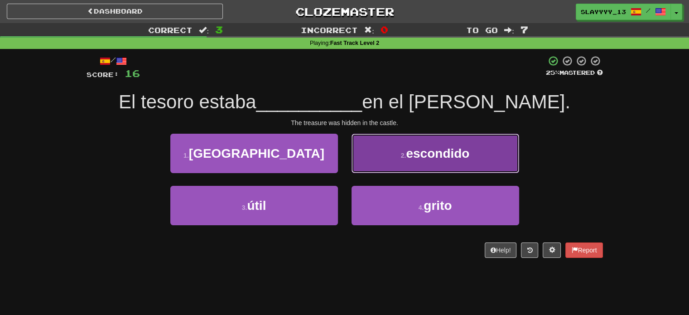
click at [431, 153] on span "escondido" at bounding box center [437, 153] width 63 height 14
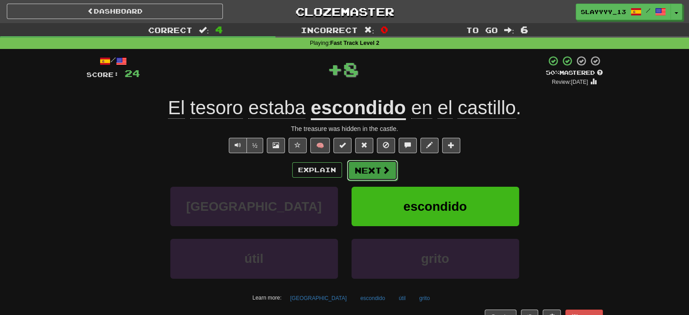
click at [373, 177] on button "Next" at bounding box center [372, 170] width 51 height 21
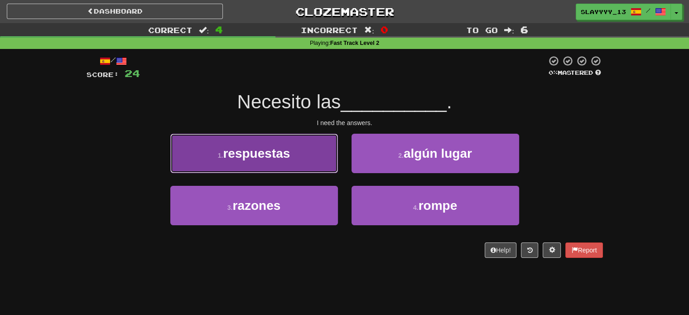
click at [314, 152] on button "1 . respuestas" at bounding box center [254, 153] width 168 height 39
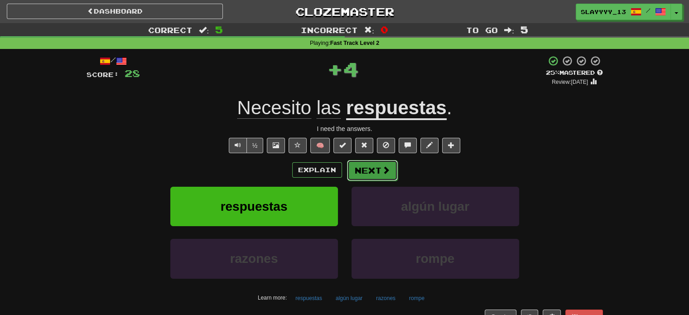
click at [387, 164] on button "Next" at bounding box center [372, 170] width 51 height 21
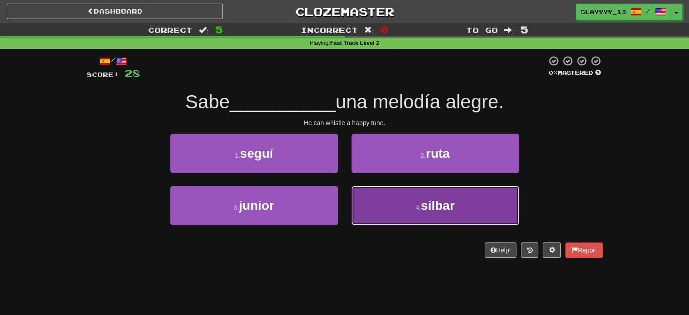
click at [381, 203] on button "4 . [GEOGRAPHIC_DATA]" at bounding box center [436, 205] width 168 height 39
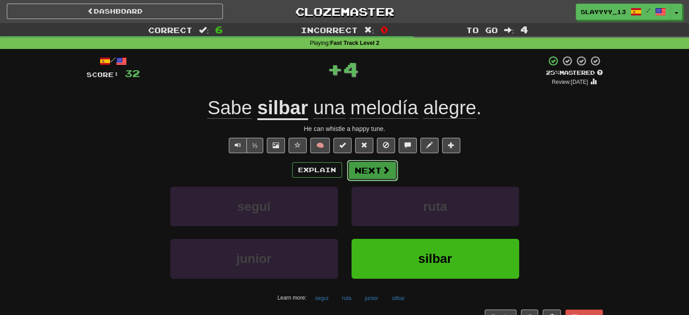
click at [367, 174] on button "Next" at bounding box center [372, 170] width 51 height 21
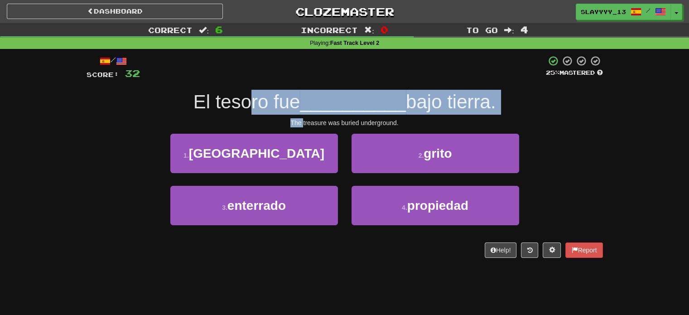
drag, startPoint x: 242, startPoint y: 105, endPoint x: 303, endPoint y: 125, distance: 64.2
click at [303, 125] on div "/ Score: 32 25 % Mastered El tesoro fue __________ bajo tierra. The treasure wa…" at bounding box center [345, 156] width 517 height 203
click at [272, 97] on span "El tesoro fue" at bounding box center [246, 101] width 107 height 21
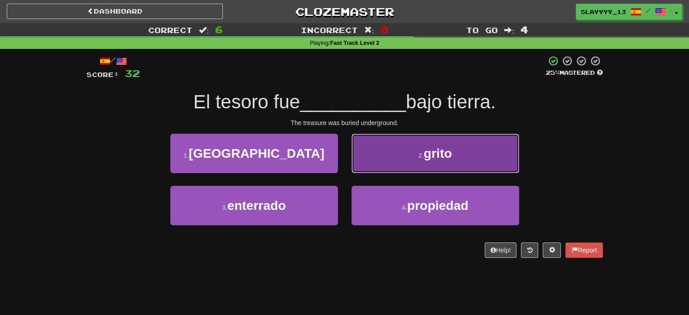
click at [376, 157] on button "2 . grito" at bounding box center [436, 153] width 168 height 39
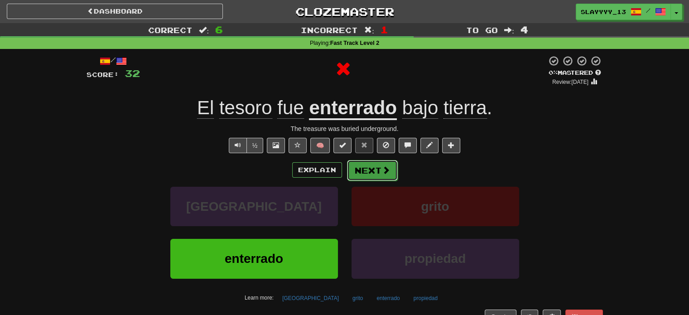
click at [379, 170] on button "Next" at bounding box center [372, 170] width 51 height 21
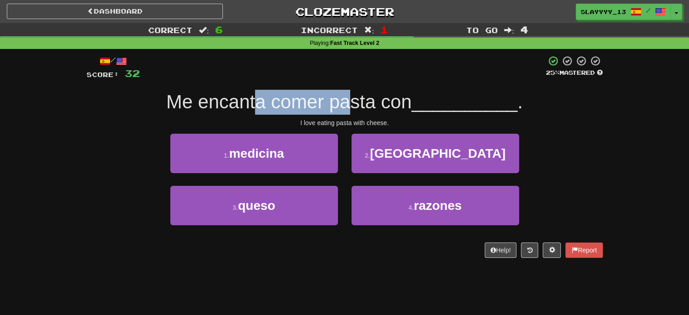
drag, startPoint x: 256, startPoint y: 106, endPoint x: 352, endPoint y: 88, distance: 98.0
click at [352, 88] on div "/ Score: 32 25 % Mastered Me encanta [PERSON_NAME] pasta con __________ . I lov…" at bounding box center [345, 156] width 517 height 203
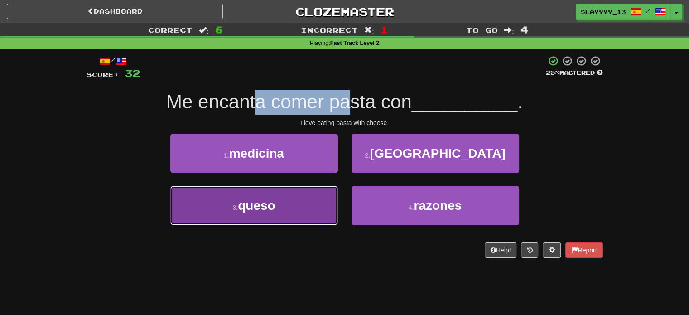
click at [303, 197] on button "3 . queso" at bounding box center [254, 205] width 168 height 39
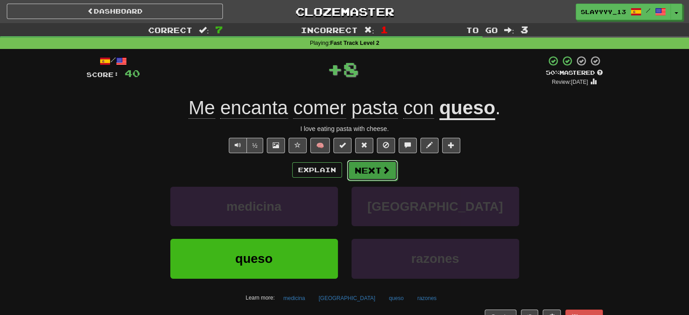
click at [382, 166] on span at bounding box center [386, 170] width 8 height 8
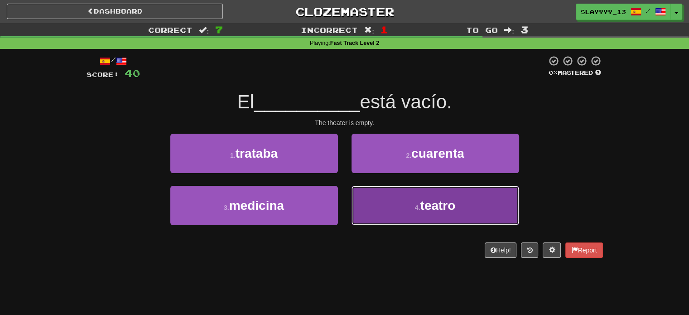
click at [409, 195] on button "4 . teatro" at bounding box center [436, 205] width 168 height 39
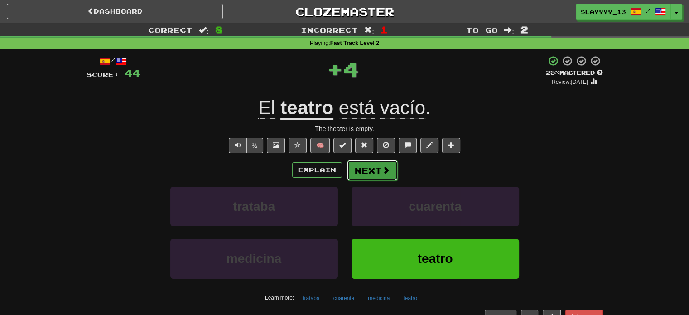
click at [368, 164] on button "Next" at bounding box center [372, 170] width 51 height 21
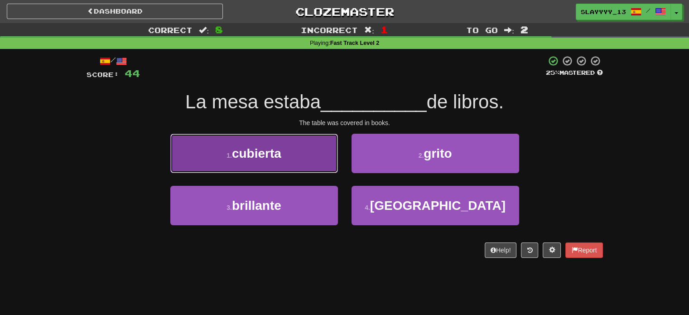
click at [310, 158] on button "1 . cubierta" at bounding box center [254, 153] width 168 height 39
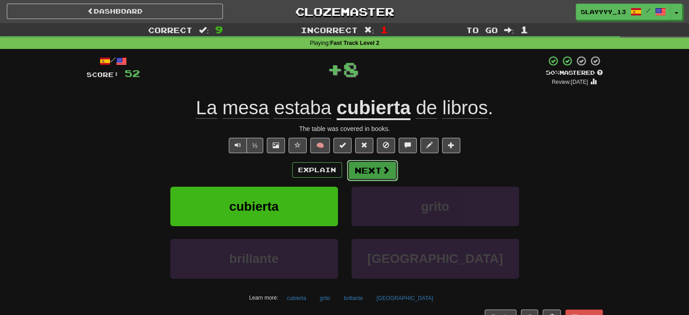
click at [375, 170] on button "Next" at bounding box center [372, 170] width 51 height 21
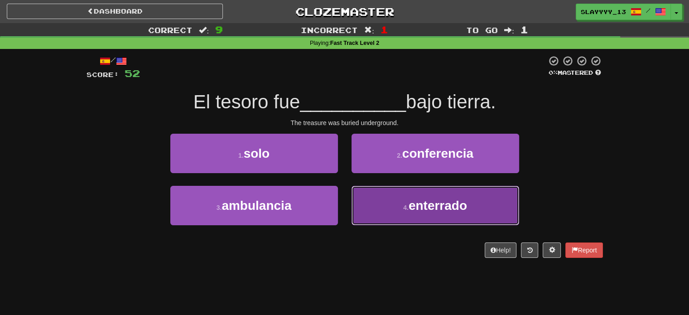
click at [393, 192] on button "4 . enterrado" at bounding box center [436, 205] width 168 height 39
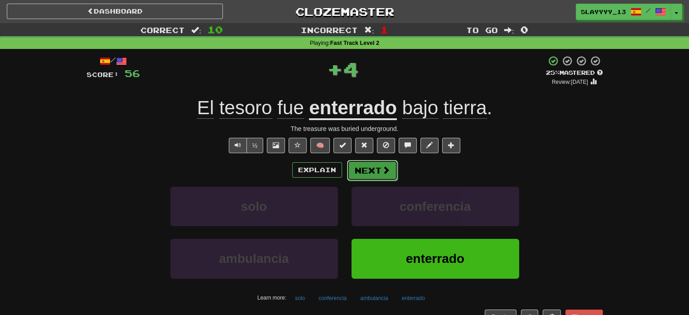
click at [370, 176] on button "Next" at bounding box center [372, 170] width 51 height 21
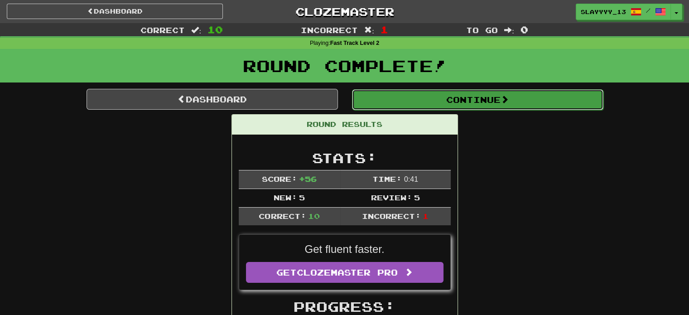
click at [383, 97] on button "Continue" at bounding box center [477, 99] width 251 height 21
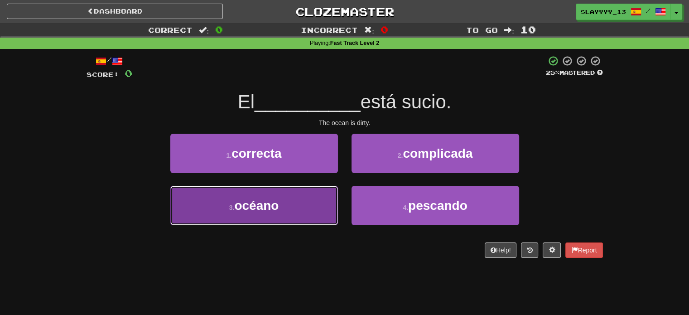
click at [326, 212] on button "3 . océano" at bounding box center [254, 205] width 168 height 39
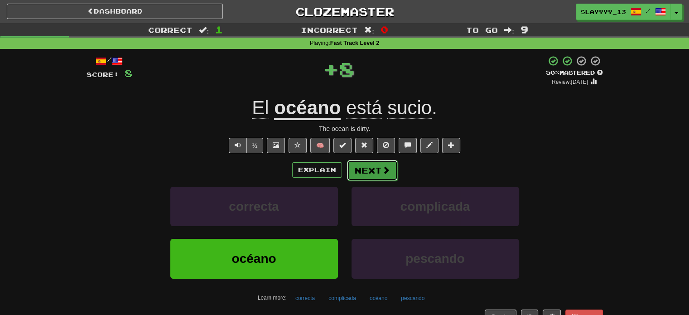
click at [365, 178] on button "Next" at bounding box center [372, 170] width 51 height 21
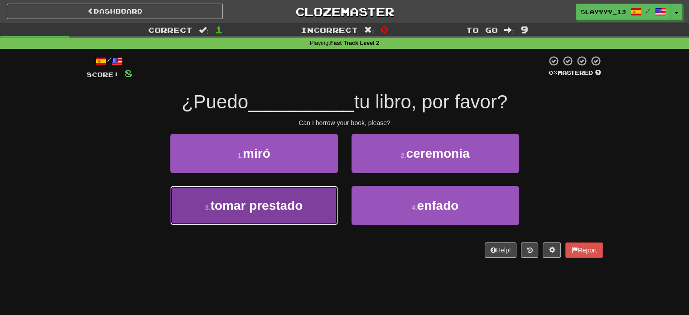
click at [288, 218] on button "3 . [PERSON_NAME] prestado" at bounding box center [254, 205] width 168 height 39
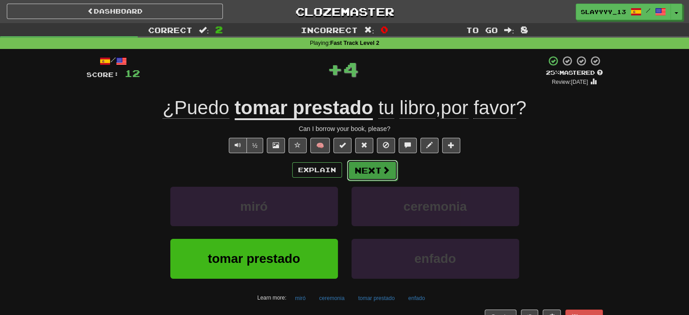
click at [370, 175] on button "Next" at bounding box center [372, 170] width 51 height 21
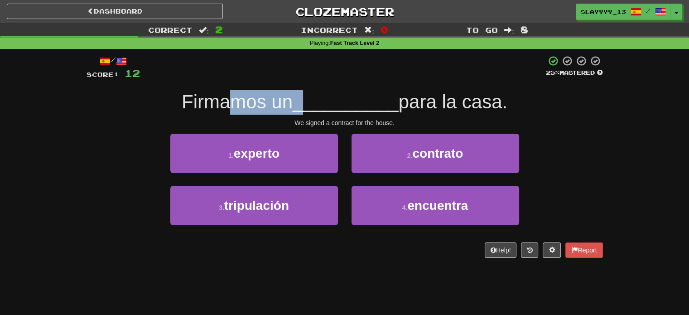
drag, startPoint x: 232, startPoint y: 98, endPoint x: 310, endPoint y: 112, distance: 79.6
click at [310, 112] on div "Firmamos un __________ para la casa." at bounding box center [345, 102] width 517 height 25
click at [310, 112] on span "__________" at bounding box center [346, 101] width 106 height 21
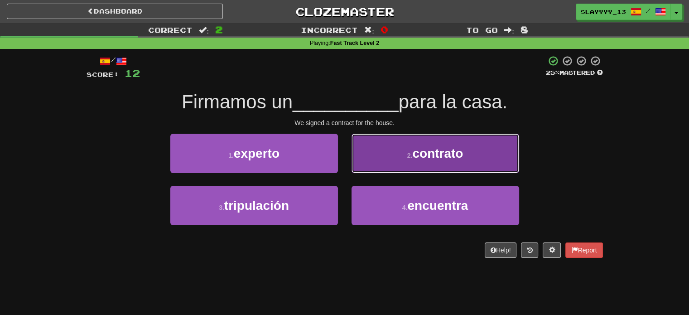
click at [442, 164] on button "2 . contrato" at bounding box center [436, 153] width 168 height 39
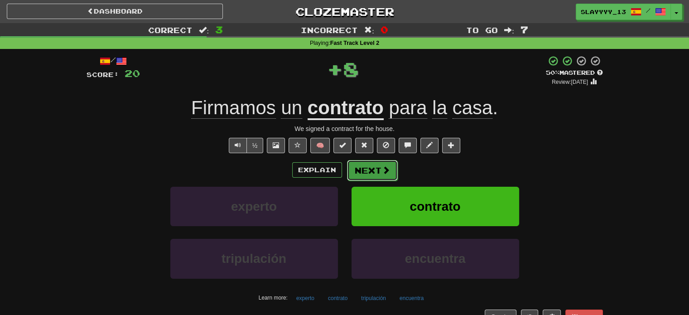
click at [368, 177] on button "Next" at bounding box center [372, 170] width 51 height 21
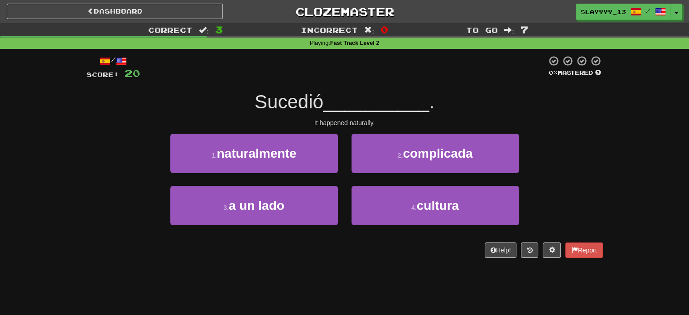
drag, startPoint x: 266, startPoint y: 99, endPoint x: 324, endPoint y: 104, distance: 58.7
click at [324, 104] on span "Sucedió" at bounding box center [289, 101] width 69 height 21
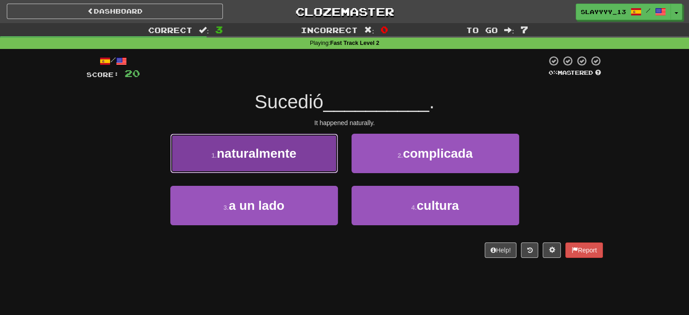
click at [288, 164] on button "1 . naturalmente" at bounding box center [254, 153] width 168 height 39
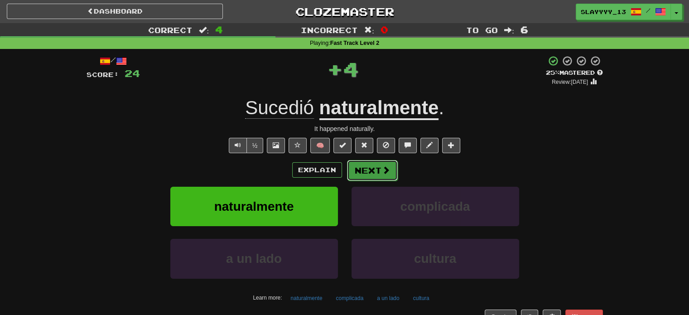
click at [373, 167] on button "Next" at bounding box center [372, 170] width 51 height 21
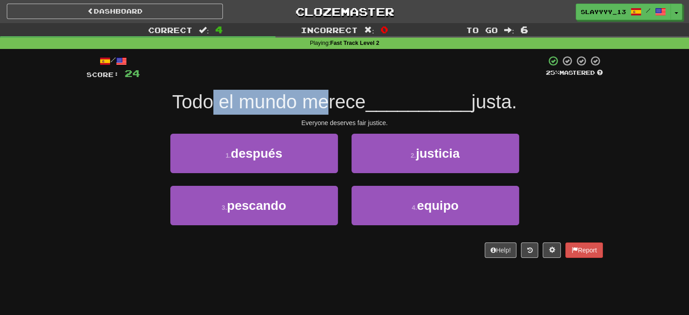
drag, startPoint x: 210, startPoint y: 99, endPoint x: 324, endPoint y: 95, distance: 114.3
click at [324, 95] on span "Todo el mundo merece" at bounding box center [268, 101] width 193 height 21
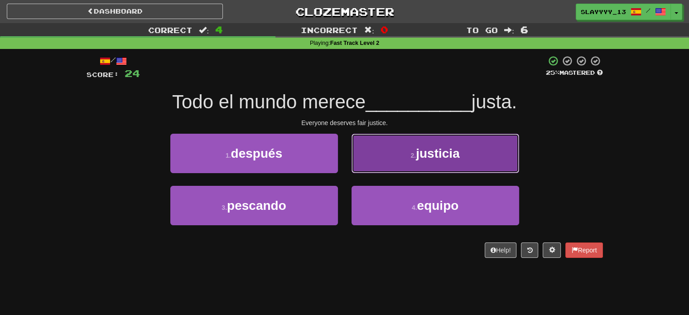
click at [437, 170] on button "2 . justicia" at bounding box center [436, 153] width 168 height 39
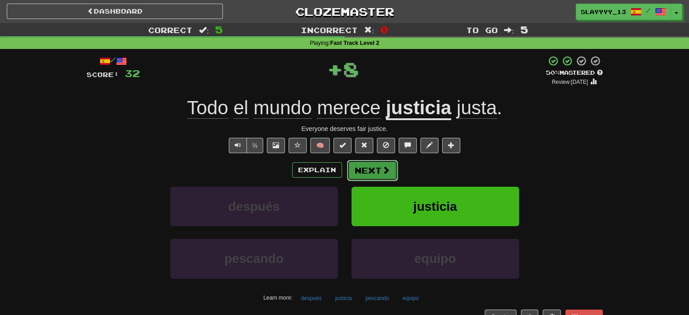
click at [375, 176] on button "Next" at bounding box center [372, 170] width 51 height 21
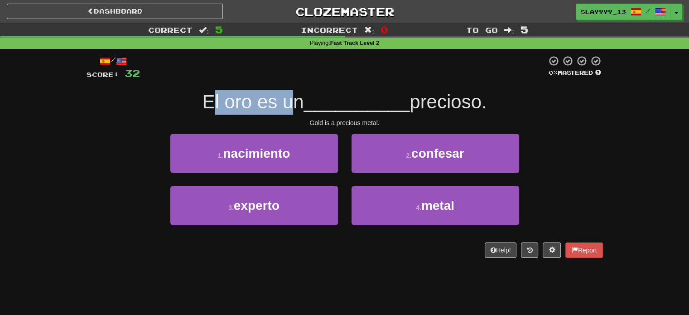
drag, startPoint x: 207, startPoint y: 104, endPoint x: 294, endPoint y: 88, distance: 88.4
click at [294, 88] on div "/ Score: 32 0 % Mastered El oro es un __________ precioso. Gold is a precious m…" at bounding box center [345, 156] width 517 height 203
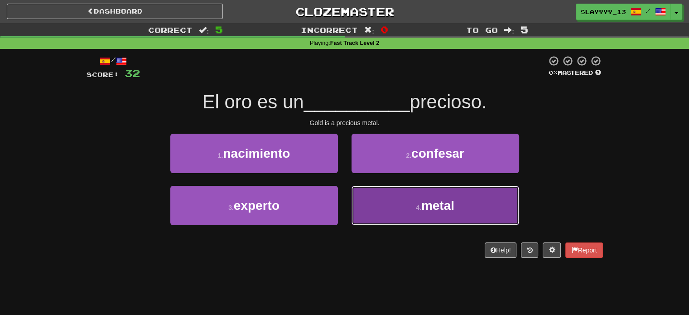
drag, startPoint x: 390, startPoint y: 197, endPoint x: 391, endPoint y: 202, distance: 5.6
click at [391, 202] on button "4 . metal" at bounding box center [436, 205] width 168 height 39
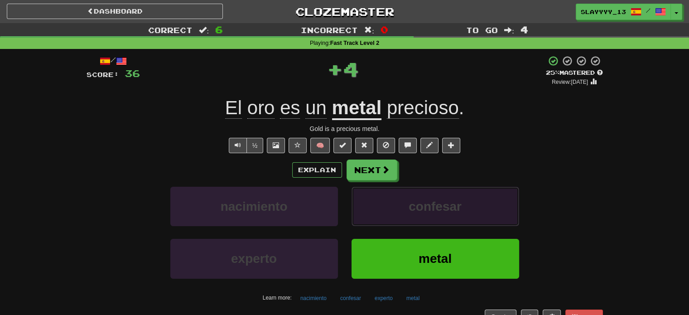
click at [391, 202] on button "confesar" at bounding box center [436, 206] width 168 height 39
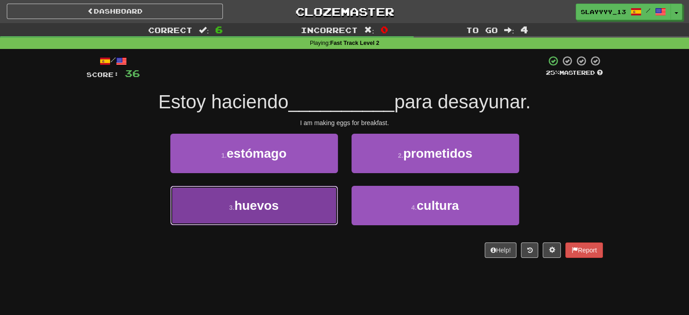
click at [286, 203] on button "3 . huevos" at bounding box center [254, 205] width 168 height 39
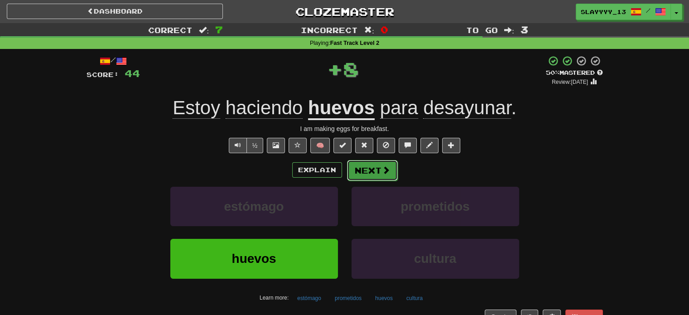
click at [382, 170] on span at bounding box center [386, 170] width 8 height 8
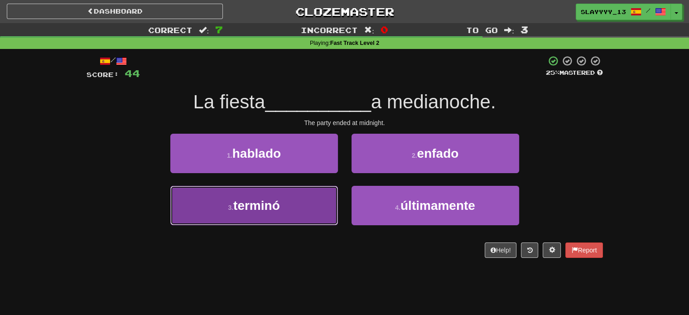
click at [310, 202] on button "3 . terminó" at bounding box center [254, 205] width 168 height 39
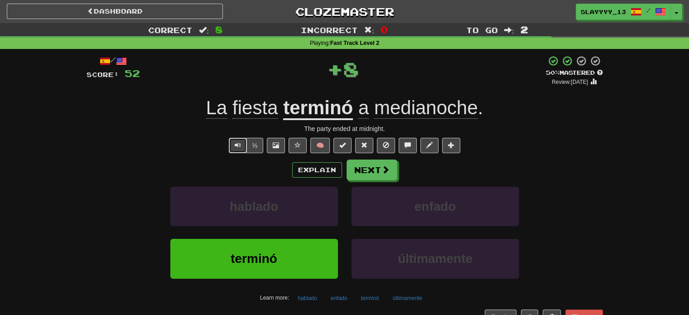
click at [233, 146] on button "Text-to-speech controls" at bounding box center [238, 145] width 18 height 15
click at [386, 179] on button "Next" at bounding box center [372, 170] width 51 height 21
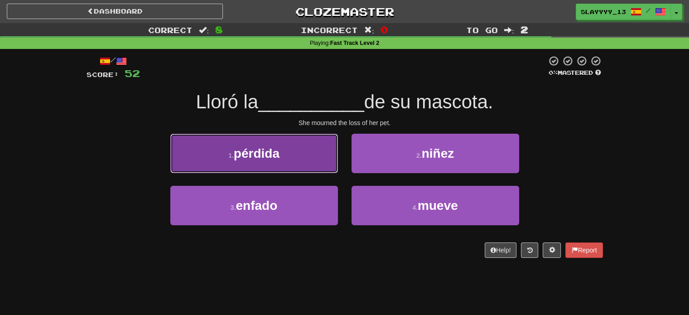
click at [275, 150] on span "pérdida" at bounding box center [257, 153] width 46 height 14
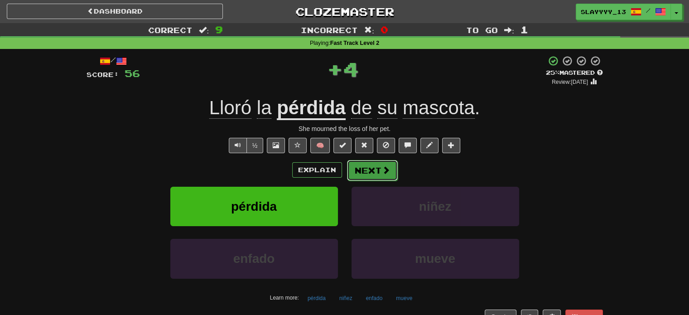
click at [380, 175] on button "Next" at bounding box center [372, 170] width 51 height 21
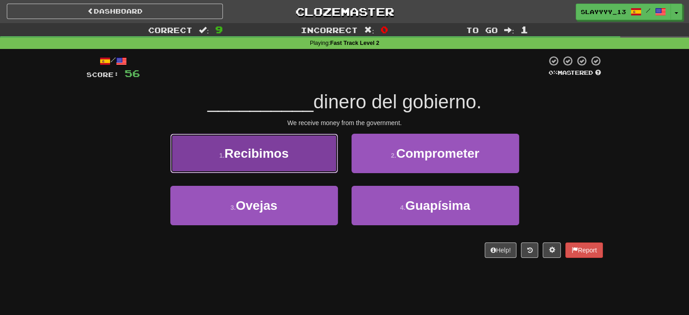
click at [281, 163] on button "1 . Recibimos" at bounding box center [254, 153] width 168 height 39
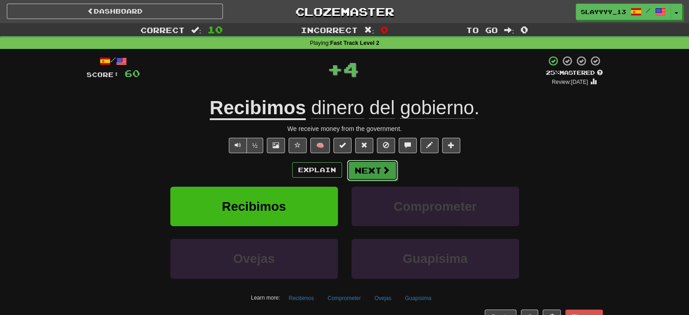
click at [365, 177] on button "Next" at bounding box center [372, 170] width 51 height 21
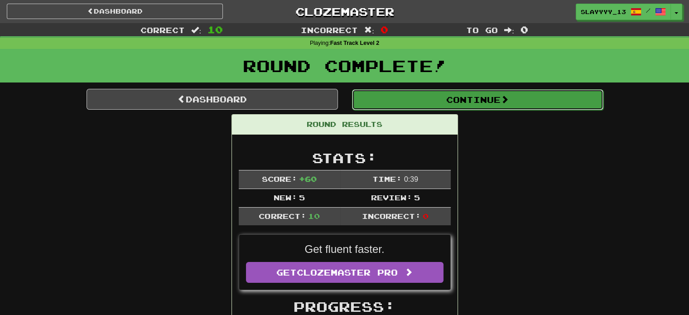
click at [384, 102] on button "Continue" at bounding box center [477, 99] width 251 height 21
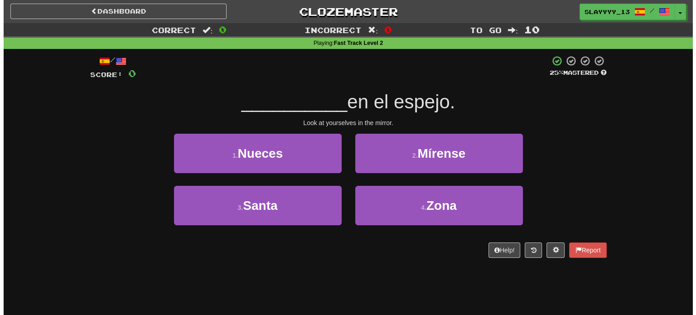
scroll to position [4, 0]
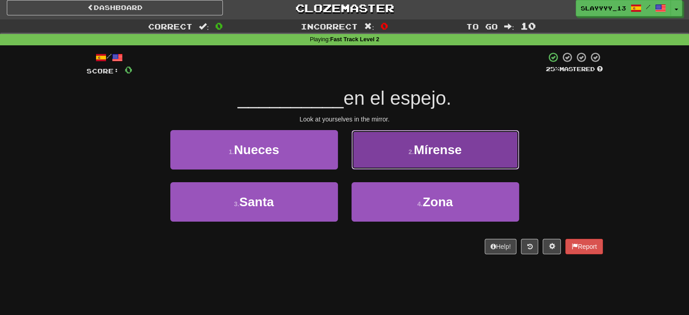
click at [419, 159] on button "2 . Mírense" at bounding box center [436, 149] width 168 height 39
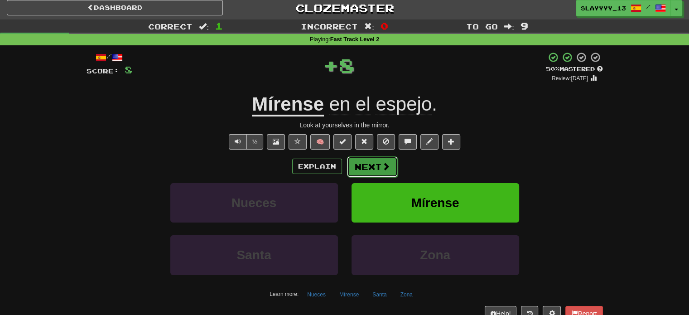
click at [371, 166] on button "Next" at bounding box center [372, 166] width 51 height 21
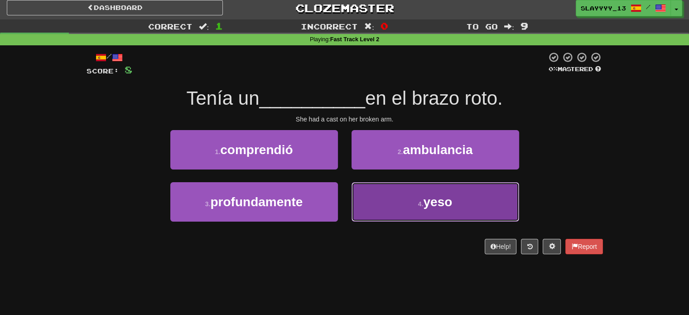
click at [409, 208] on button "4 . yeso" at bounding box center [436, 201] width 168 height 39
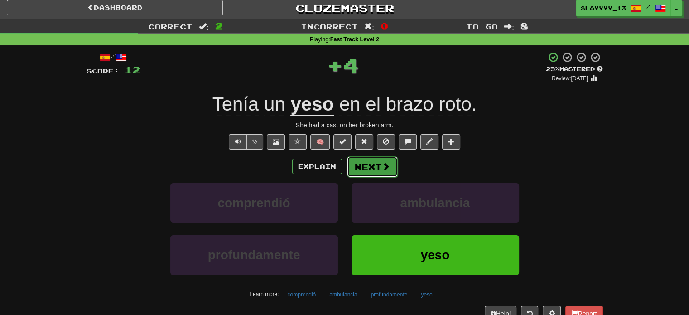
click at [368, 166] on button "Next" at bounding box center [372, 166] width 51 height 21
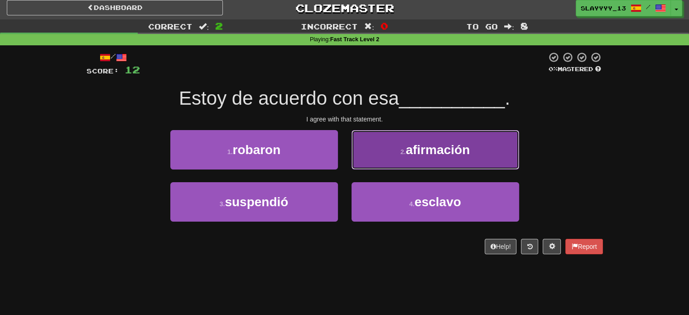
click at [432, 163] on button "2 . afirmación" at bounding box center [436, 149] width 168 height 39
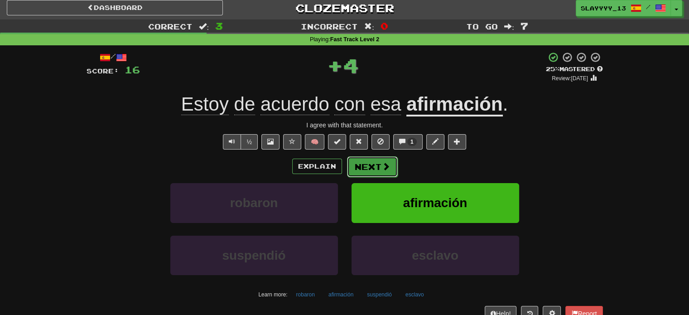
click at [372, 169] on button "Next" at bounding box center [372, 166] width 51 height 21
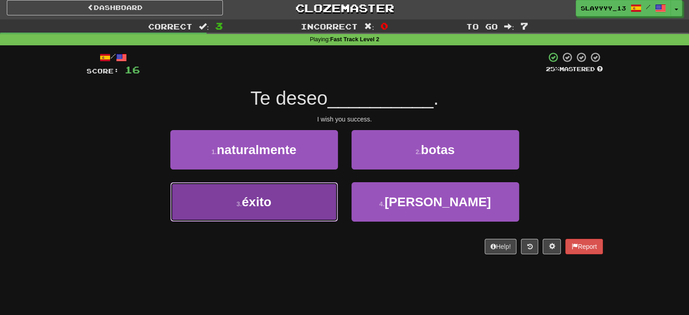
click at [301, 192] on button "3 . éxito" at bounding box center [254, 201] width 168 height 39
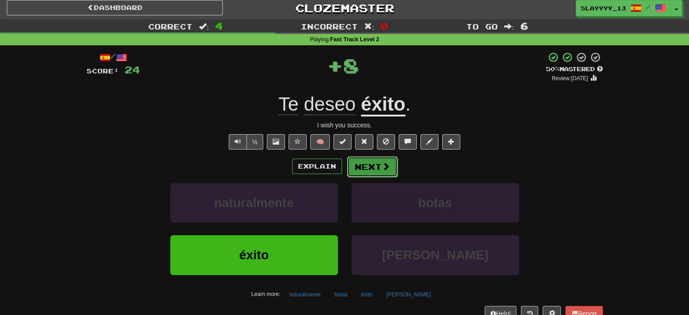
click at [388, 164] on span at bounding box center [386, 166] width 8 height 8
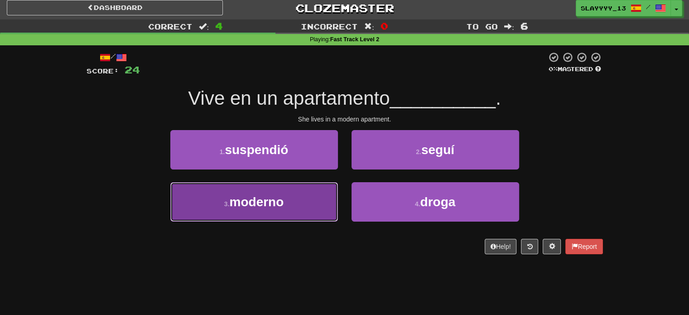
drag, startPoint x: 305, startPoint y: 217, endPoint x: 291, endPoint y: 213, distance: 14.2
click at [291, 213] on button "3 . moderno" at bounding box center [254, 201] width 168 height 39
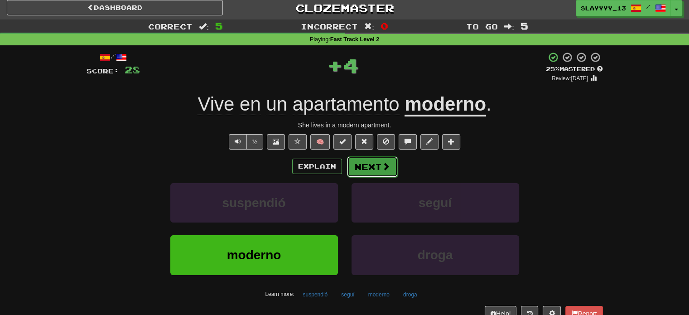
click at [375, 166] on button "Next" at bounding box center [372, 166] width 51 height 21
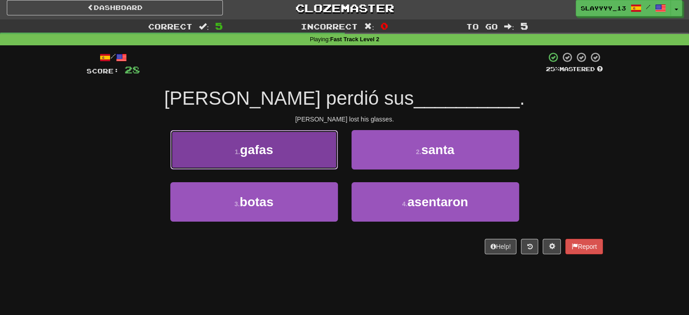
click at [312, 153] on button "1 . [GEOGRAPHIC_DATA]" at bounding box center [254, 149] width 168 height 39
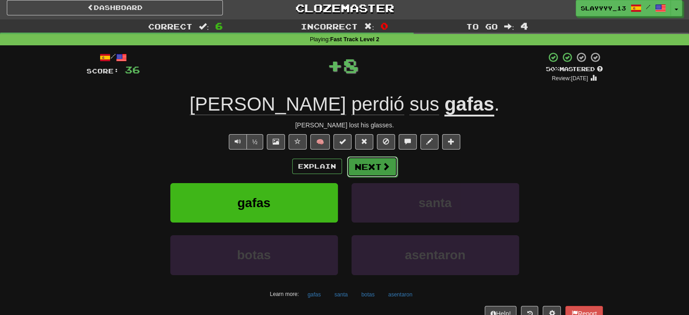
click at [359, 162] on button "Next" at bounding box center [372, 166] width 51 height 21
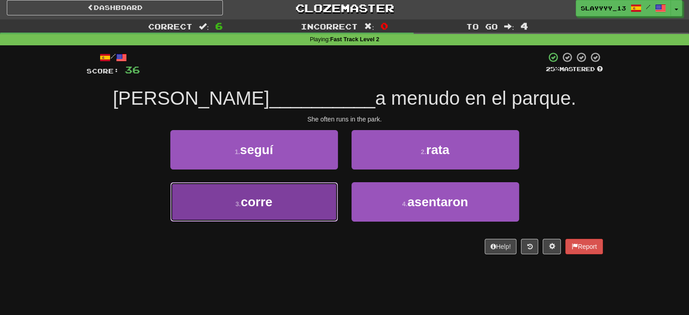
click at [314, 194] on button "3 . corre" at bounding box center [254, 201] width 168 height 39
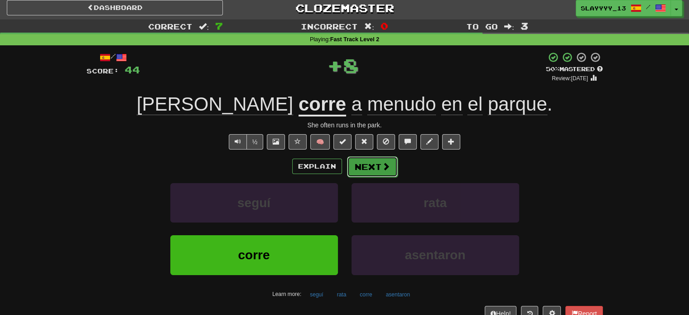
click at [377, 173] on button "Next" at bounding box center [372, 166] width 51 height 21
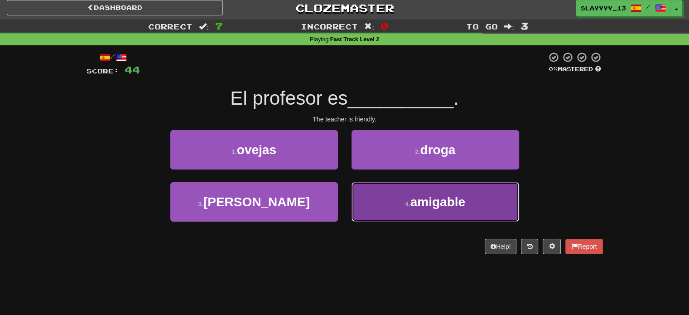
click at [364, 183] on button "4 . amigable" at bounding box center [436, 201] width 168 height 39
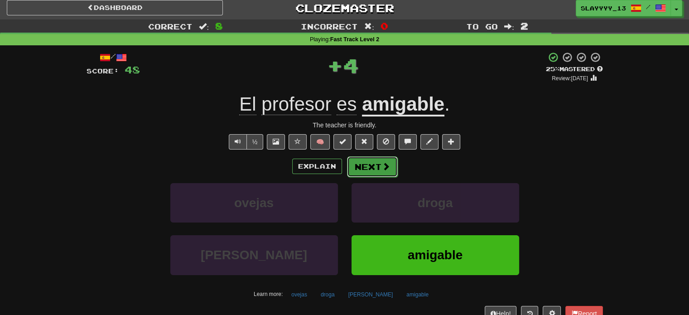
click at [359, 163] on button "Next" at bounding box center [372, 166] width 51 height 21
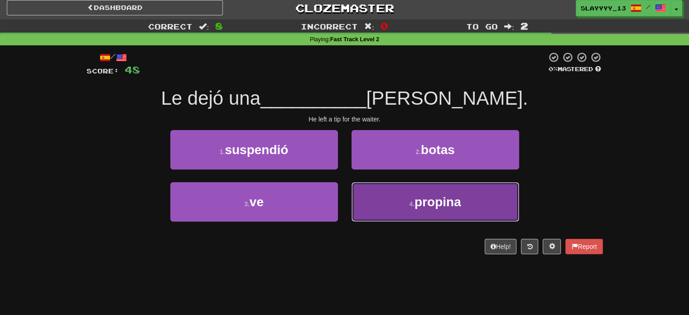
click at [416, 206] on span "propina" at bounding box center [438, 202] width 47 height 14
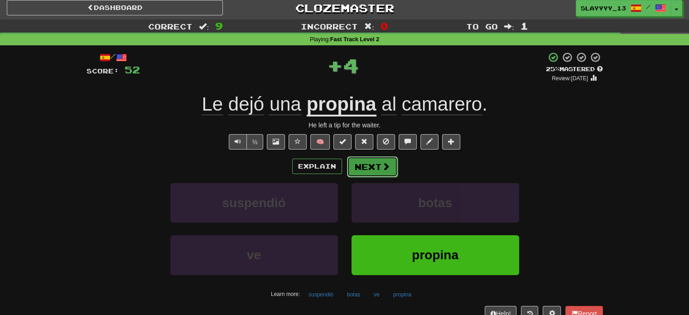
click at [385, 169] on span at bounding box center [386, 166] width 8 height 8
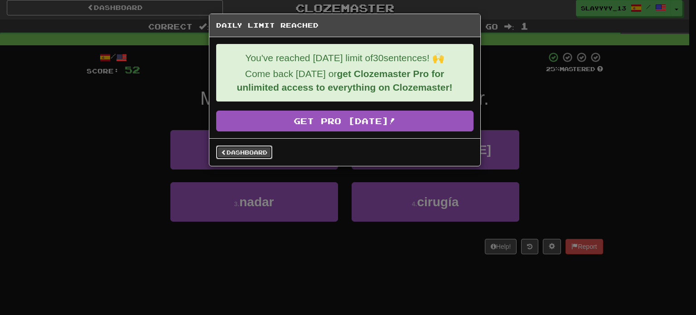
click at [258, 152] on link "Dashboard" at bounding box center [244, 152] width 56 height 14
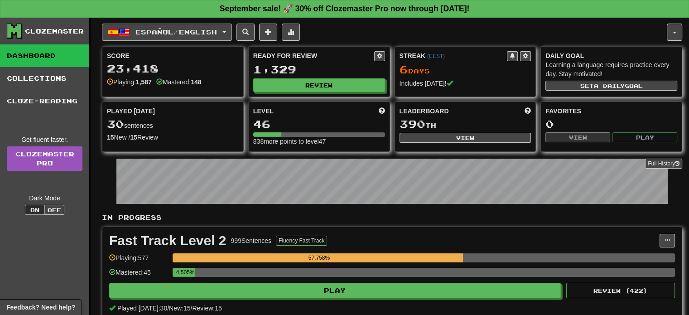
click at [148, 33] on span "Español / English" at bounding box center [176, 32] width 82 height 8
